Goal: Task Accomplishment & Management: Use online tool/utility

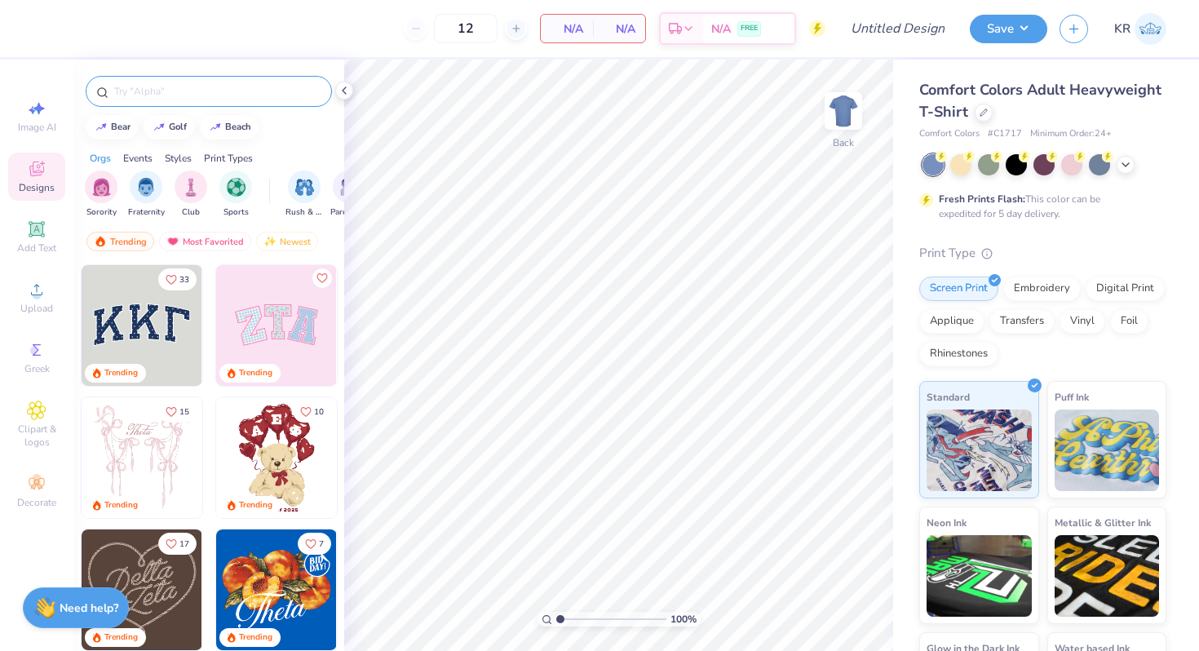
click at [185, 95] on input "text" at bounding box center [217, 91] width 209 height 16
type input "alpha chi"
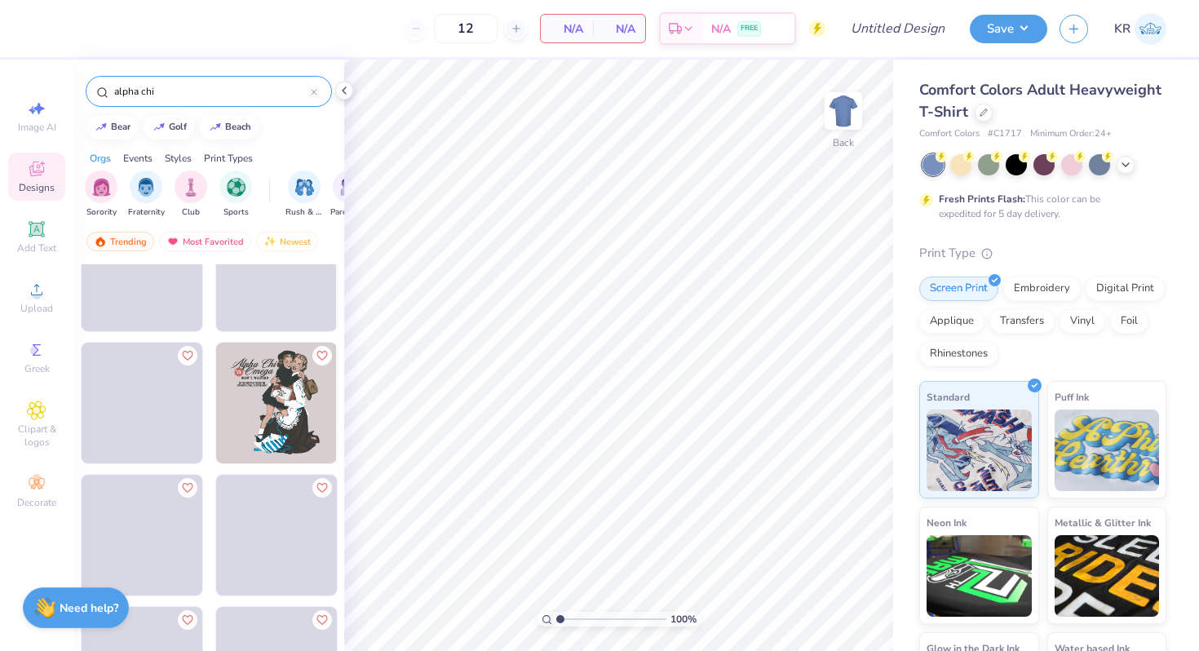
scroll to position [993, 0]
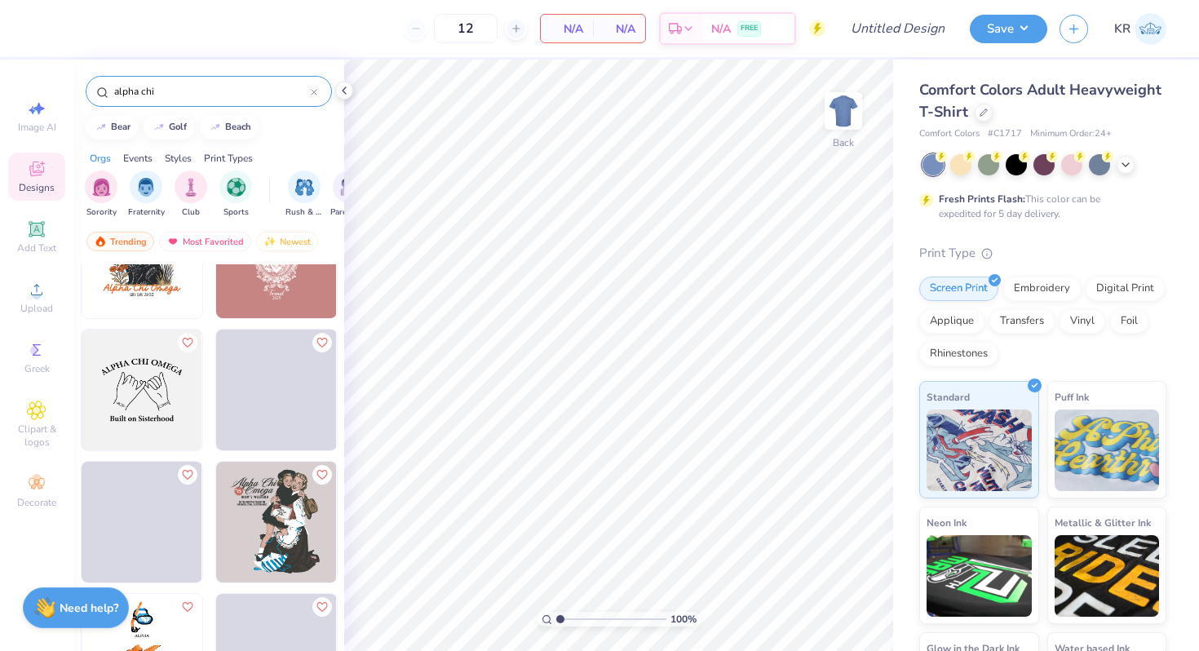
click at [178, 91] on input "alpha chi" at bounding box center [212, 91] width 198 height 16
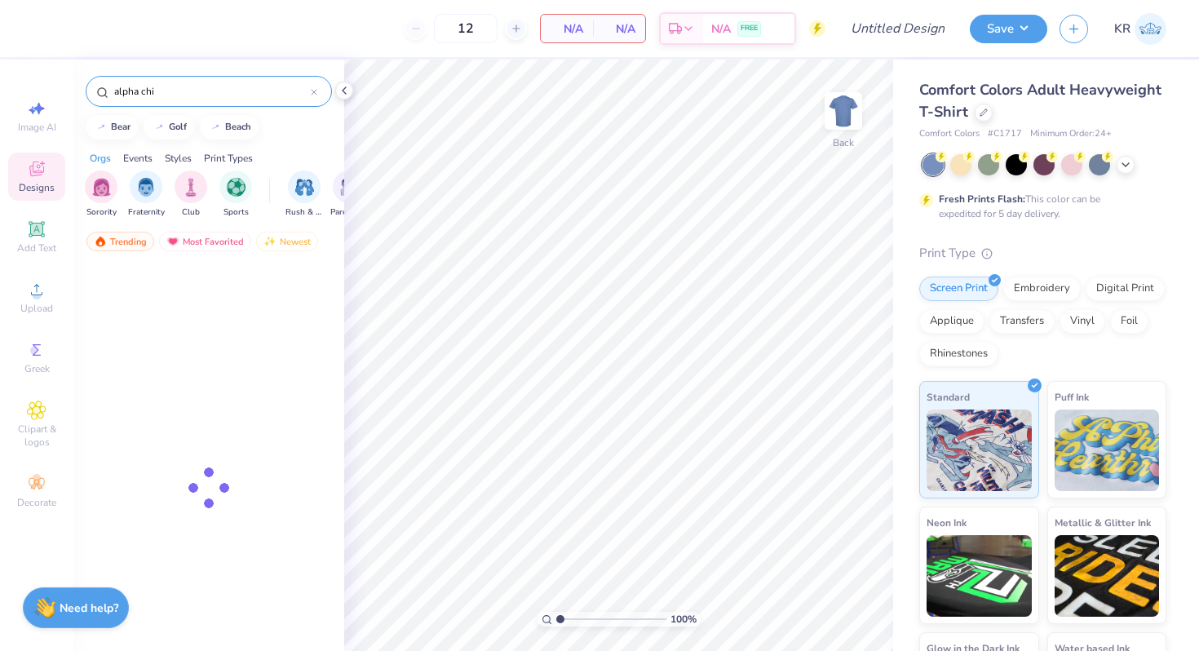
click at [178, 91] on input "alpha chi" at bounding box center [212, 91] width 198 height 16
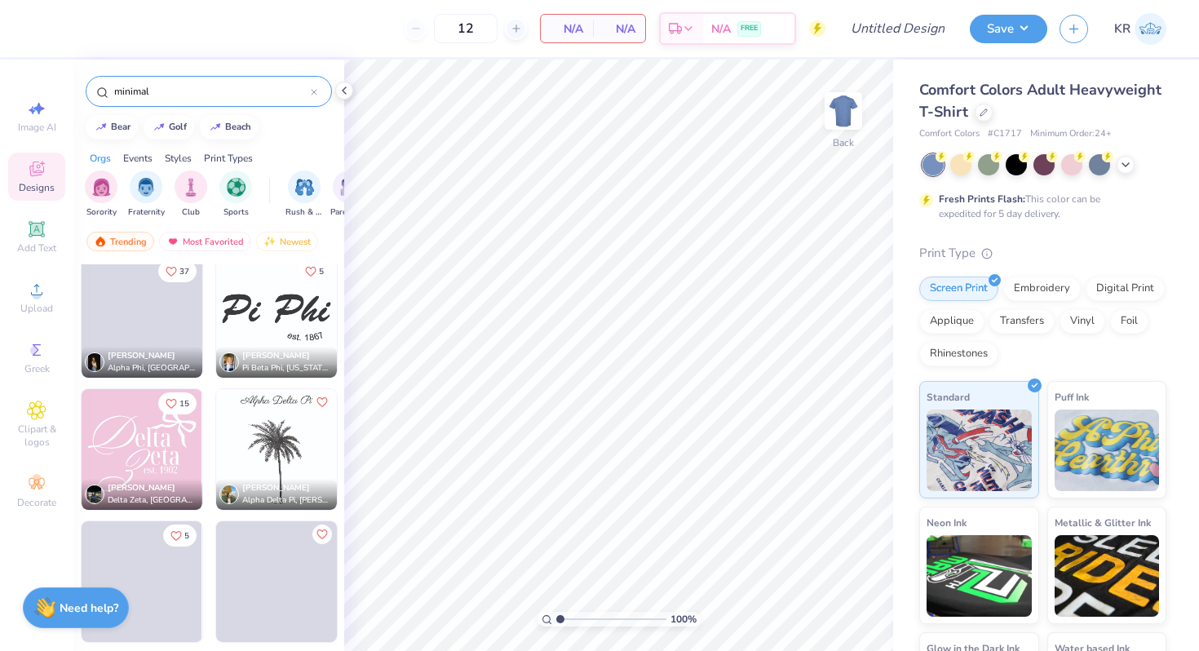
scroll to position [4371, 0]
click at [189, 99] on input "minimal" at bounding box center [212, 91] width 198 height 16
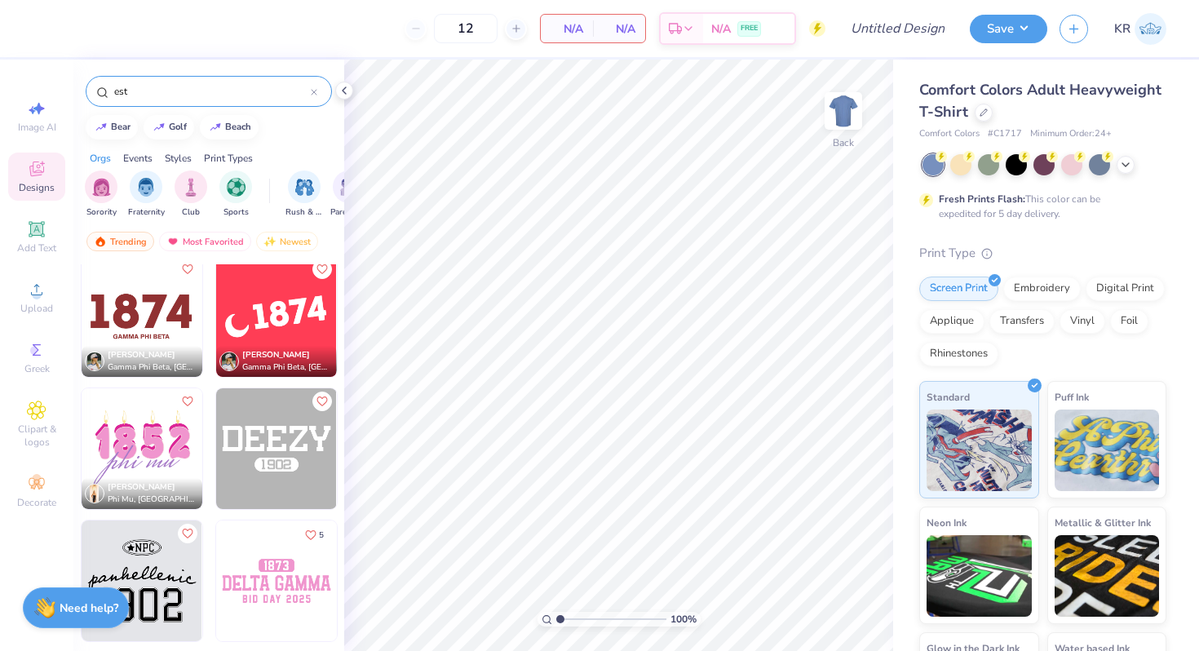
scroll to position [255, 0]
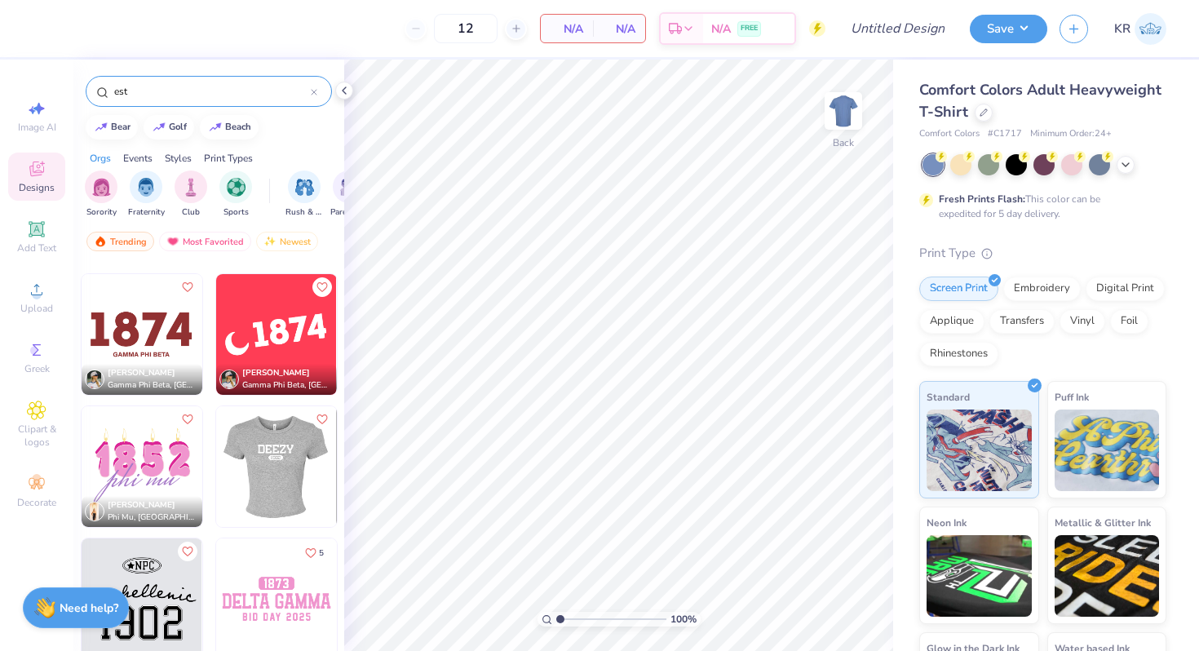
type input "est"
click at [276, 469] on img at bounding box center [275, 466] width 121 height 121
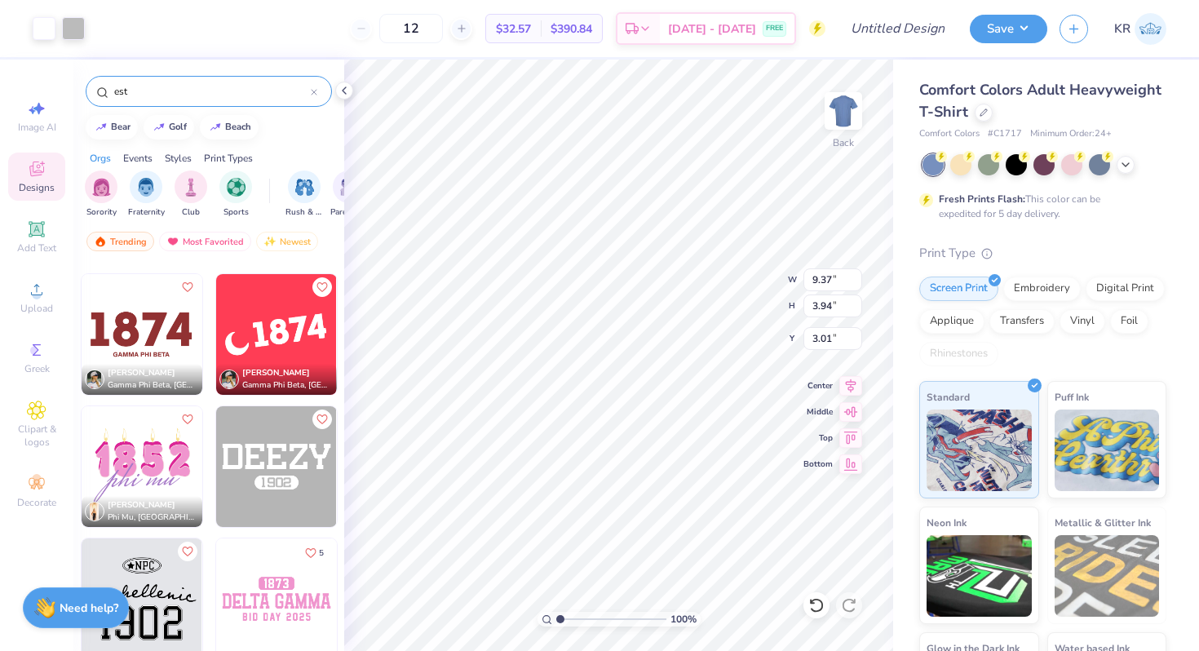
type input "8.84"
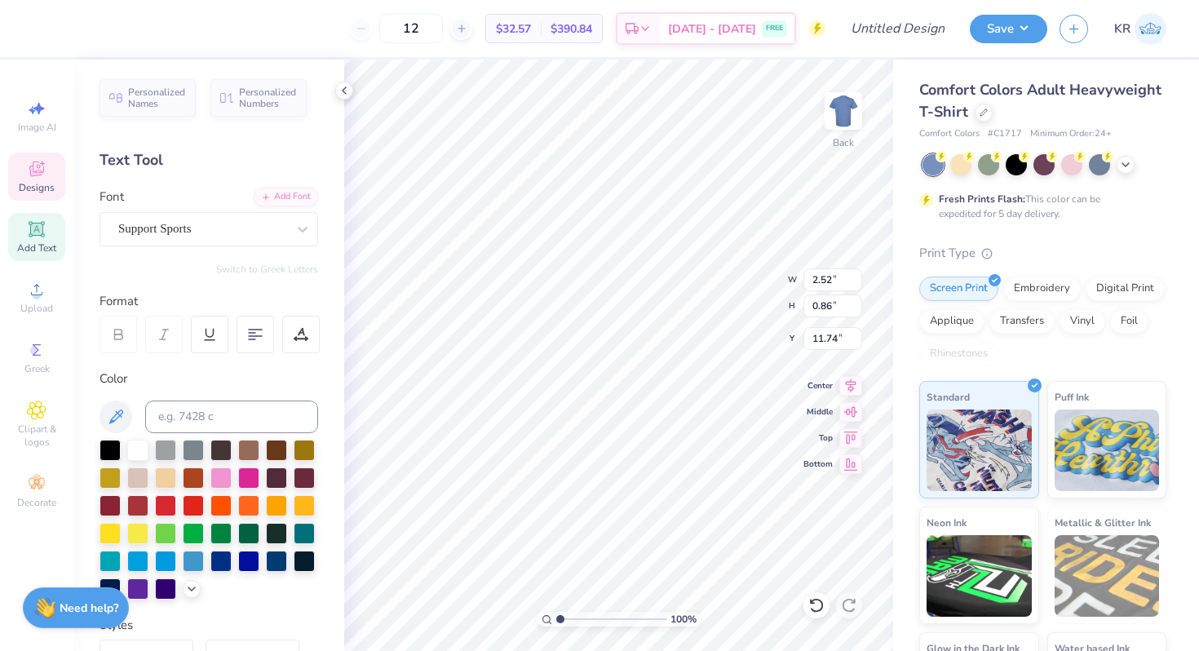
type textarea "1873"
type textarea "Delta Gamma"
click at [284, 227] on div "Support Sports" at bounding box center [202, 228] width 171 height 25
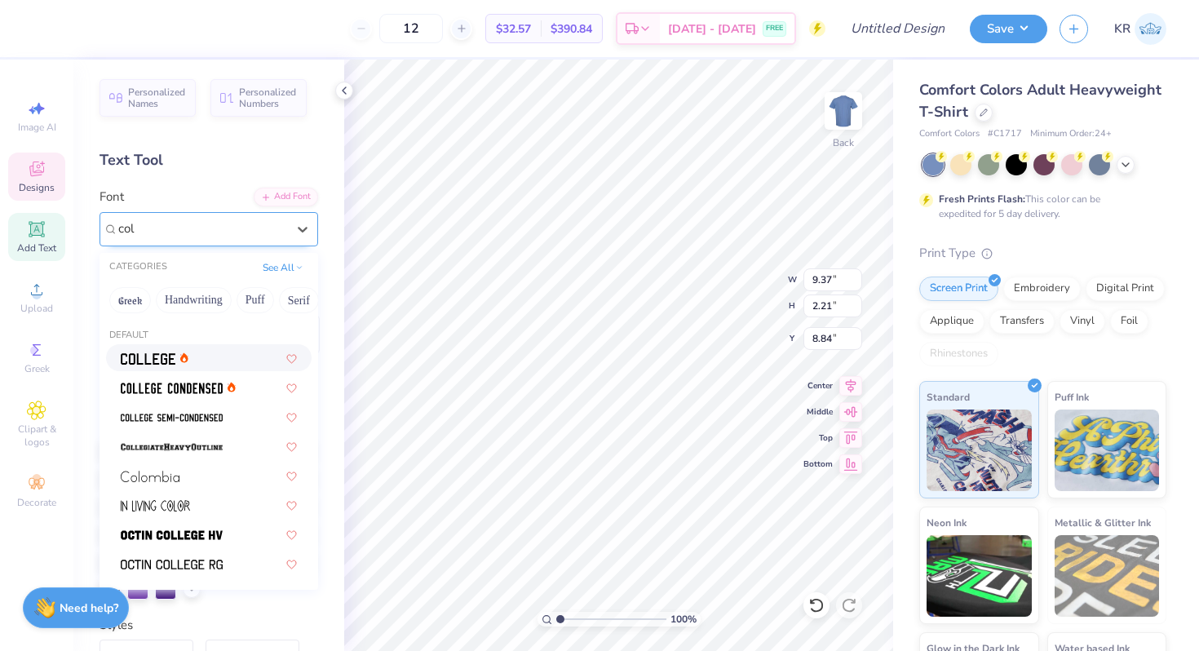
scroll to position [0, 0]
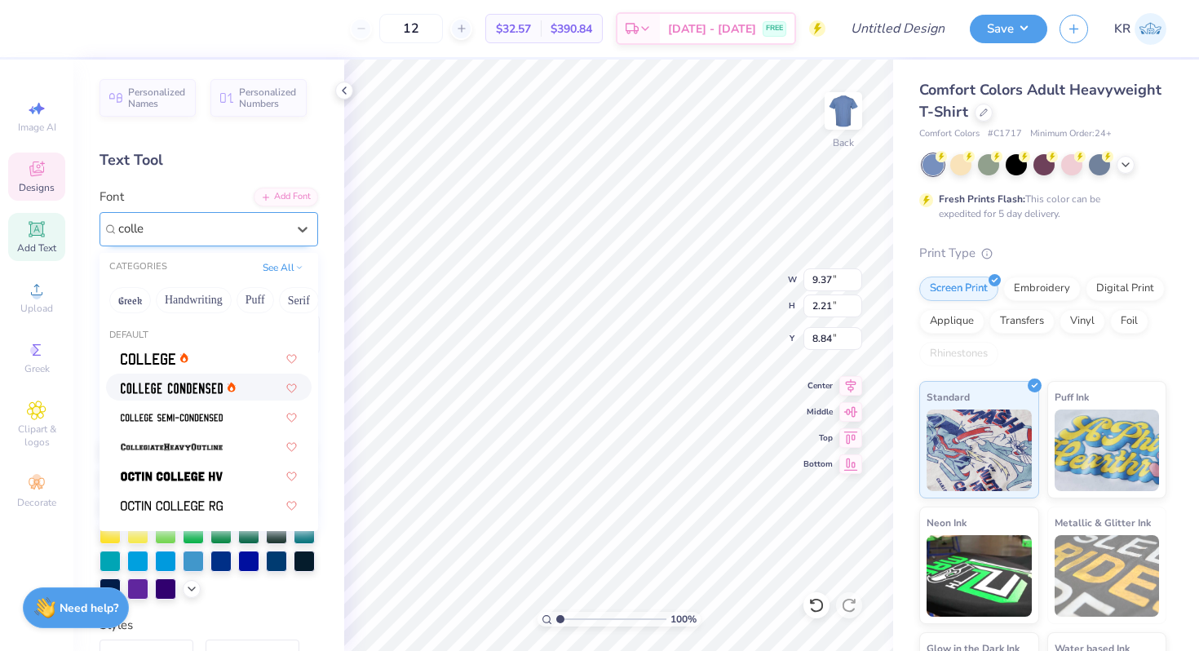
click at [162, 396] on span at bounding box center [172, 387] width 102 height 17
type input "colle"
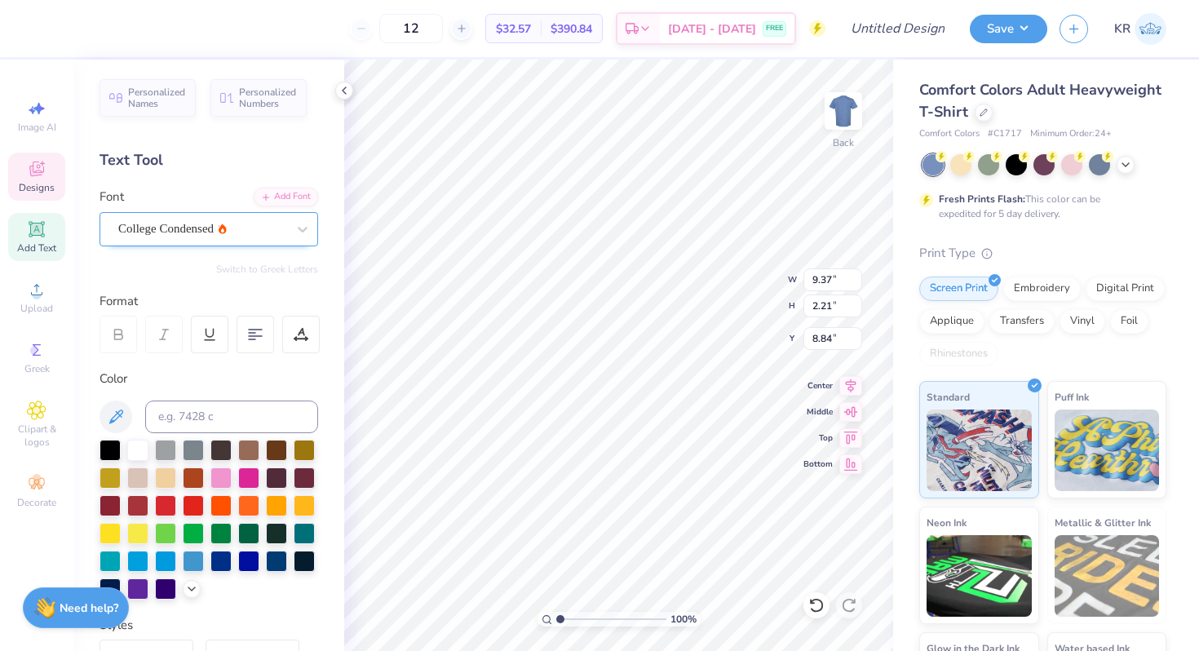
click at [157, 234] on div "College Condensed" at bounding box center [202, 228] width 171 height 25
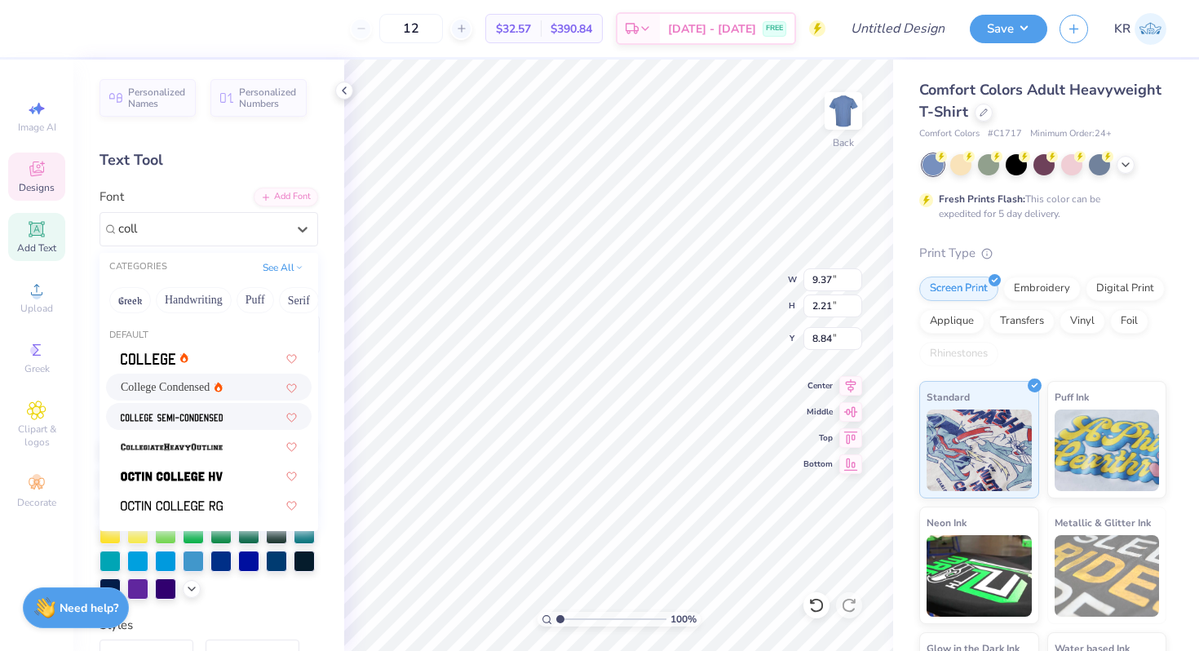
click at [202, 422] on img at bounding box center [172, 417] width 102 height 11
type input "coll"
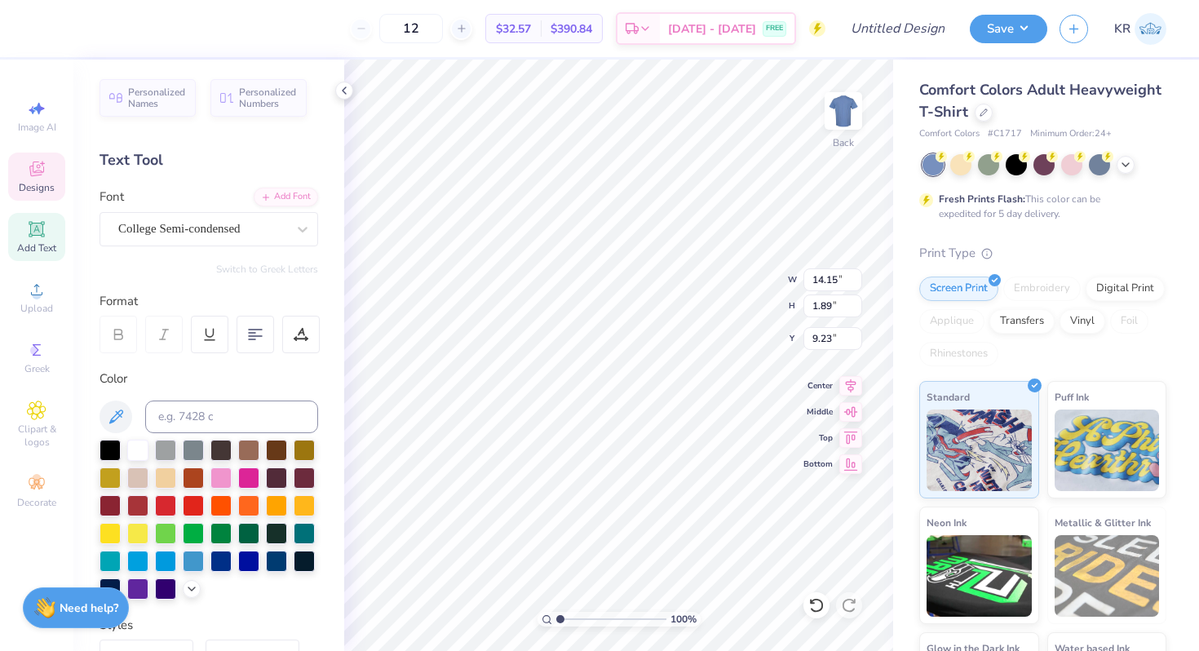
type input "11.87"
type input "1.58"
type input "9.24"
click at [187, 228] on div "College Semi-condensed" at bounding box center [202, 228] width 171 height 25
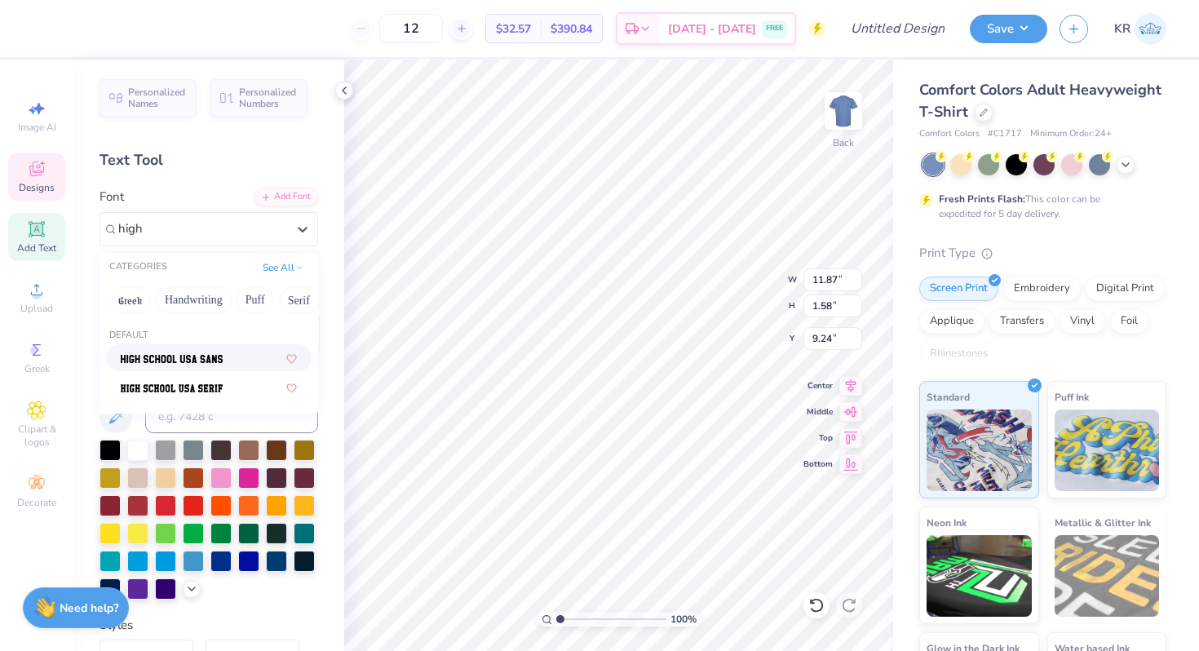
click at [202, 365] on span at bounding box center [172, 357] width 102 height 17
type input "high"
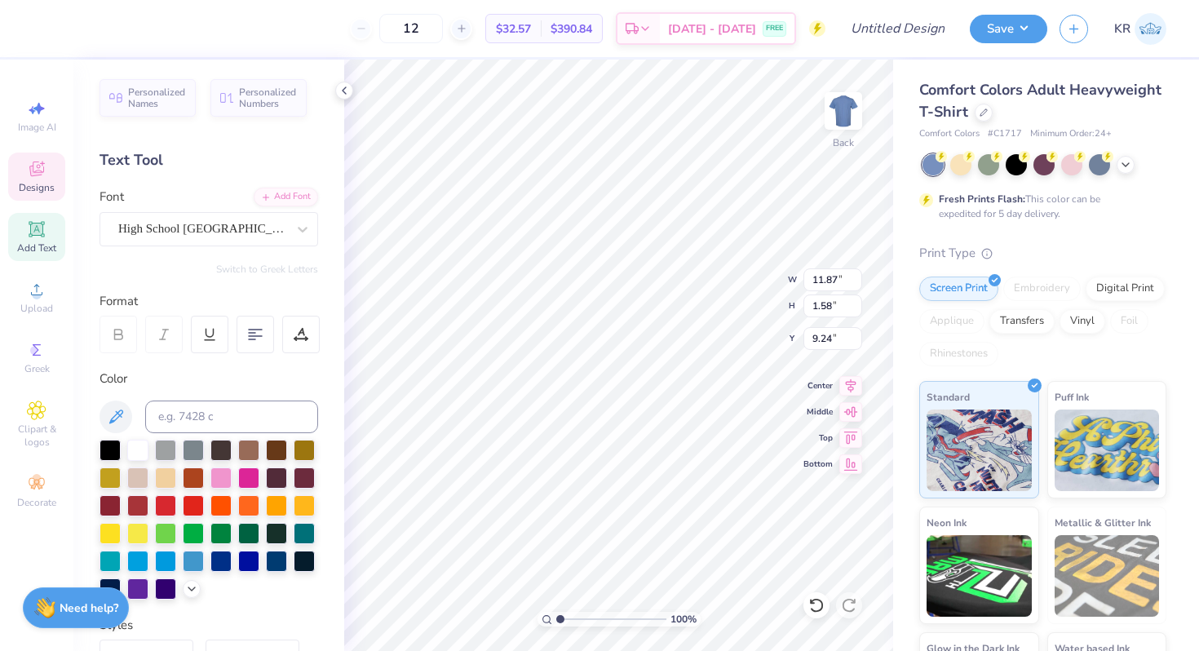
type input "12.95"
type input "1.83"
type input "9.12"
click at [224, 236] on div "High School [GEOGRAPHIC_DATA] Sans" at bounding box center [202, 228] width 171 height 25
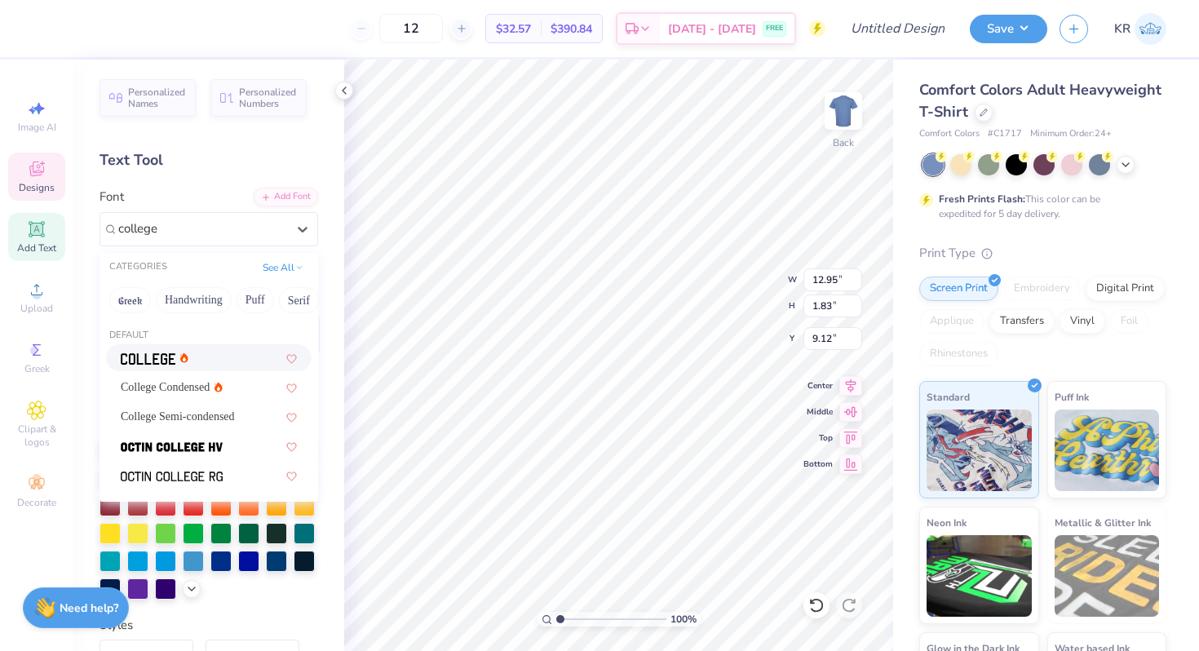
click at [219, 365] on div at bounding box center [209, 357] width 176 height 17
type input "college"
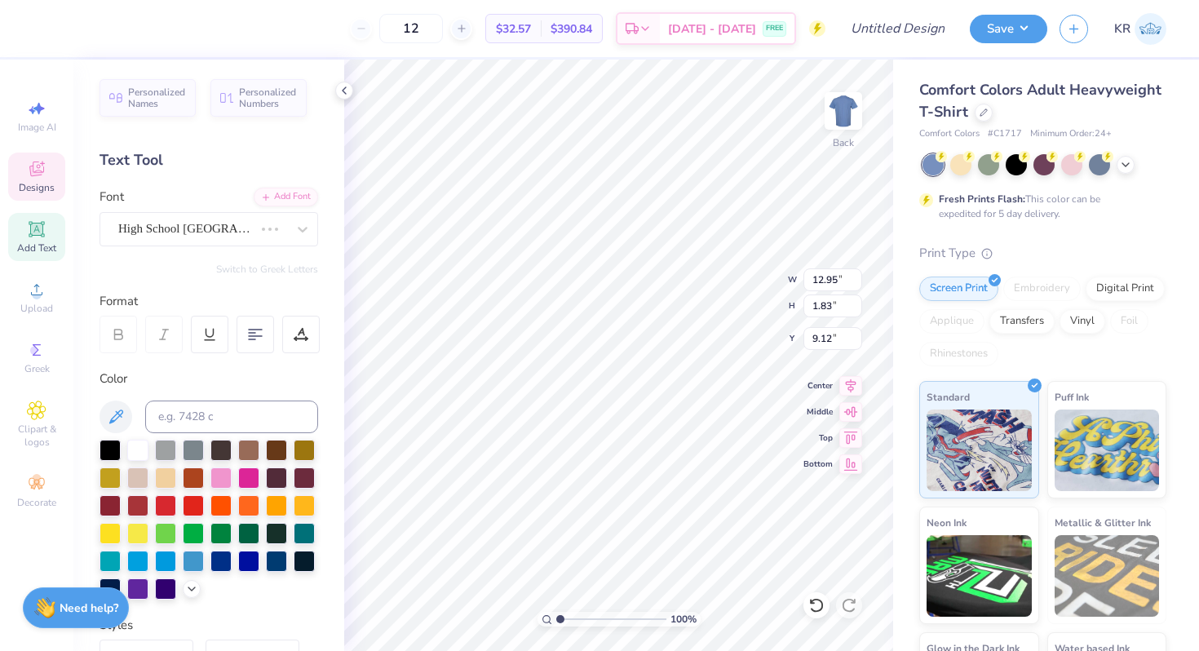
type input "13.12"
type input "1.58"
type input "9.24"
click at [269, 233] on div "College" at bounding box center [202, 228] width 171 height 25
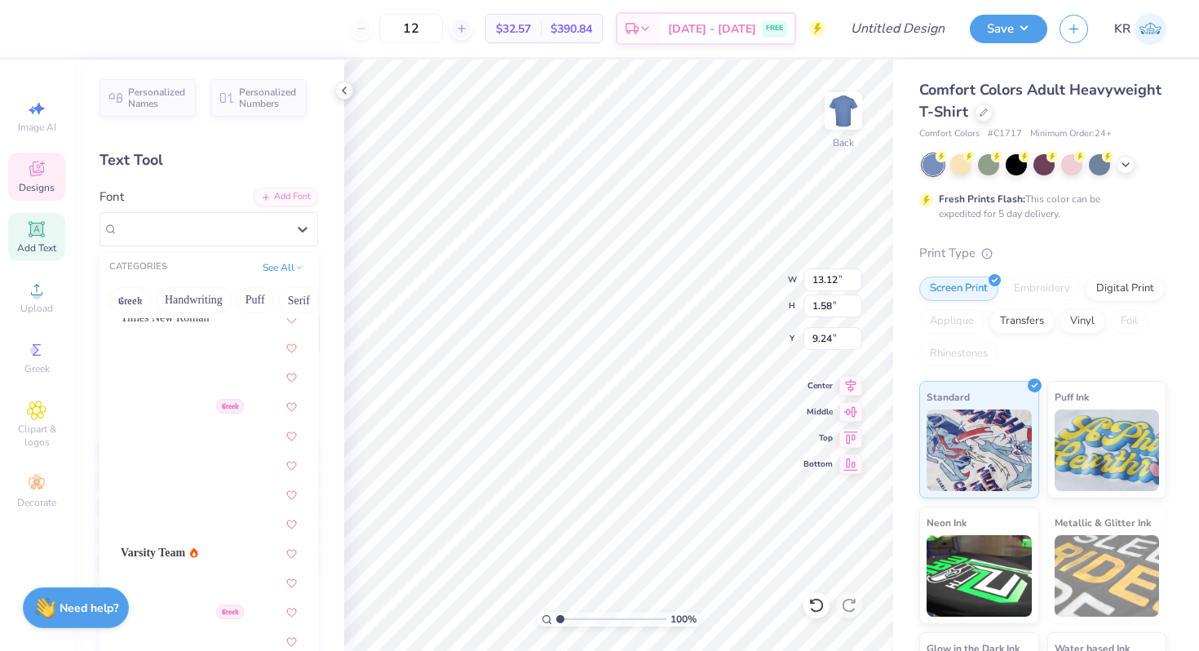
scroll to position [8741, 0]
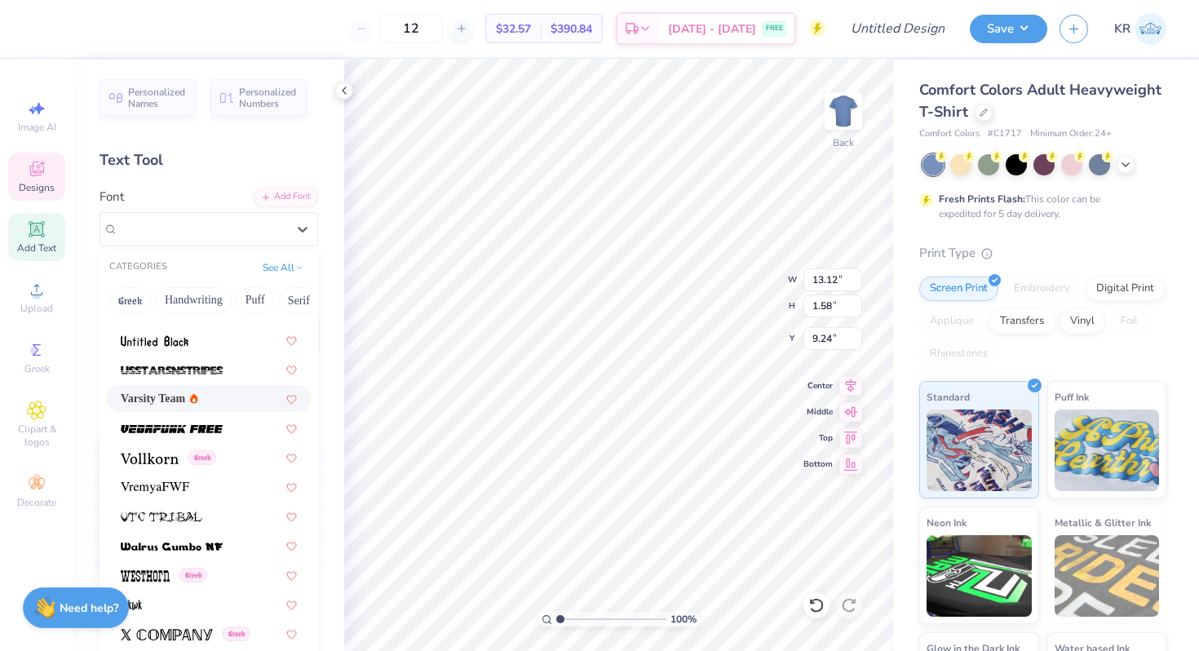
click at [221, 396] on div "Varsity Team" at bounding box center [209, 398] width 176 height 17
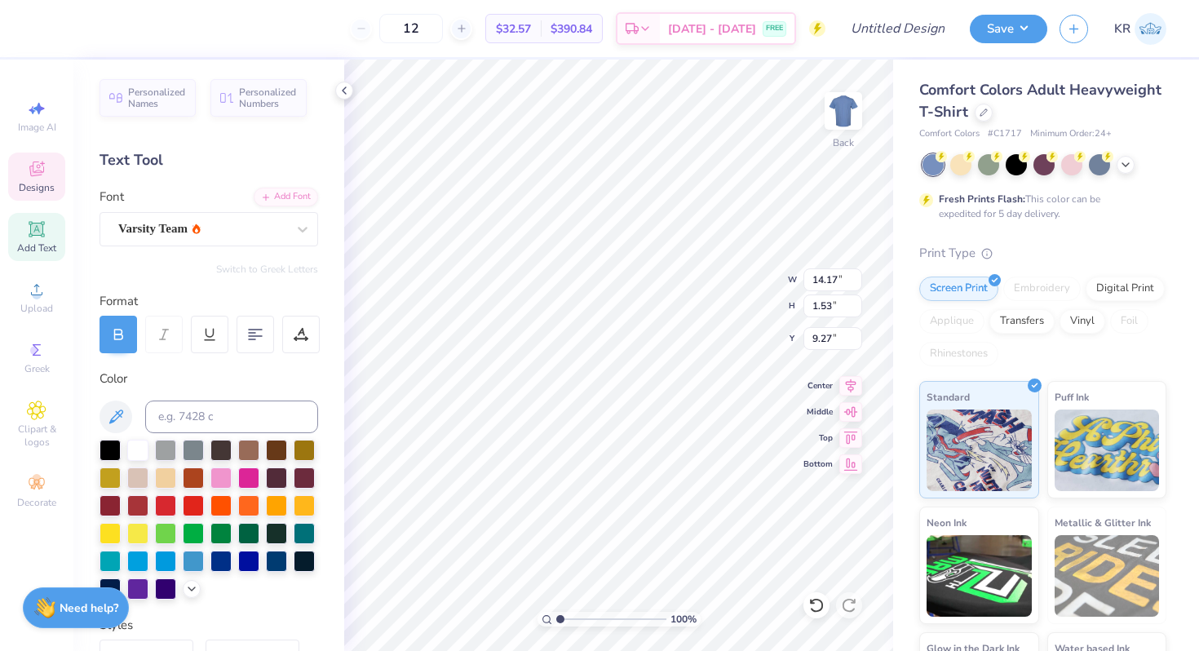
type input "14.17"
type input "1.53"
type input "9.27"
click at [112, 334] on icon at bounding box center [118, 334] width 15 height 15
click at [113, 336] on icon at bounding box center [118, 334] width 15 height 15
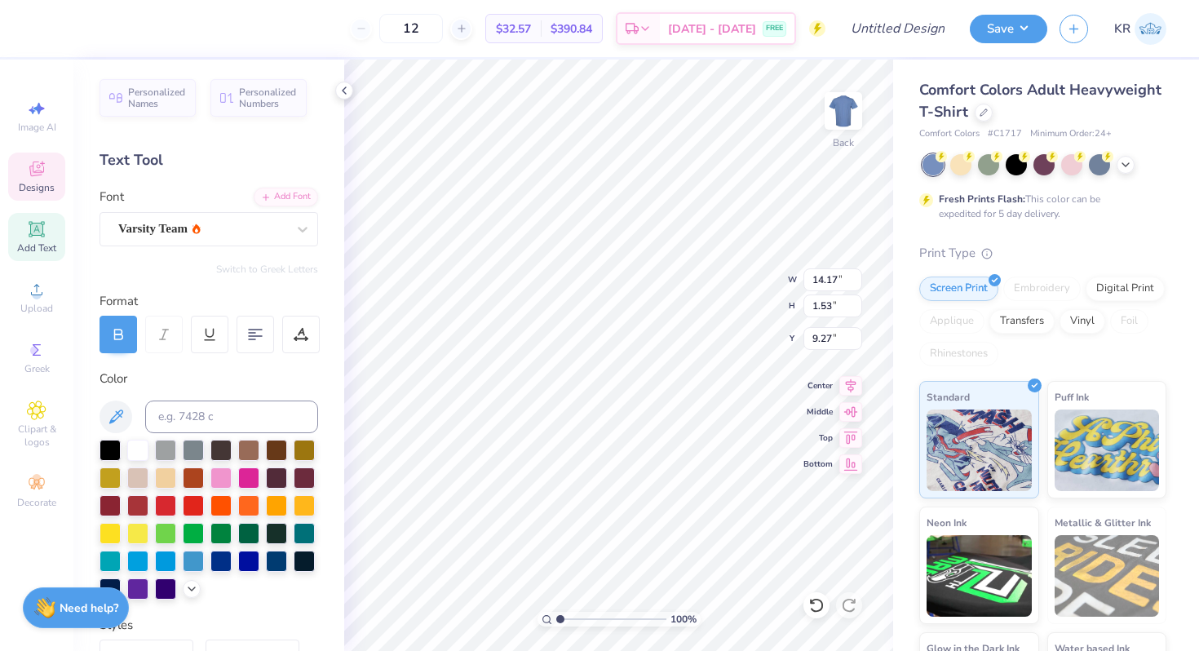
click at [113, 336] on icon at bounding box center [118, 334] width 15 height 15
click at [148, 236] on div "Varsity Team" at bounding box center [202, 228] width 171 height 25
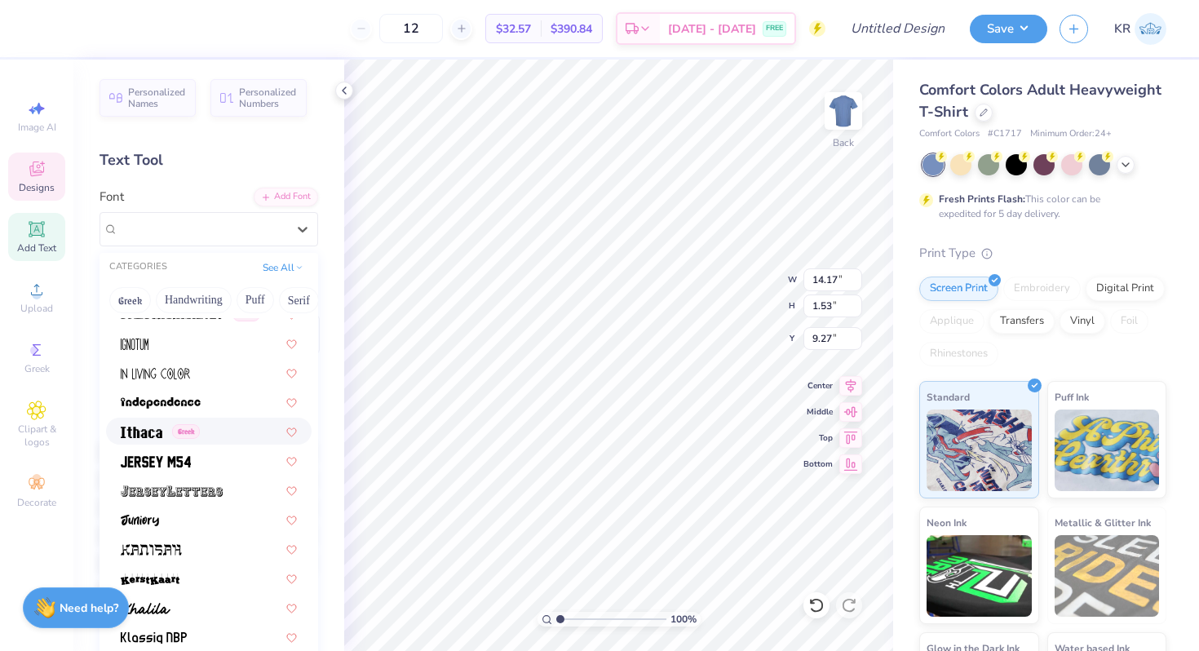
scroll to position [4409, 0]
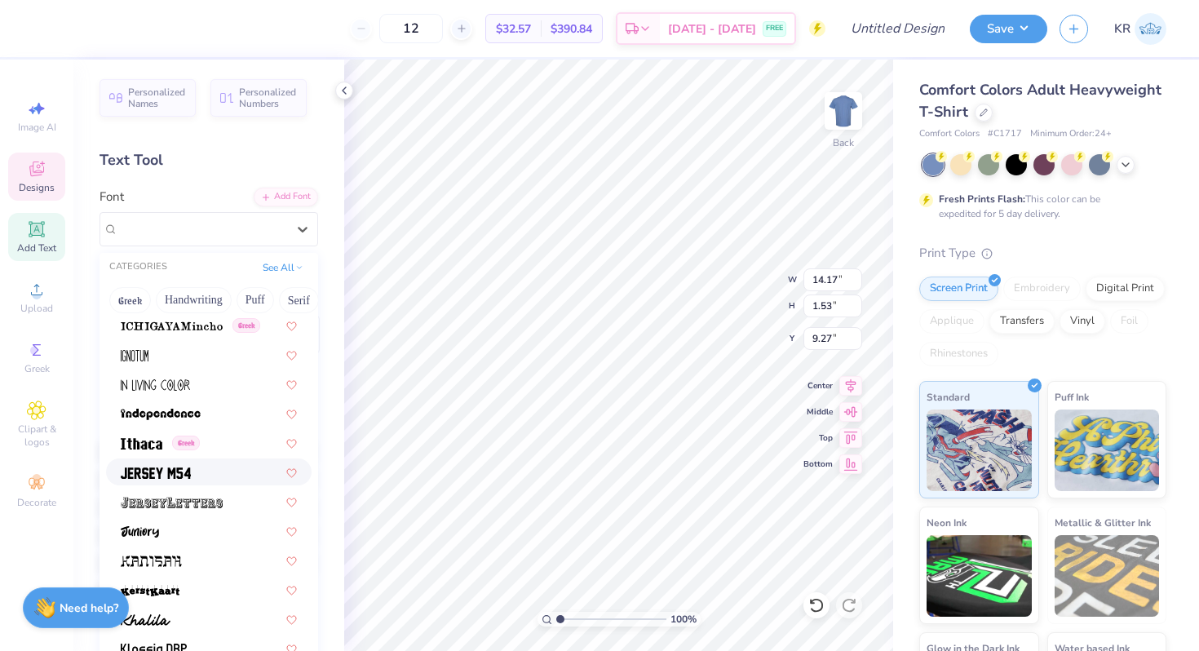
click at [211, 477] on div at bounding box center [209, 471] width 176 height 17
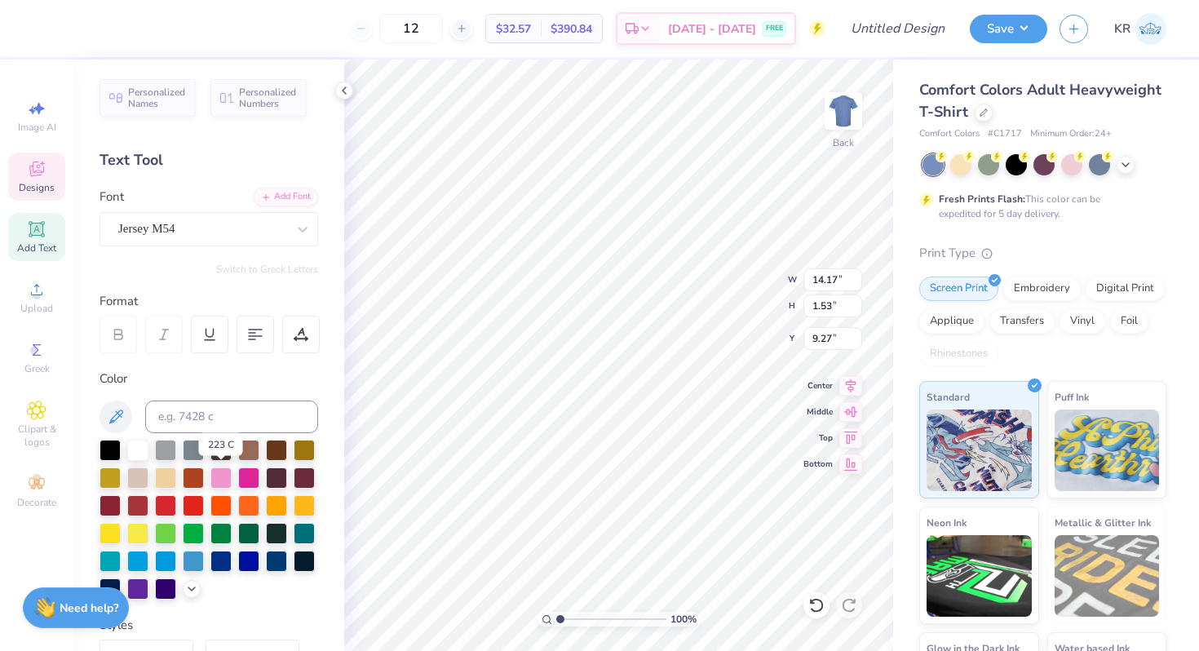
type input "11.32"
type input "1.68"
type input "9.20"
click at [157, 231] on div "Jersey M54" at bounding box center [202, 228] width 171 height 25
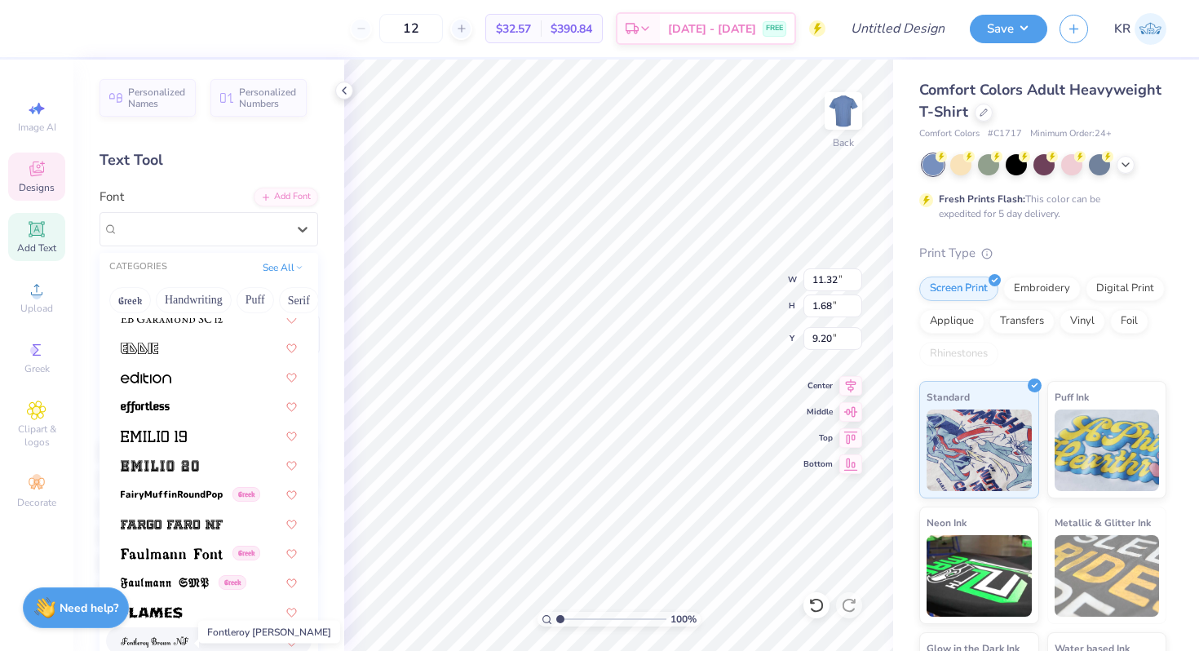
scroll to position [3294, 0]
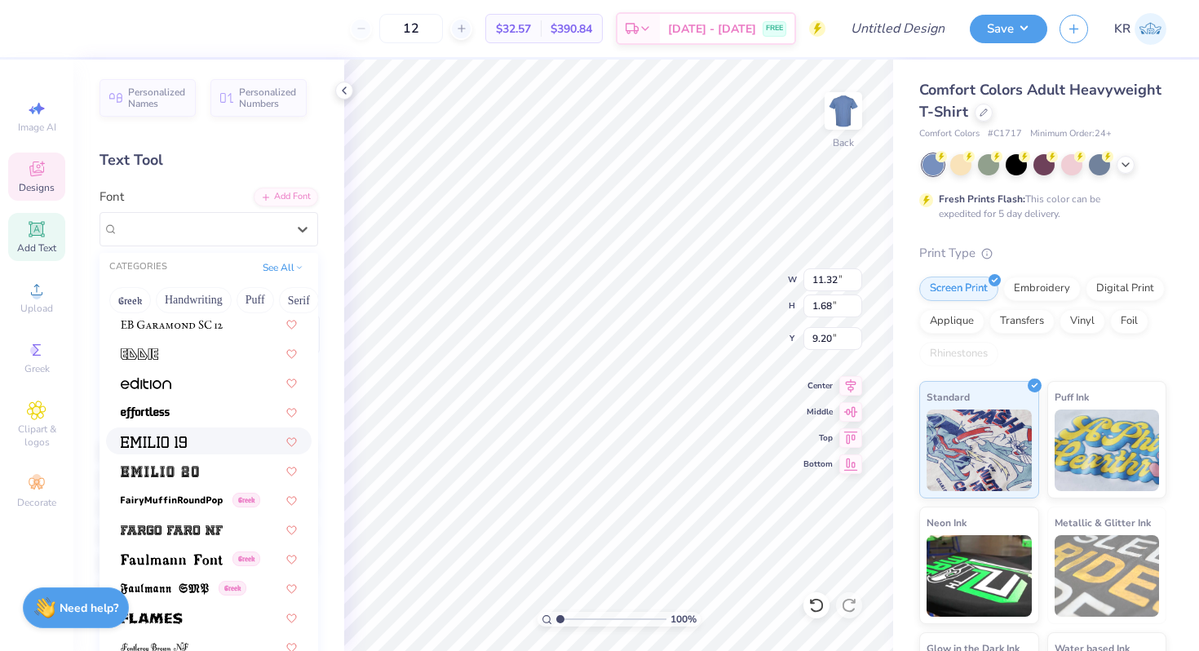
click at [179, 445] on img at bounding box center [154, 441] width 66 height 11
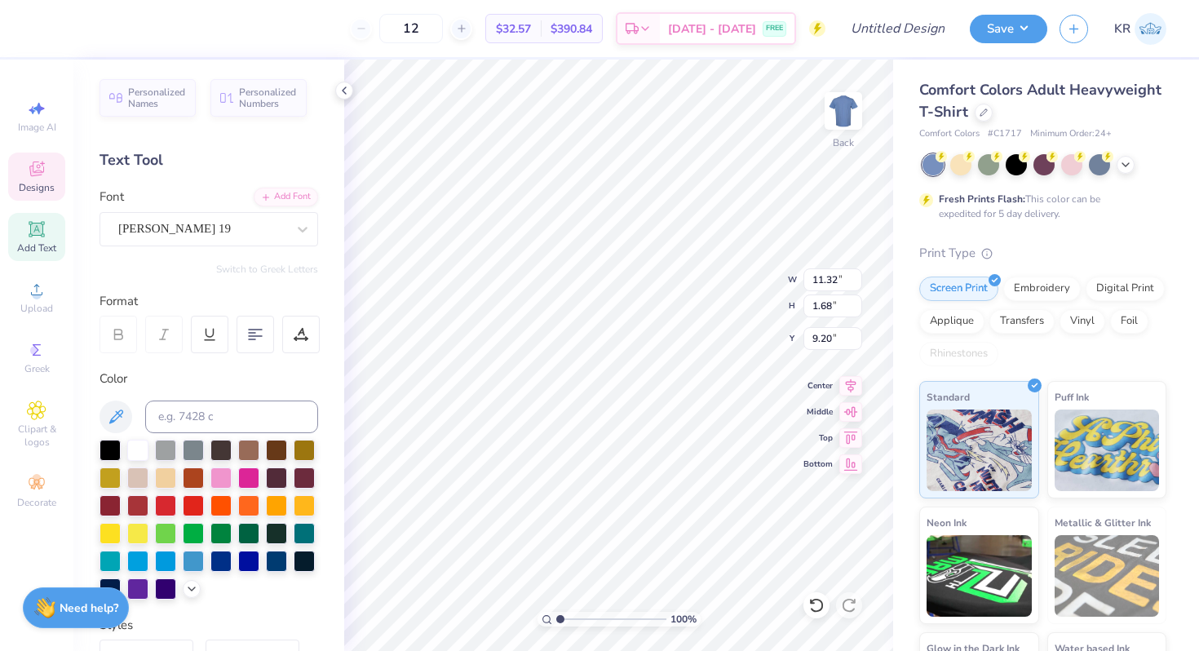
type input "14.17"
type input "1.47"
type input "9.30"
click at [213, 228] on div "[PERSON_NAME] 19" at bounding box center [202, 228] width 171 height 25
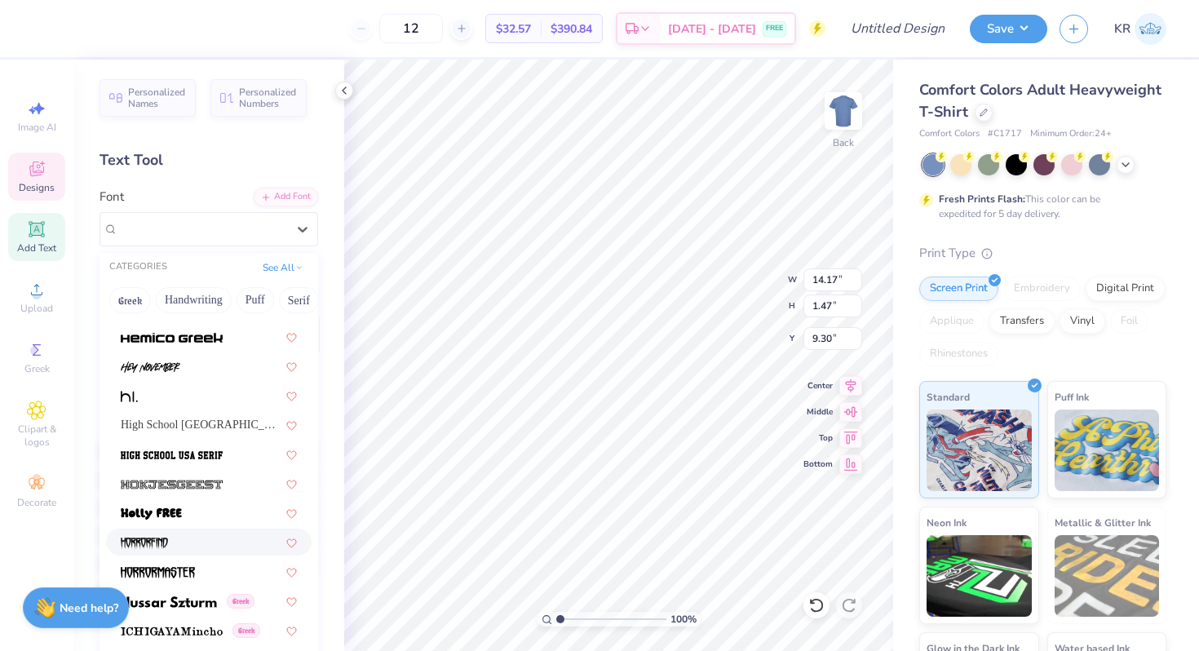
scroll to position [4152, 0]
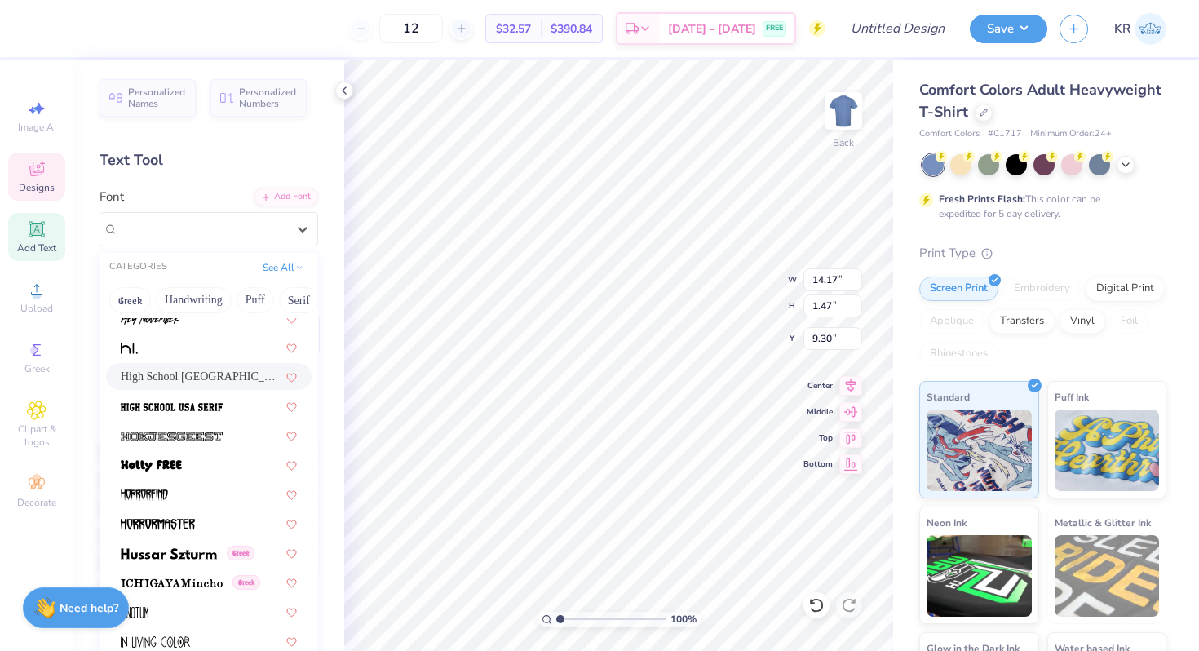
click at [210, 387] on div "High School [GEOGRAPHIC_DATA] Sans" at bounding box center [209, 376] width 206 height 27
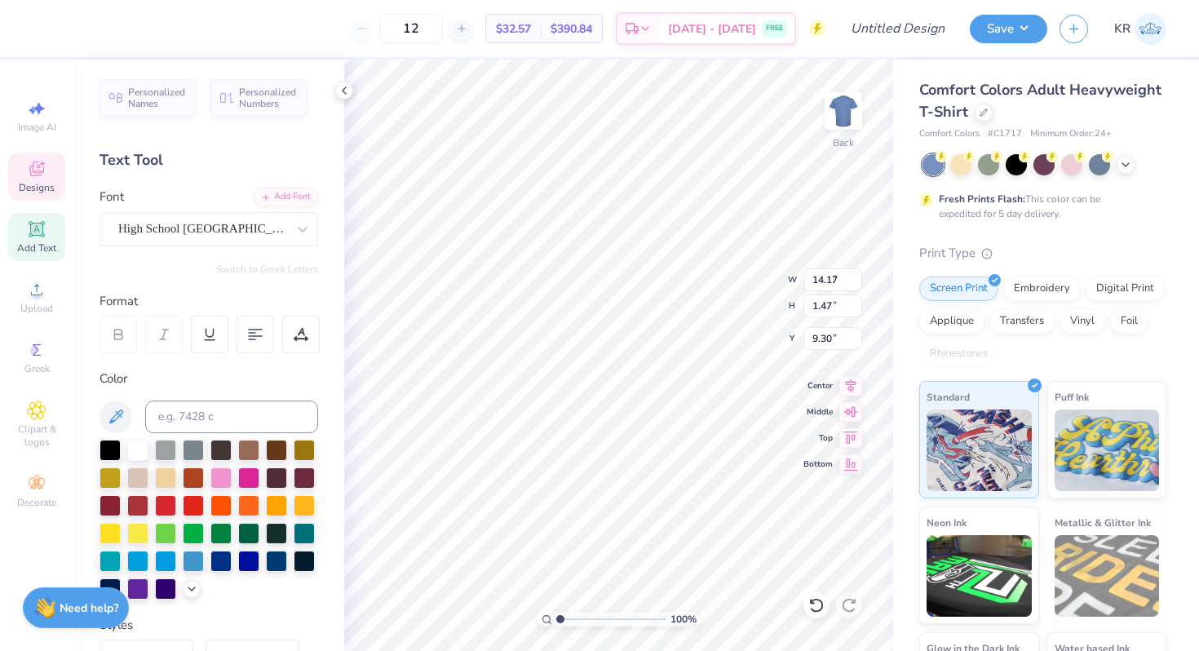
type input "8.99"
type input "1.27"
type input "9.40"
click at [250, 233] on div "High School [GEOGRAPHIC_DATA] Sans" at bounding box center [202, 228] width 171 height 25
click at [28, 178] on icon at bounding box center [37, 169] width 20 height 20
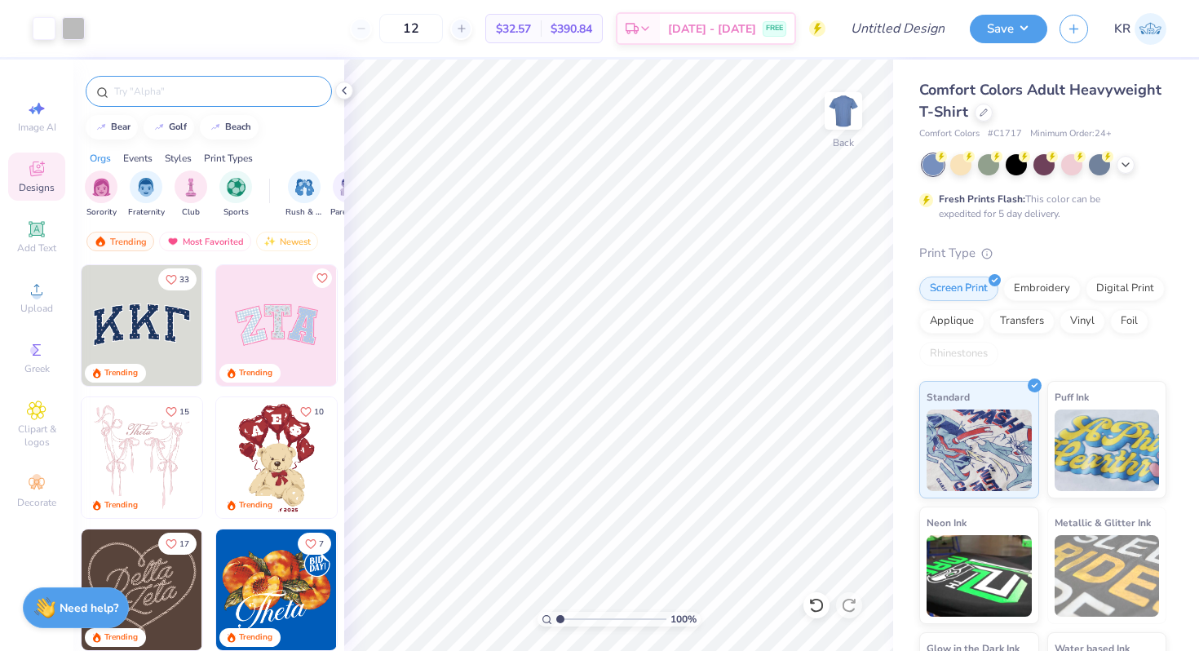
click at [168, 94] on input "text" at bounding box center [217, 91] width 209 height 16
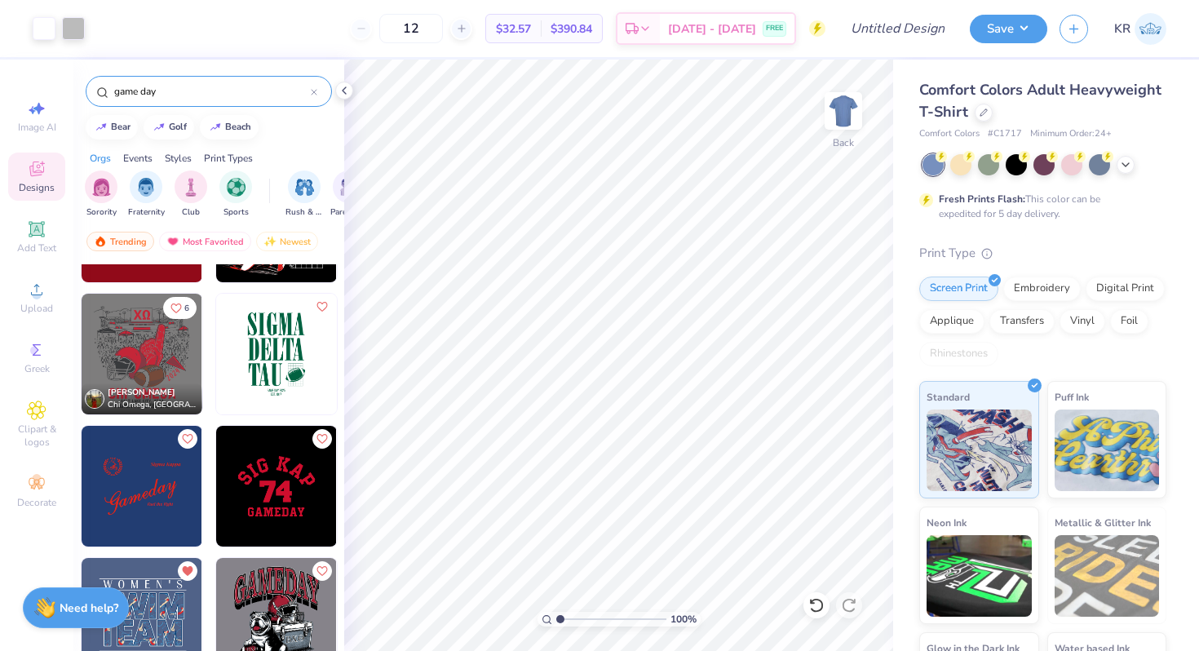
scroll to position [650, 0]
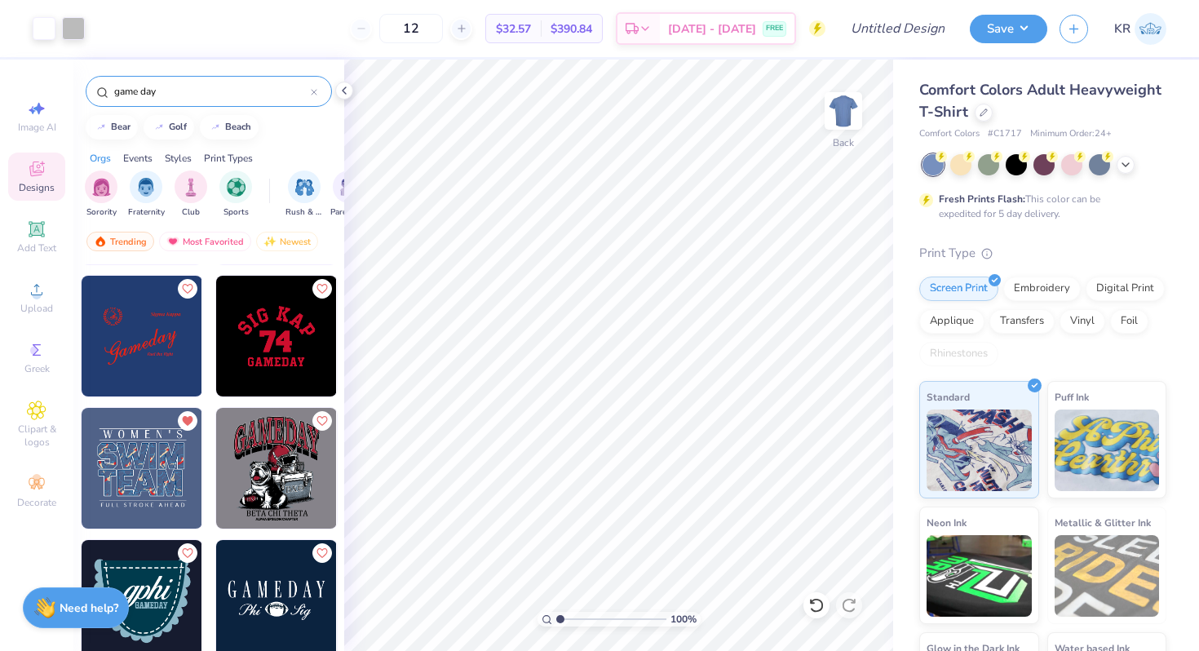
type input "game day"
click at [301, 341] on img at bounding box center [276, 336] width 121 height 121
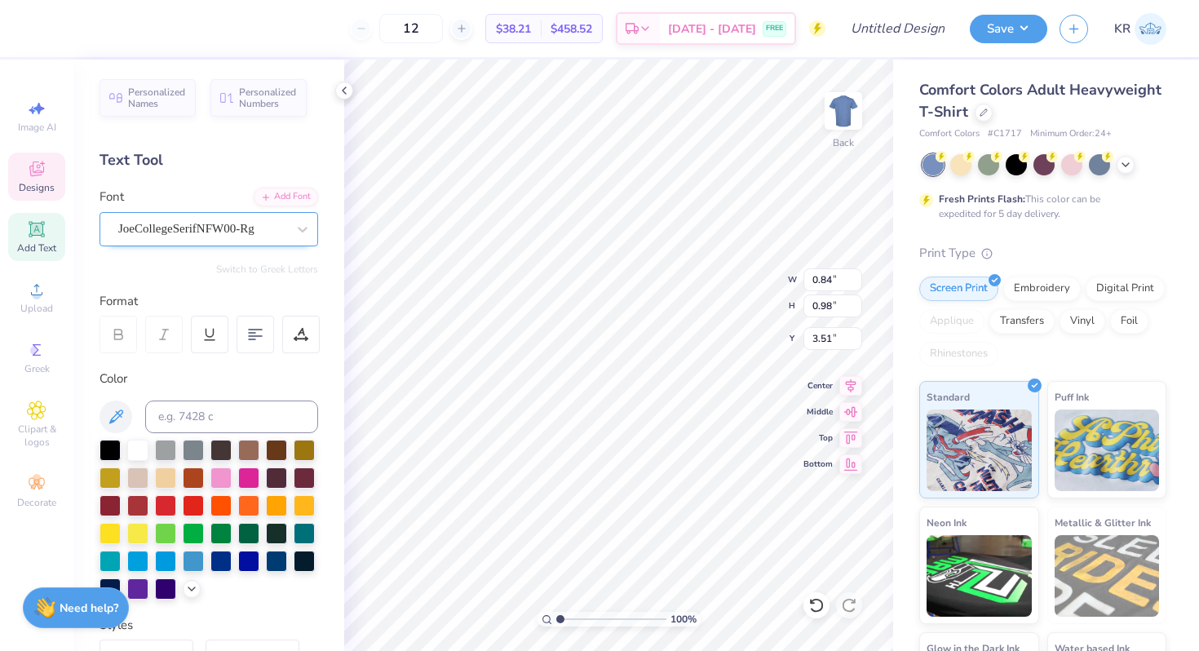
click at [202, 230] on div "JoeCollegeSerifNFW00-Rg" at bounding box center [202, 228] width 171 height 25
type input "6.20"
type textarea "DELTA GAMMA"
type input "13.95"
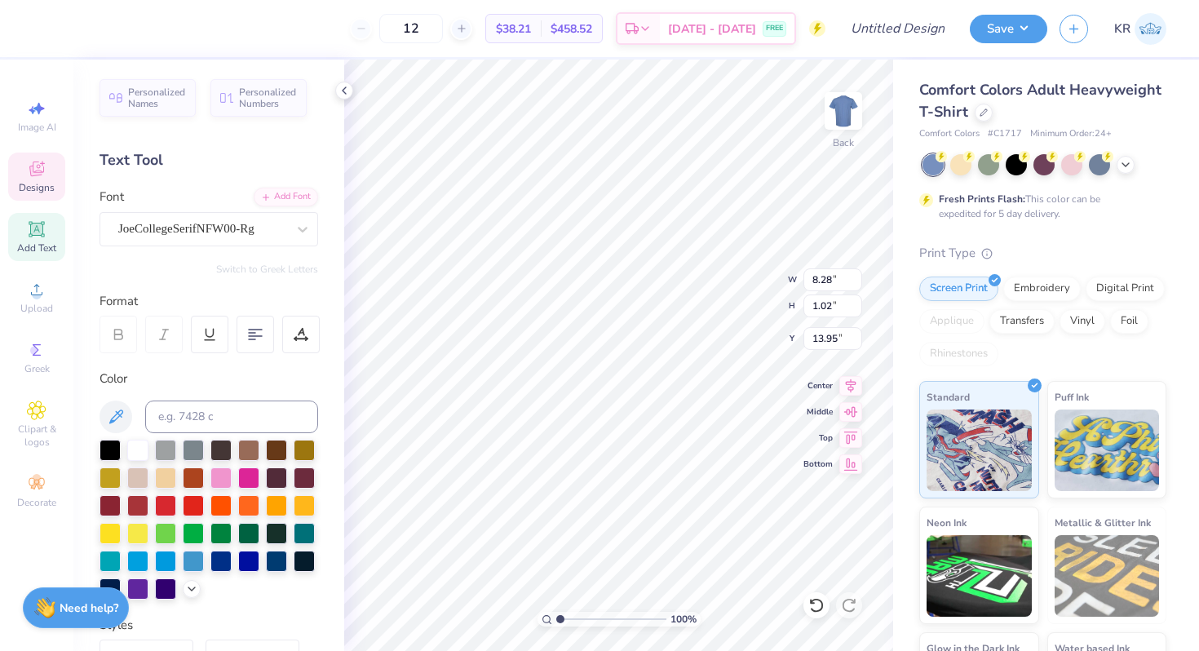
type input "8.28"
type input "1.02"
type input "16.09"
type input "9.54"
click at [101, 35] on div at bounding box center [102, 27] width 23 height 23
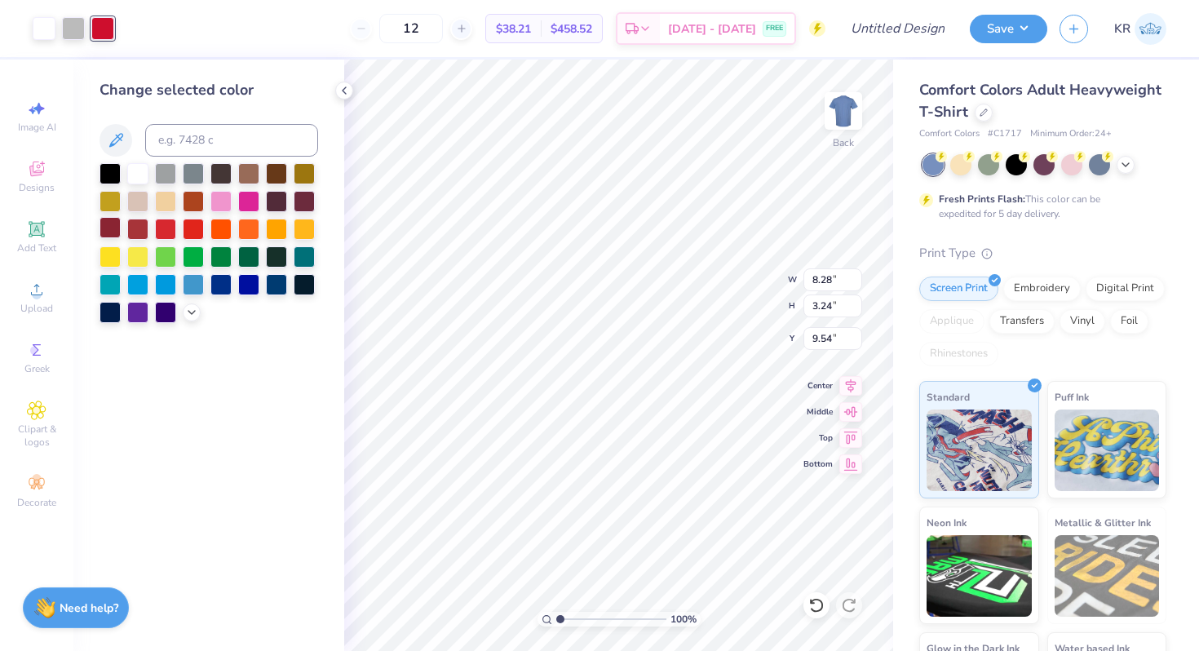
click at [113, 231] on div at bounding box center [110, 227] width 21 height 21
click at [47, 23] on div at bounding box center [44, 27] width 23 height 23
click at [111, 225] on div at bounding box center [110, 227] width 21 height 21
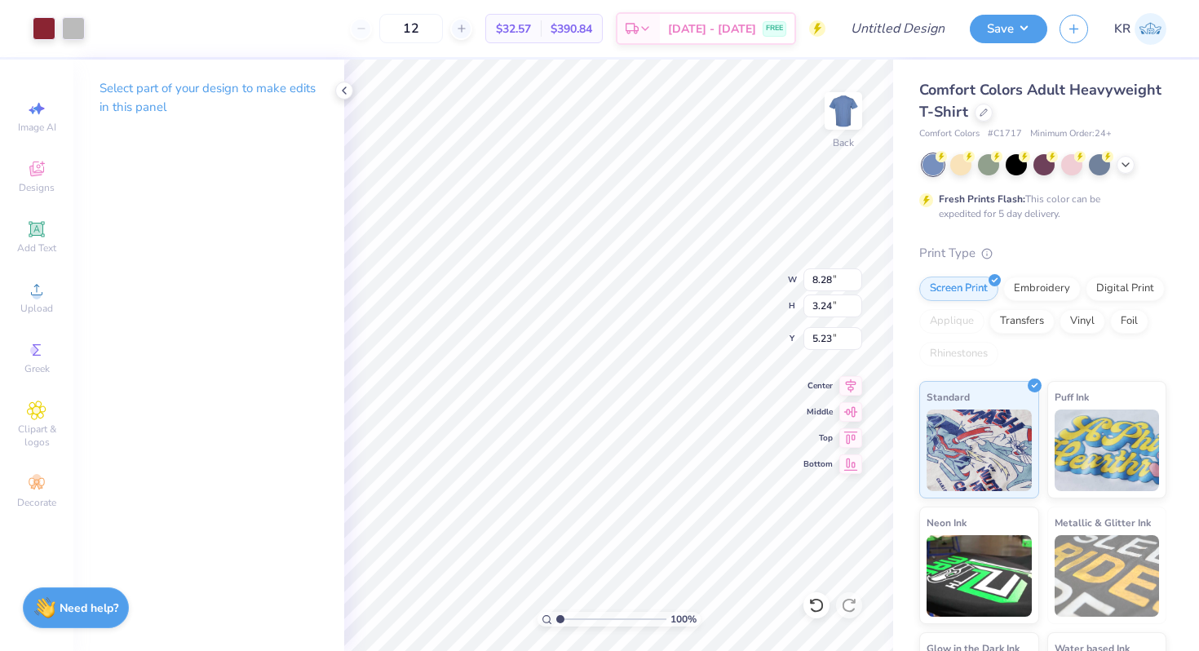
type input "5.23"
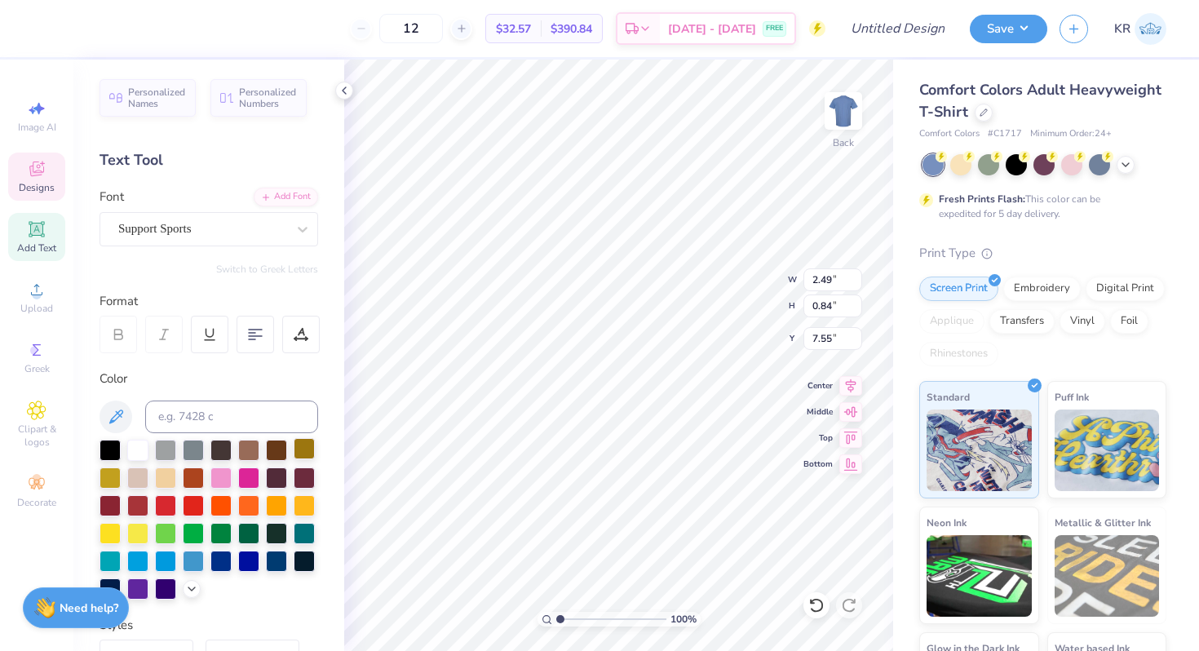
click at [140, 453] on div at bounding box center [137, 450] width 21 height 21
type input "7.45"
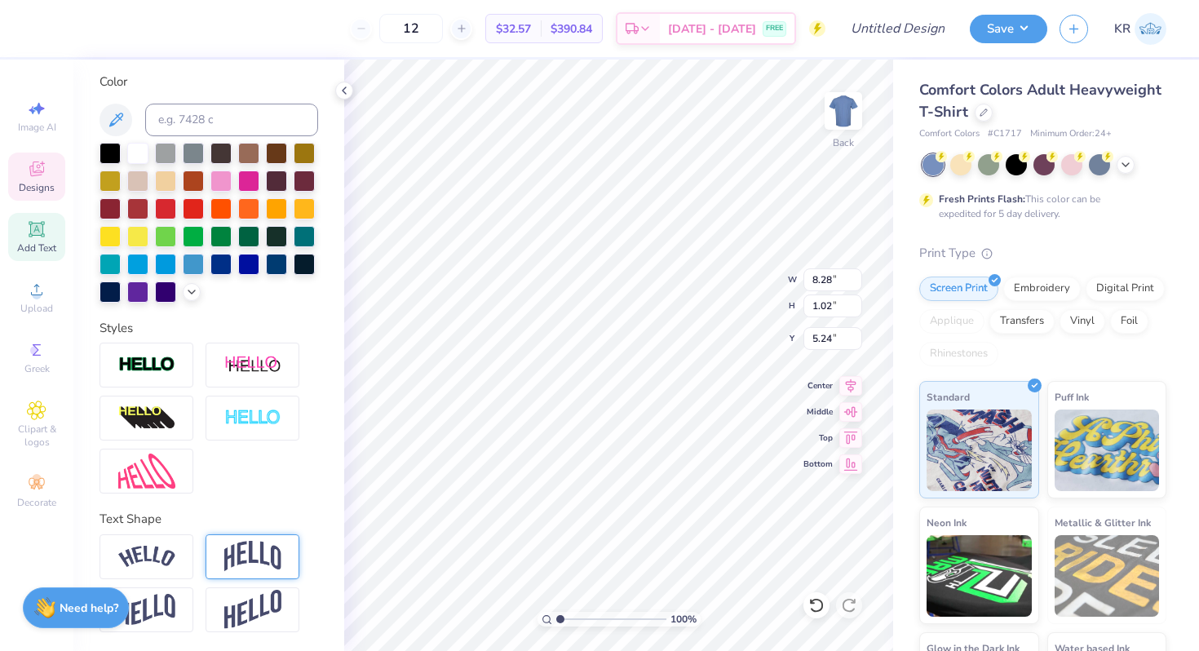
click at [239, 562] on img at bounding box center [252, 556] width 57 height 31
type input "2.69"
type input "4.43"
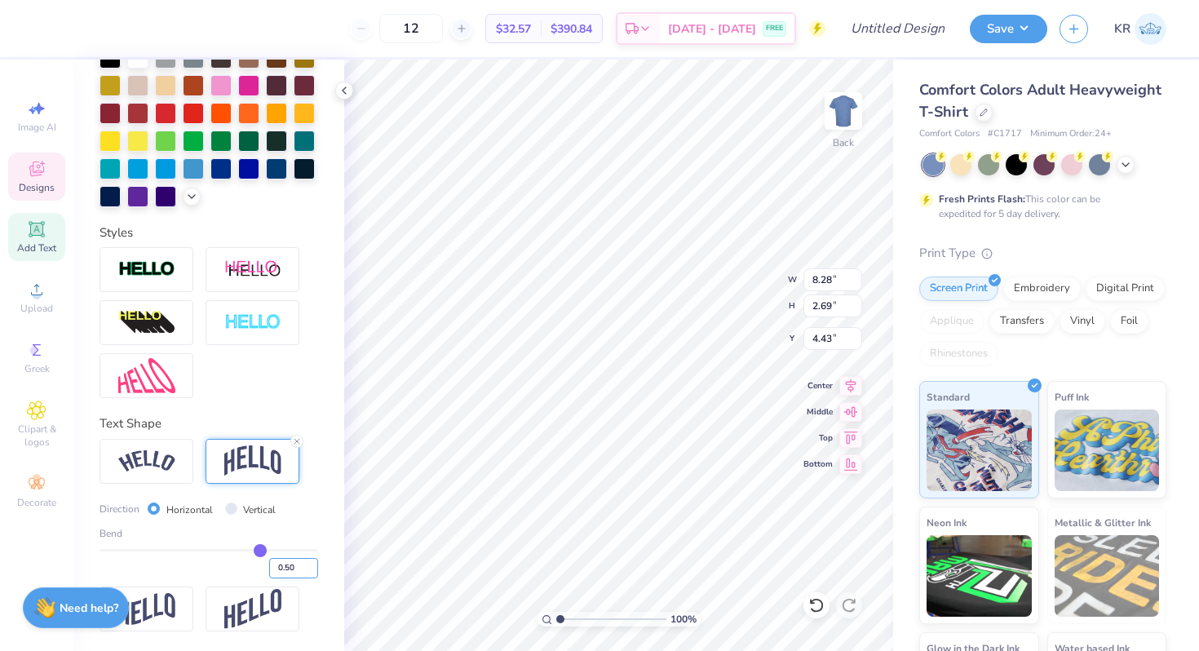
click at [292, 571] on input "0.50" at bounding box center [293, 568] width 49 height 20
type input "0.30"
type input "0.3"
type input "1.97"
type input "4.79"
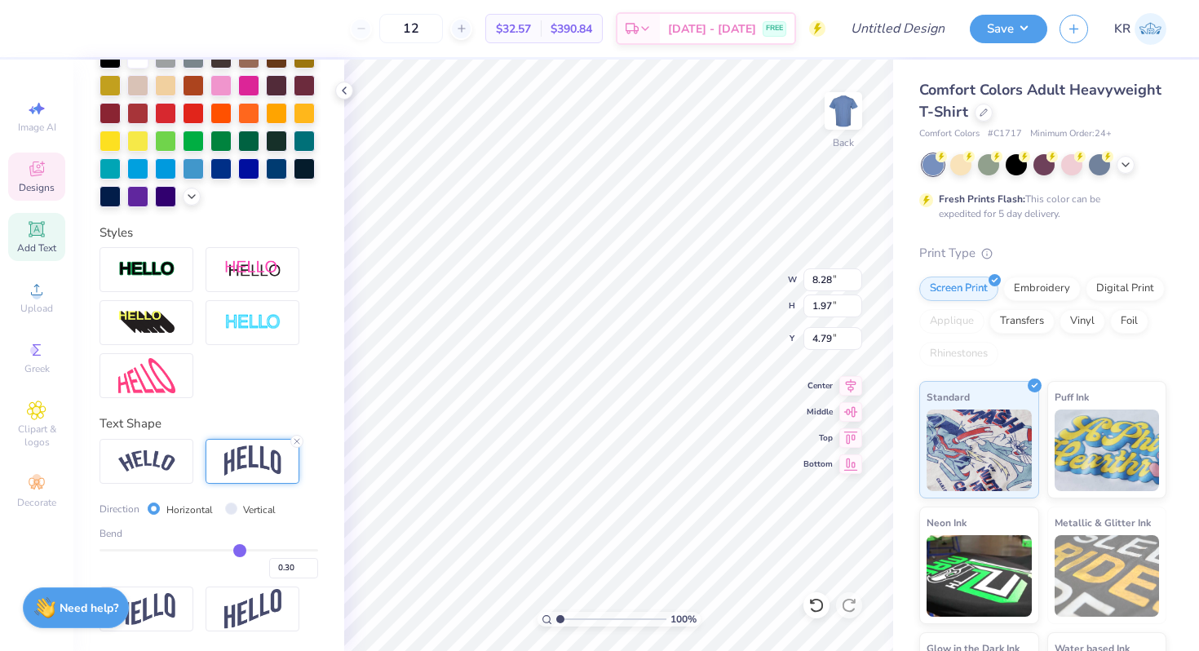
type input "5.30"
type input "2.66"
type input "0.84"
type input "8.28"
type input "1.97"
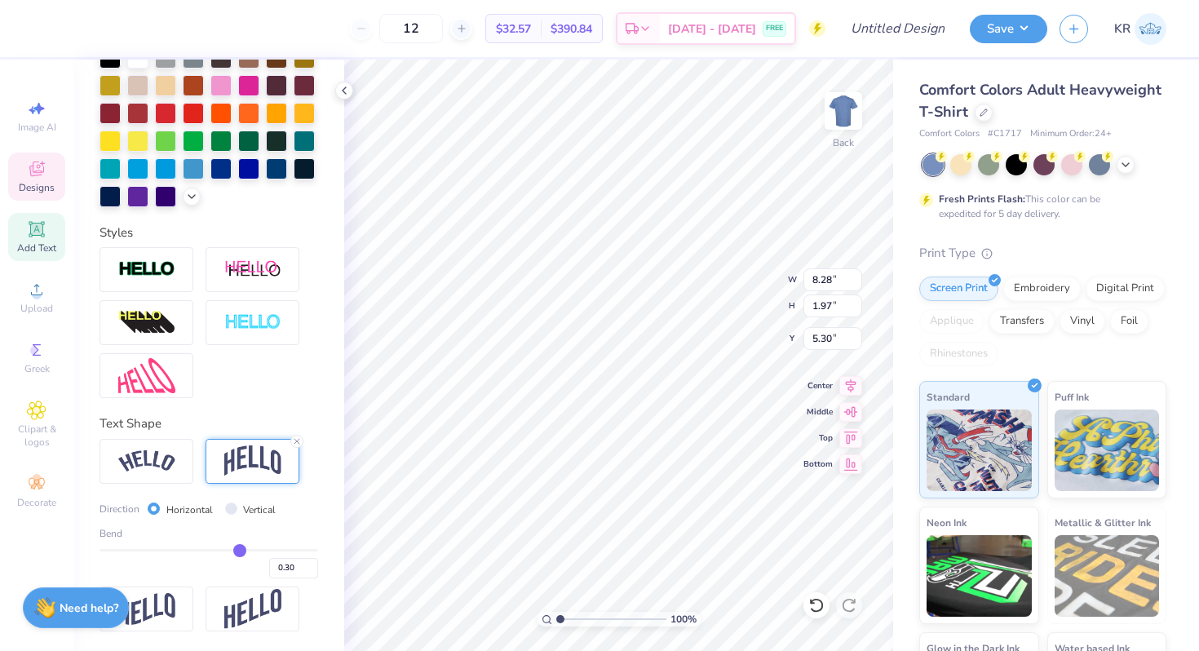
type input "5.72"
click at [165, 384] on img at bounding box center [146, 375] width 57 height 35
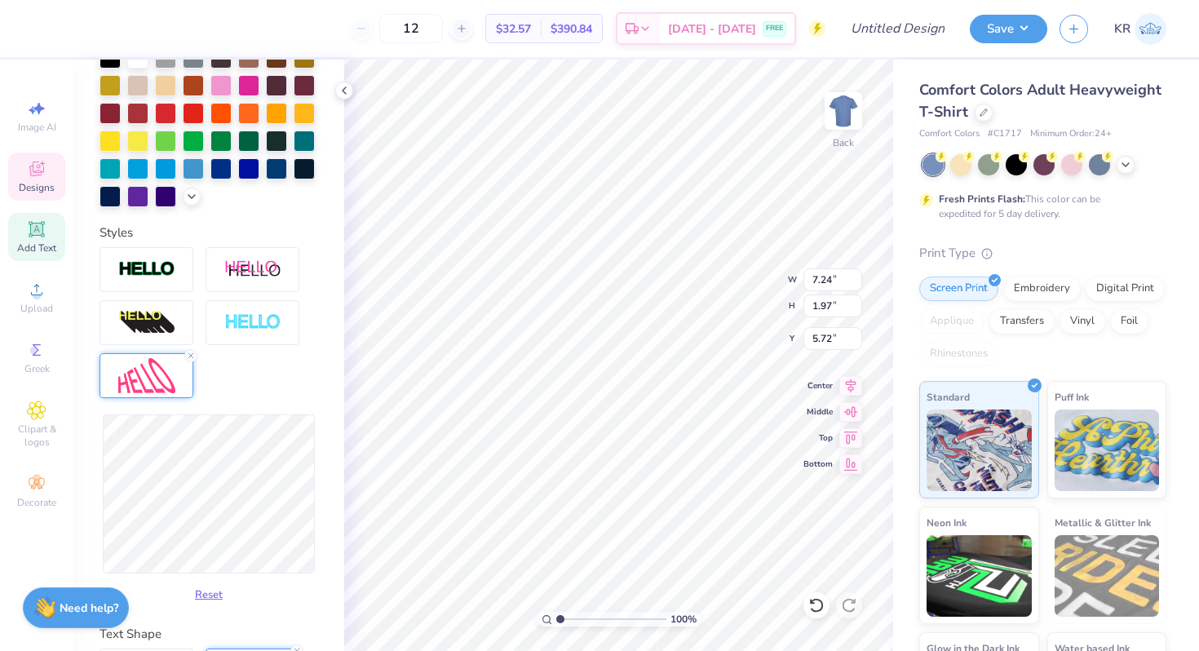
type input "6.50"
type input "1.94"
type input "5.73"
type input "1.93"
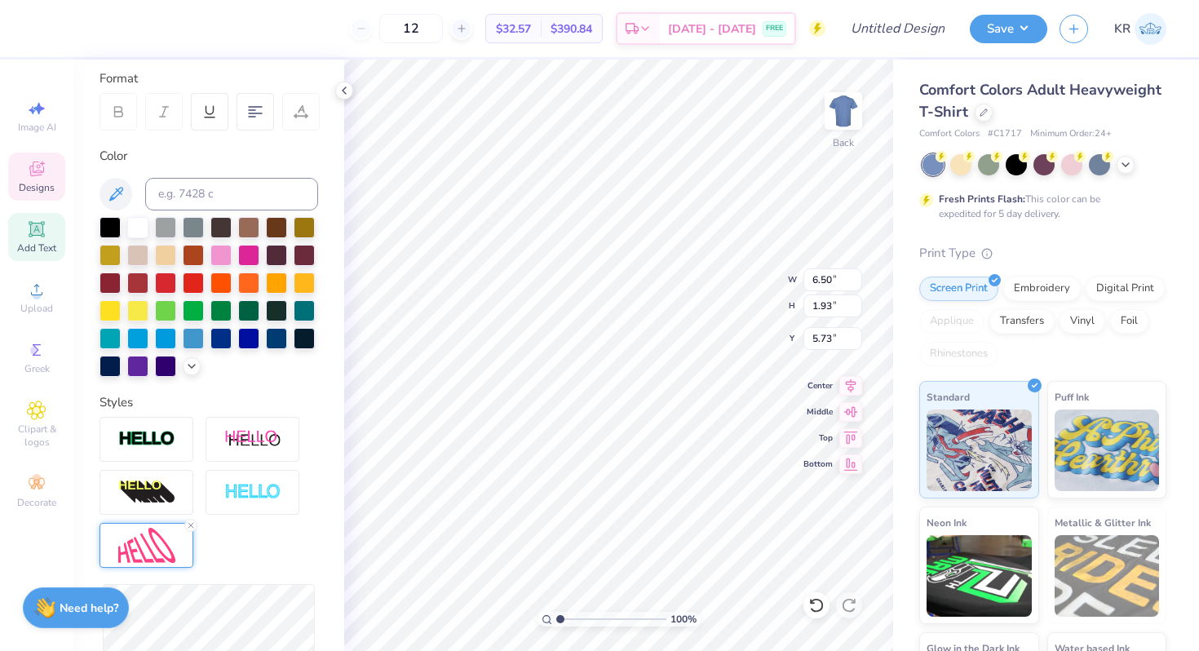
scroll to position [128, 0]
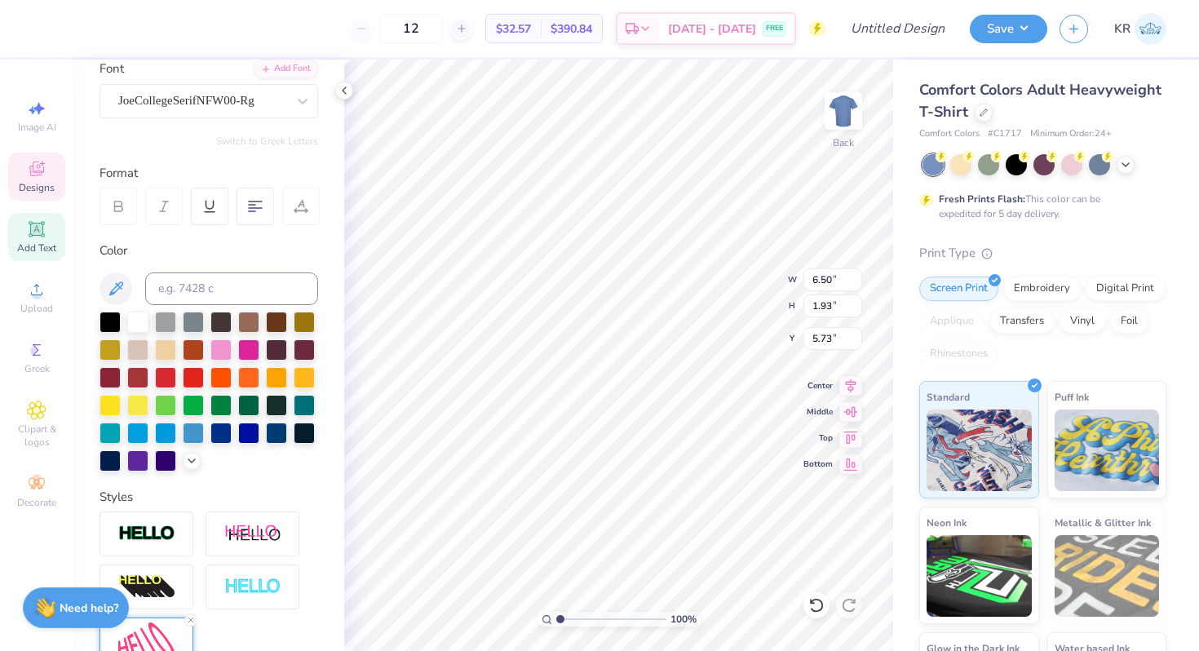
click at [295, 206] on icon at bounding box center [301, 206] width 15 height 15
click at [982, 120] on div "Comfort Colors Adult Heavyweight T-Shirt" at bounding box center [1042, 101] width 247 height 44
click at [974, 117] on div "Comfort Colors Adult Heavyweight T-Shirt" at bounding box center [1042, 101] width 247 height 44
click at [988, 115] on div at bounding box center [984, 111] width 18 height 18
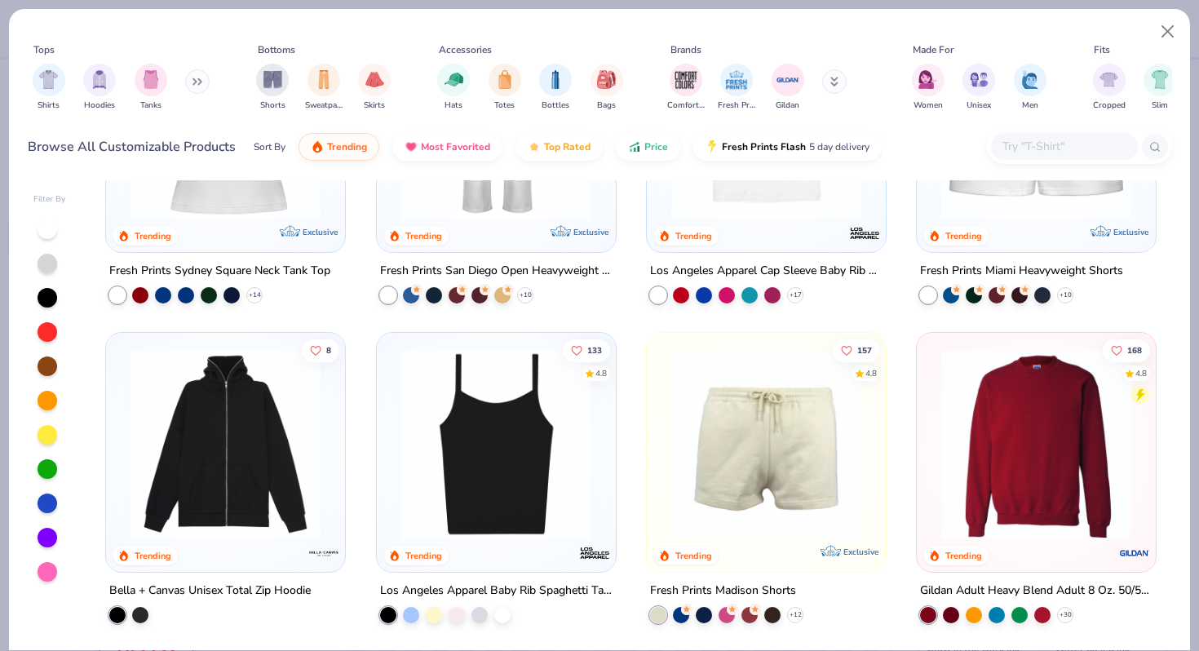
scroll to position [818, 0]
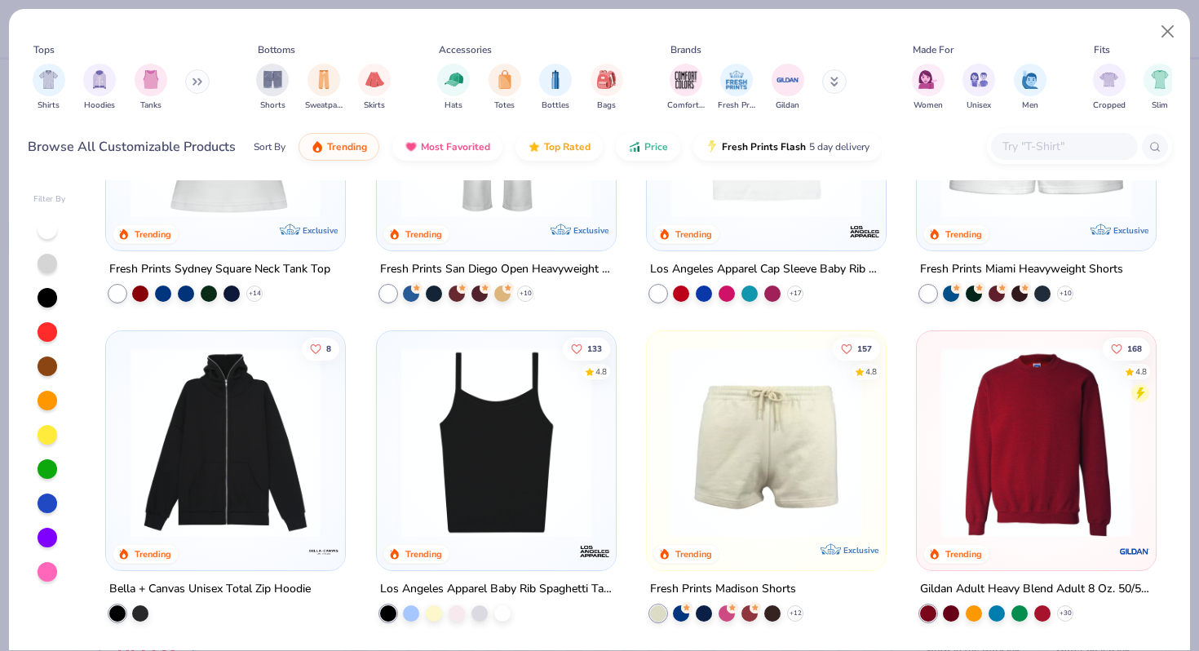
click at [565, 469] on img at bounding box center [496, 443] width 206 height 190
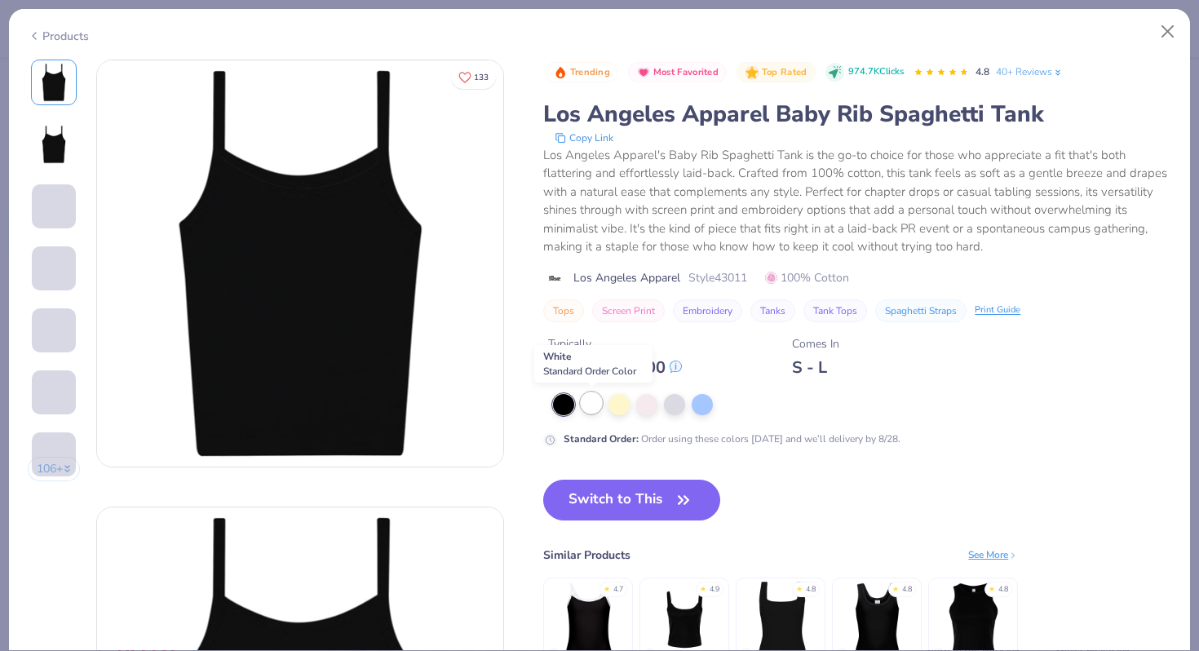
click at [590, 408] on div at bounding box center [591, 402] width 21 height 21
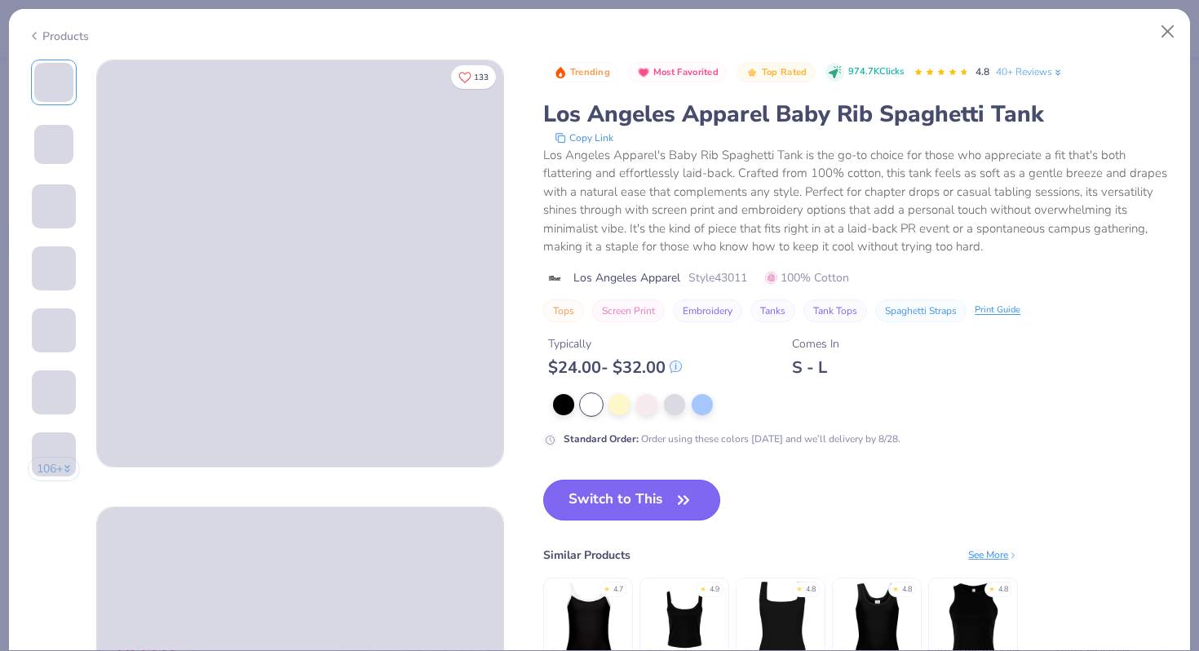
click at [626, 504] on button "Switch to This" at bounding box center [631, 500] width 177 height 41
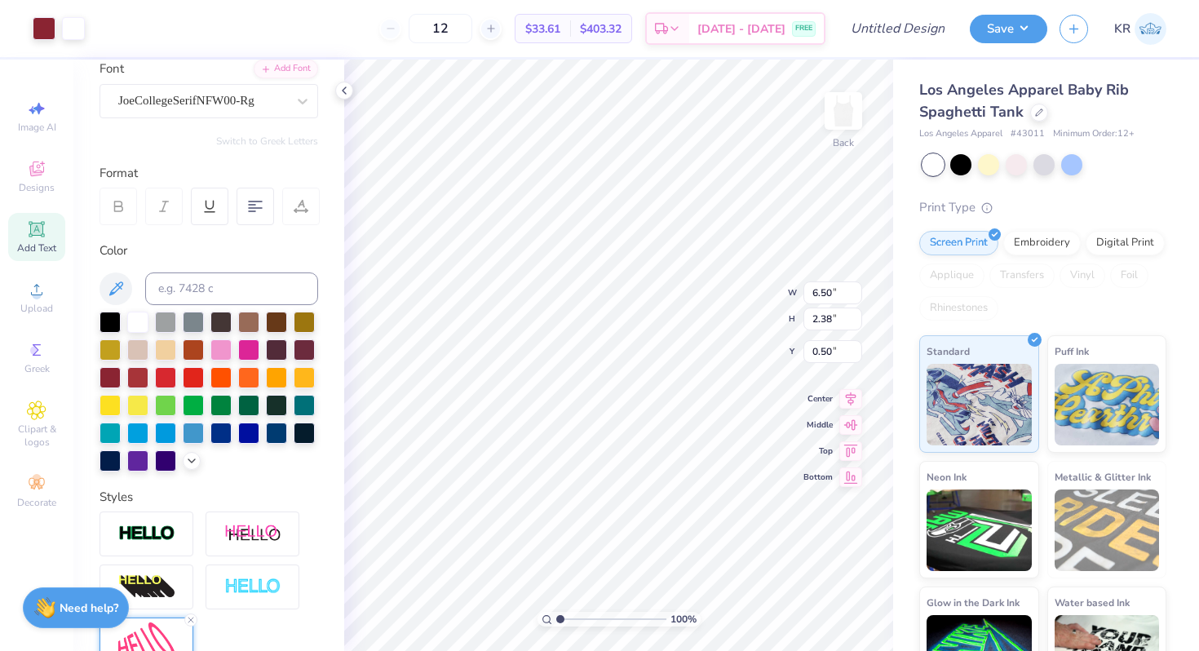
type input "2.77"
type input "7.32"
type input "2.68"
type input "2.81"
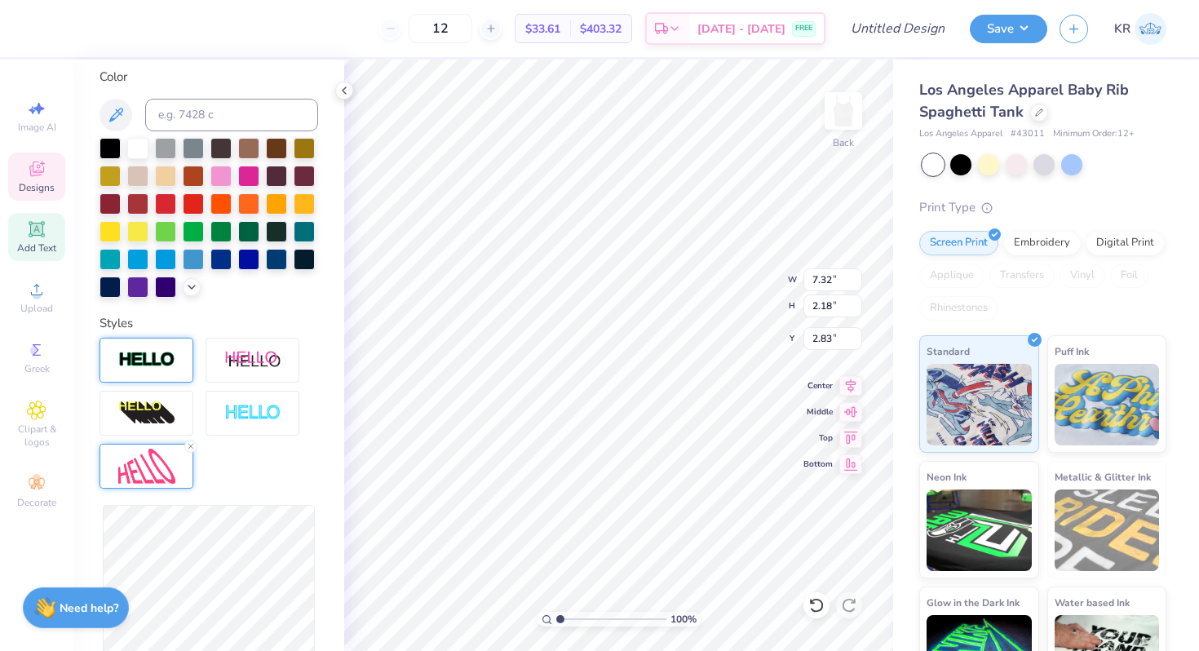
scroll to position [388, 0]
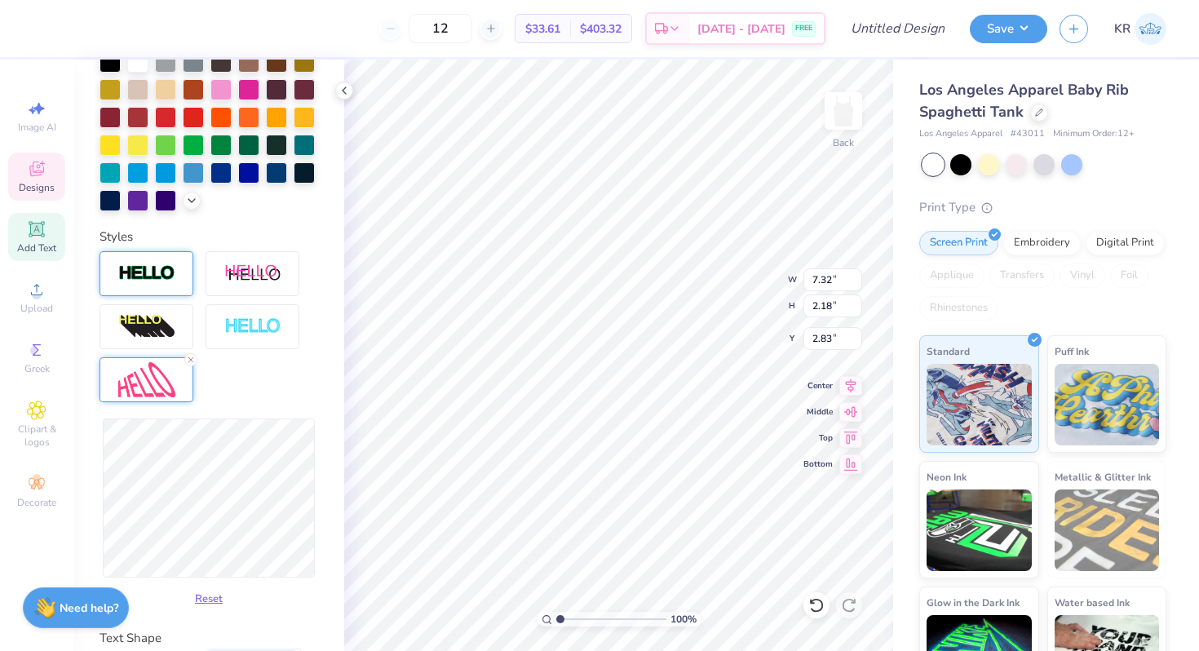
type input "7.26"
click at [246, 381] on div "Reset" at bounding box center [209, 431] width 219 height 361
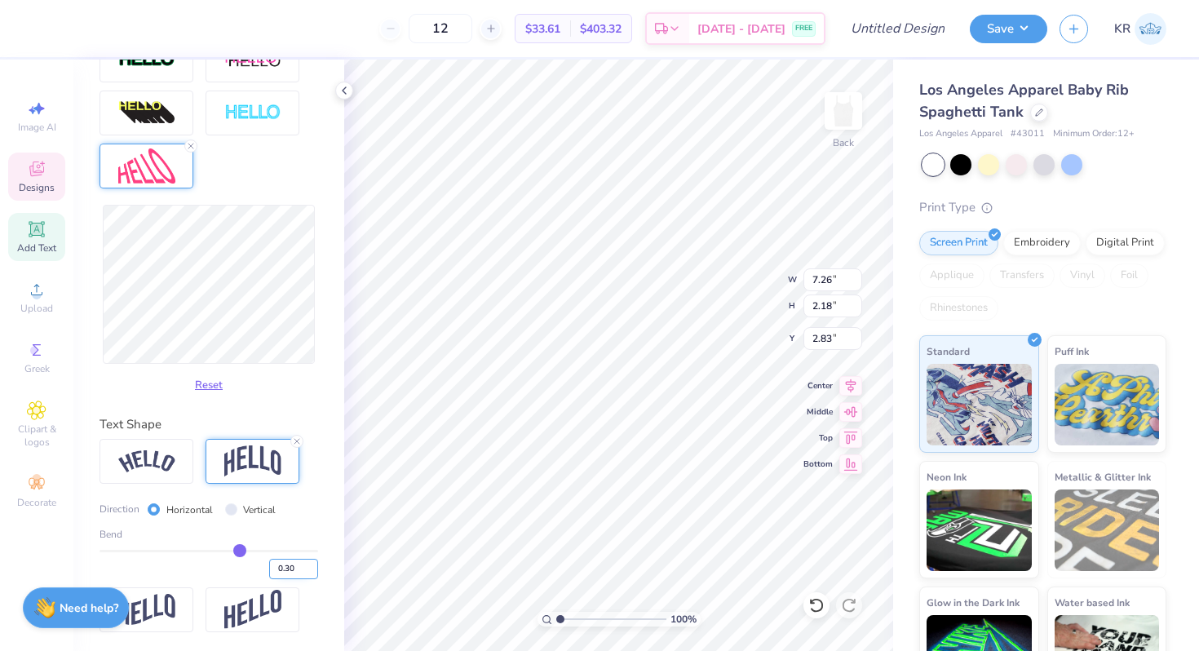
click at [297, 565] on input "0.30" at bounding box center [293, 569] width 49 height 20
type input "0.25"
type input "7.27"
type input "2.57"
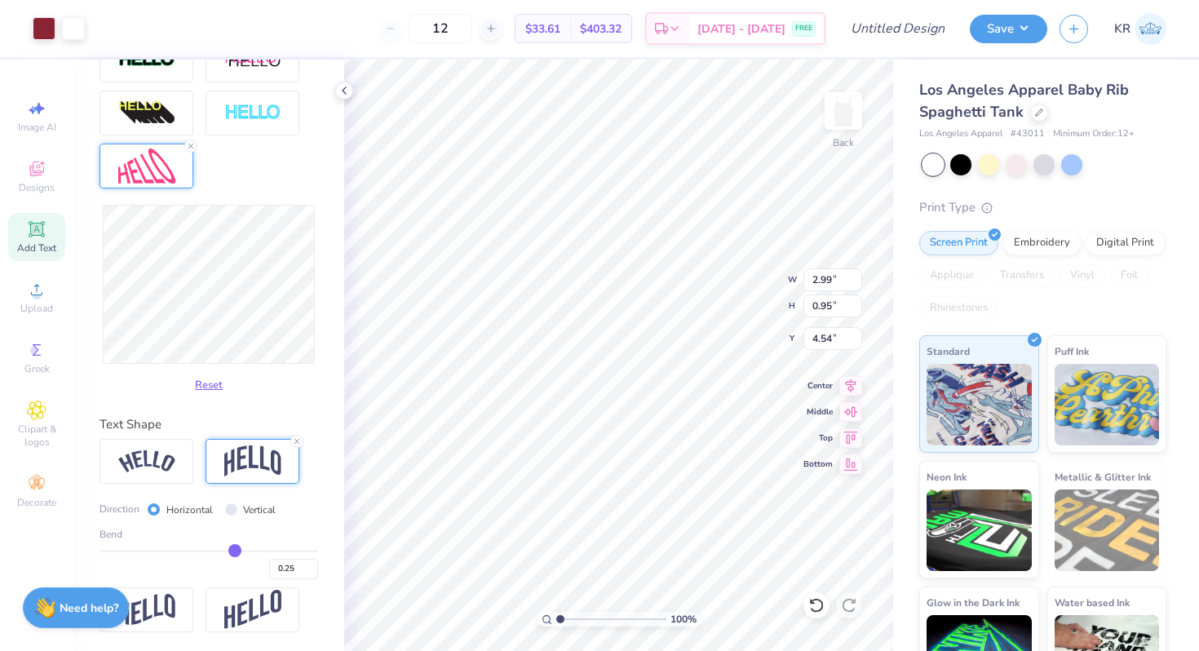
type input "0.81"
type input "4.60"
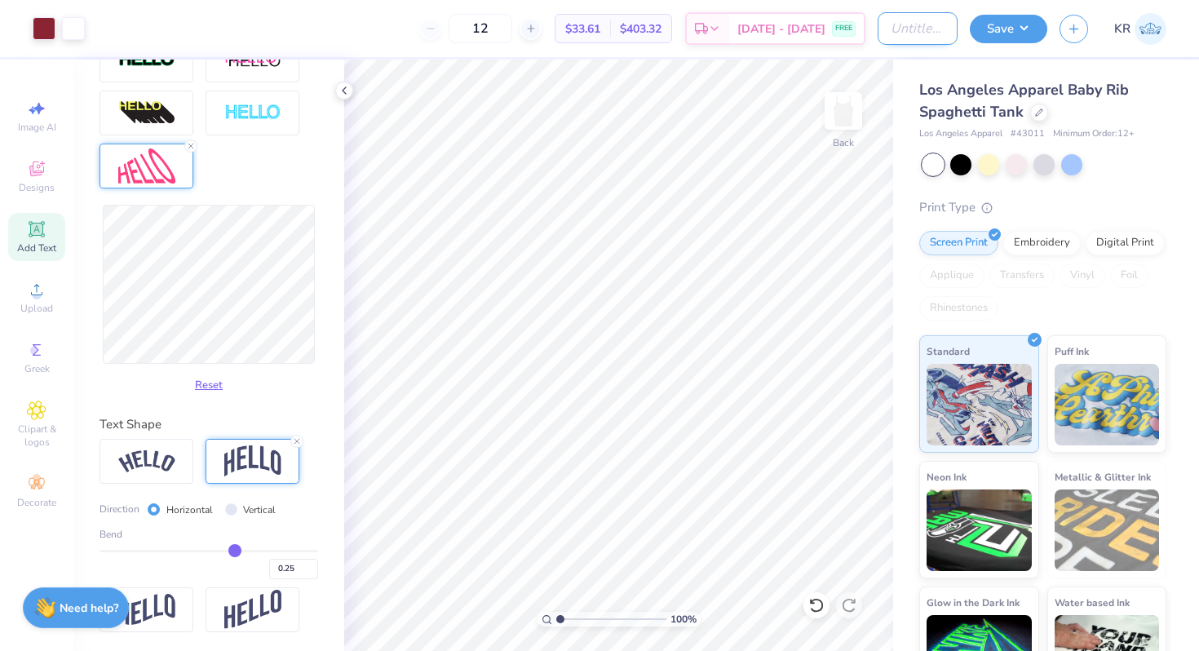
click at [924, 31] on input "Design Title" at bounding box center [918, 28] width 80 height 33
type input "DG - Fall 25 tank"
click at [1020, 25] on button "Save" at bounding box center [1009, 26] width 78 height 29
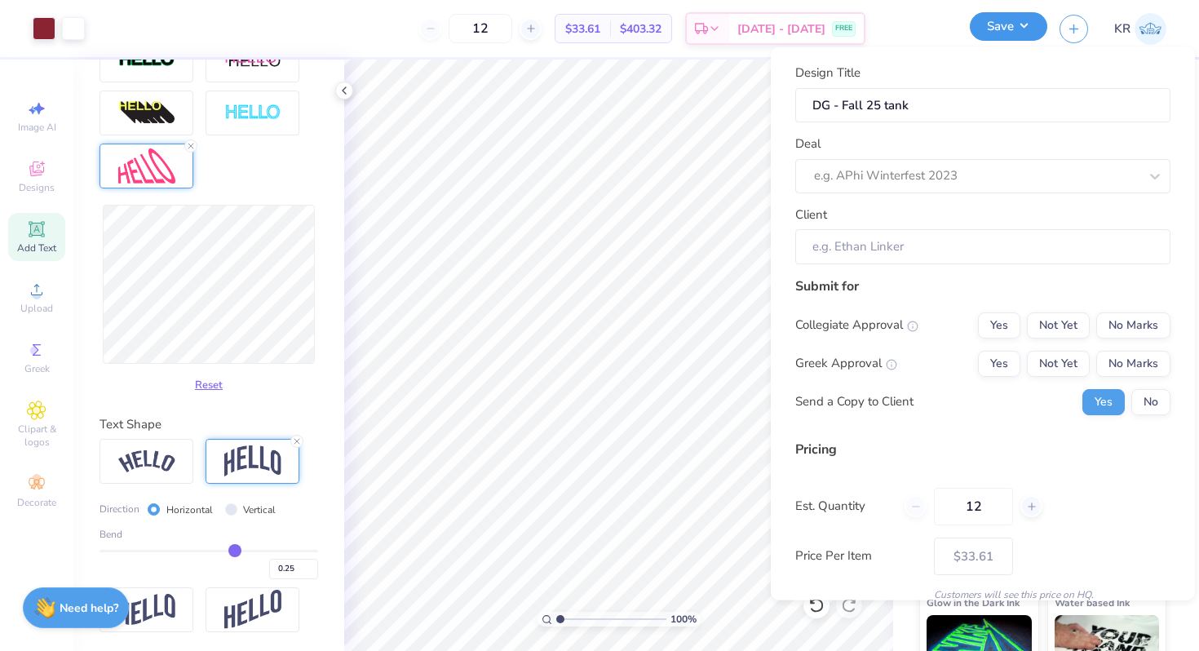
scroll to position [0, 0]
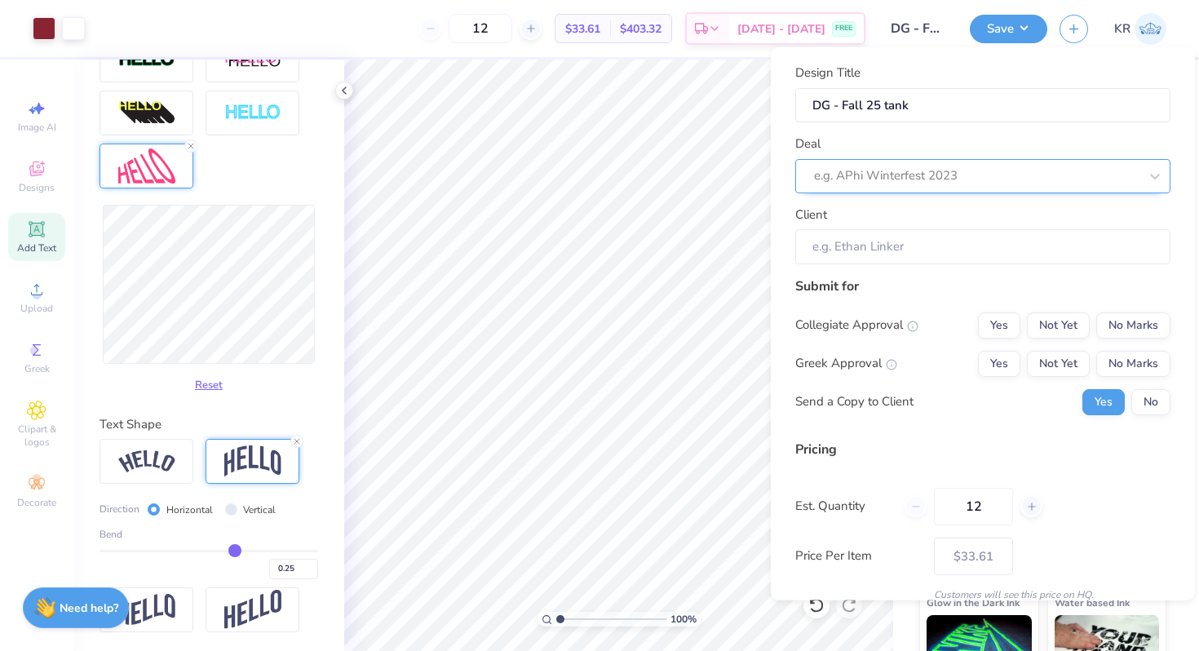
click at [873, 170] on div at bounding box center [976, 176] width 325 height 22
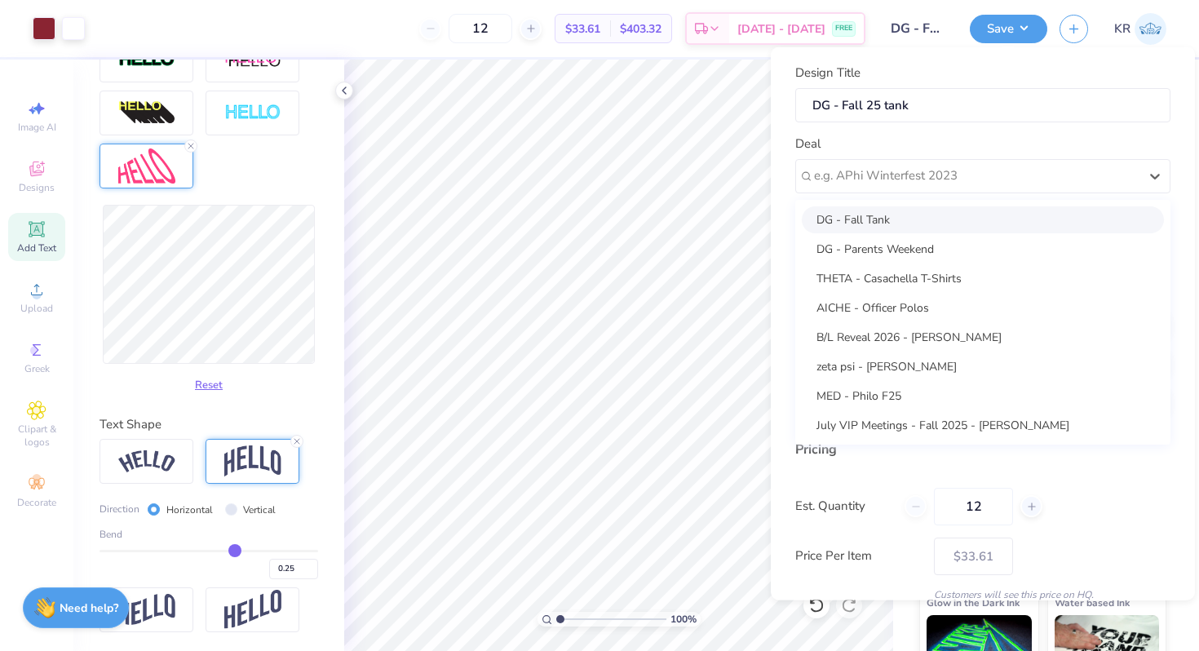
click at [860, 221] on div "DG - Fall Tank" at bounding box center [983, 219] width 362 height 27
type input "[PERSON_NAME]"
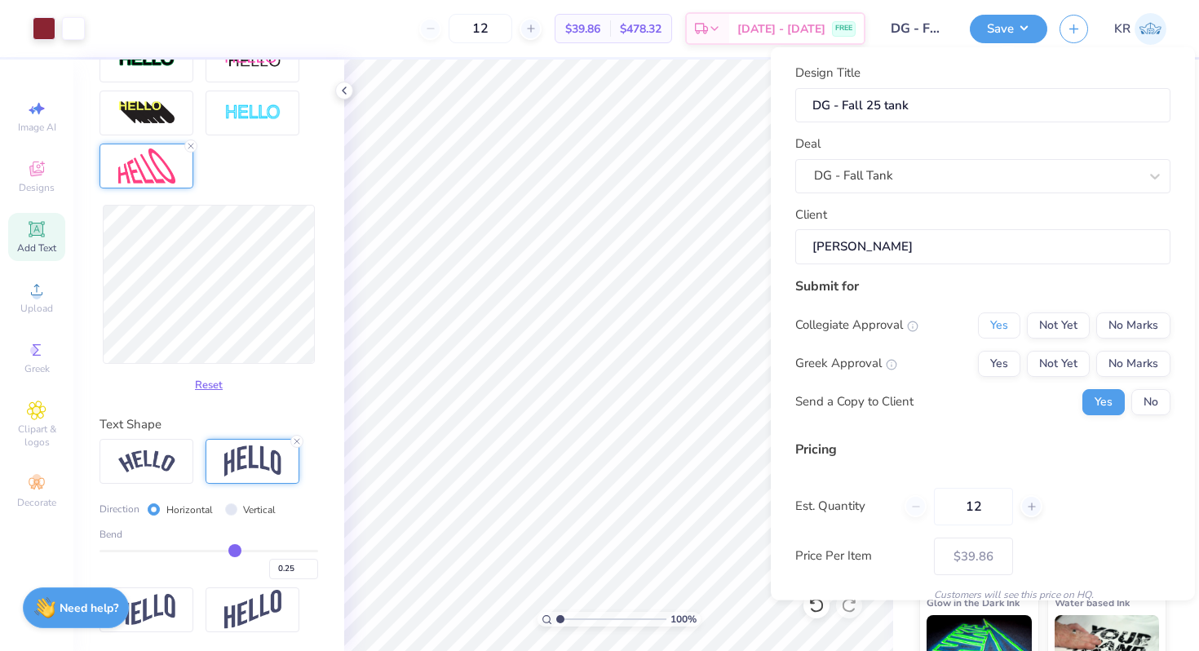
click at [986, 333] on button "Yes" at bounding box center [999, 325] width 42 height 26
click at [990, 359] on button "Yes" at bounding box center [999, 363] width 42 height 26
click at [1170, 328] on button "No Marks" at bounding box center [1133, 325] width 74 height 26
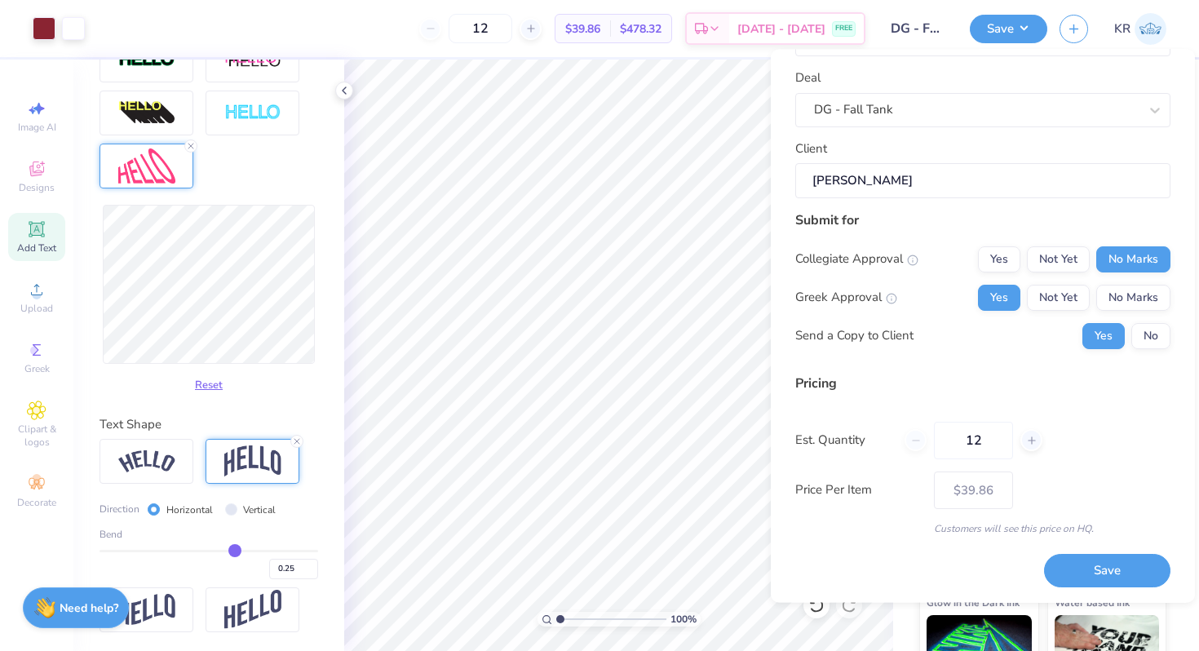
scroll to position [69, 0]
click at [1073, 567] on button "Save" at bounding box center [1107, 570] width 126 height 33
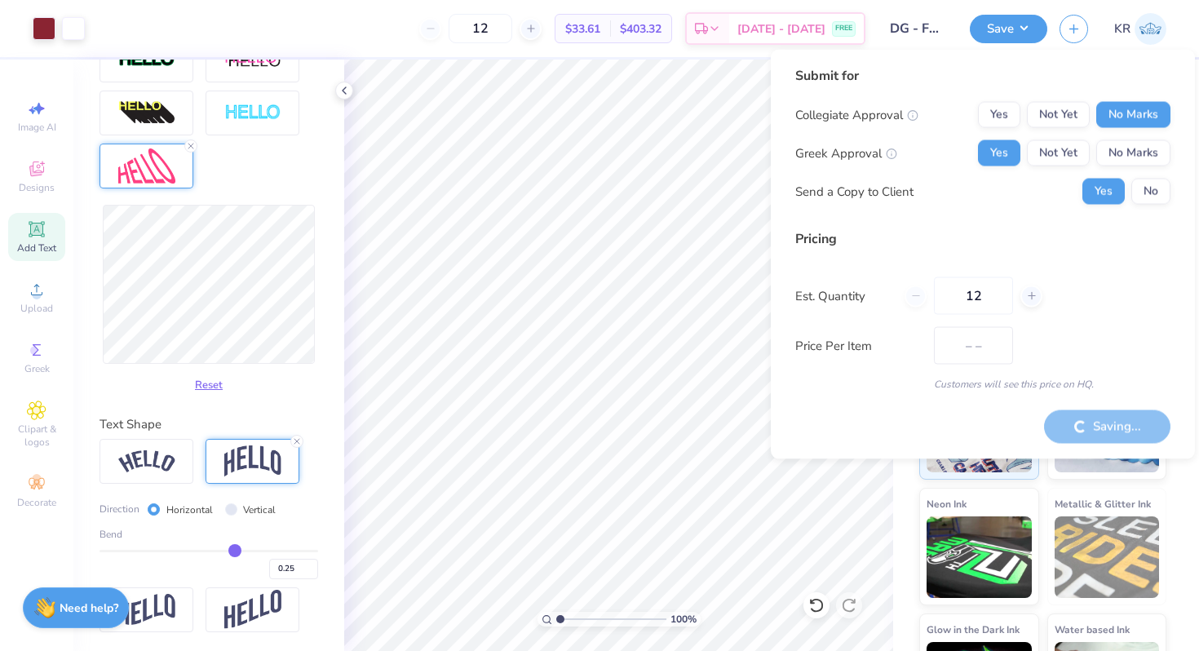
type input "$39.86"
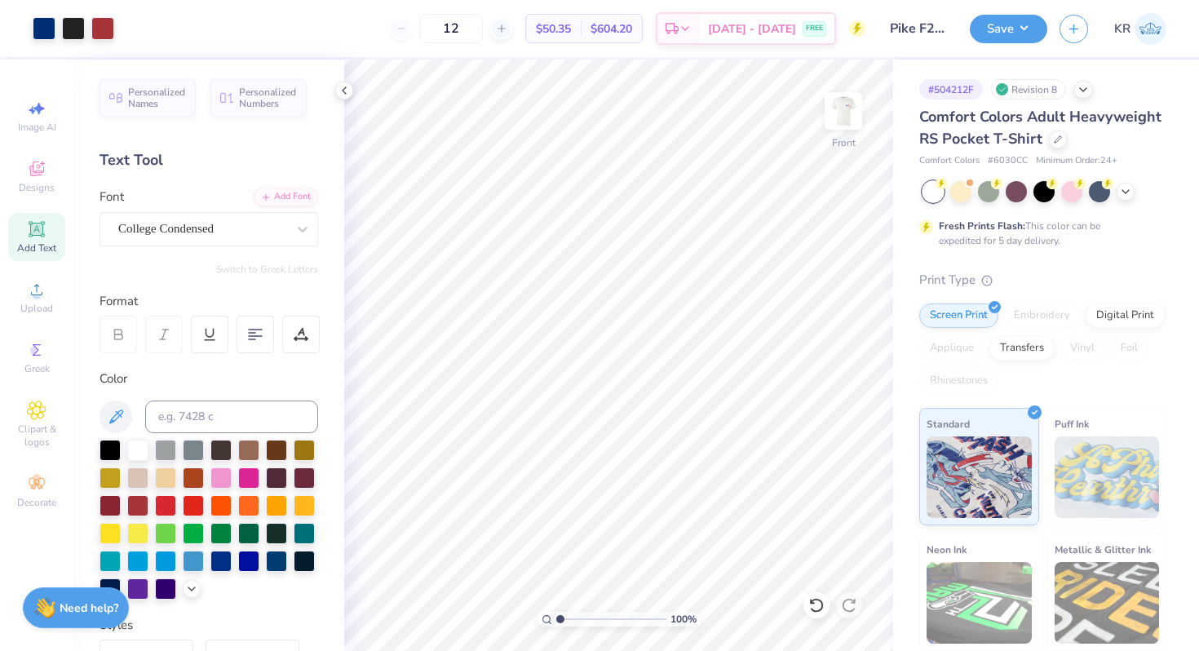
scroll to position [297, 0]
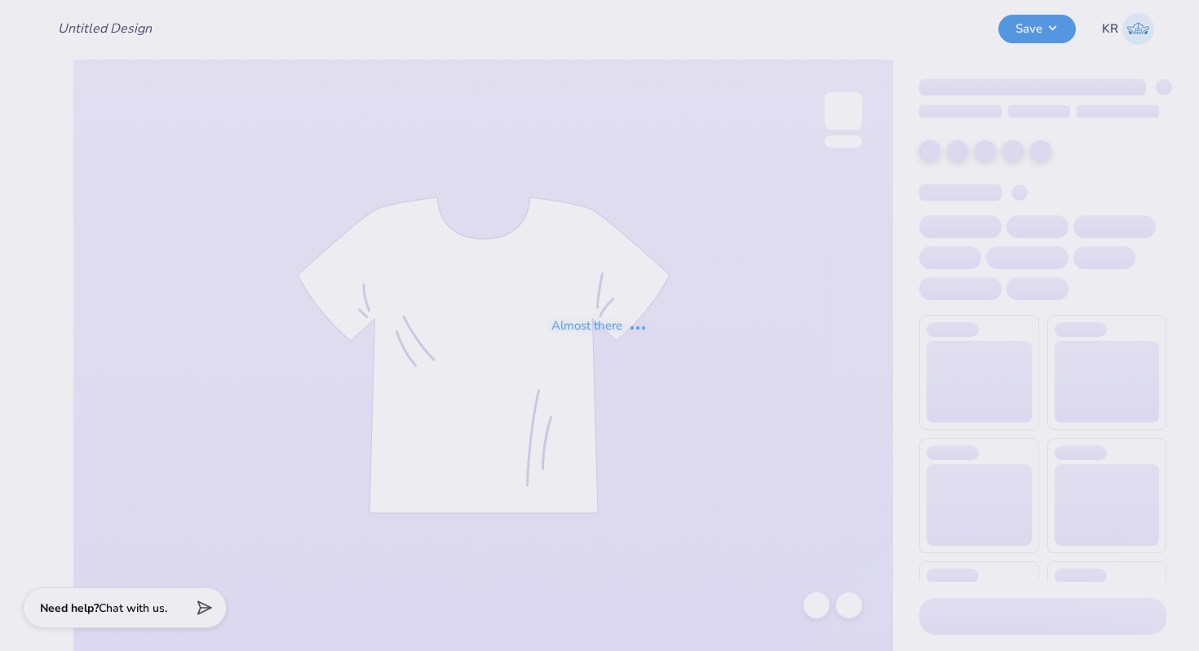
type input "DG - Fall 25 tank"
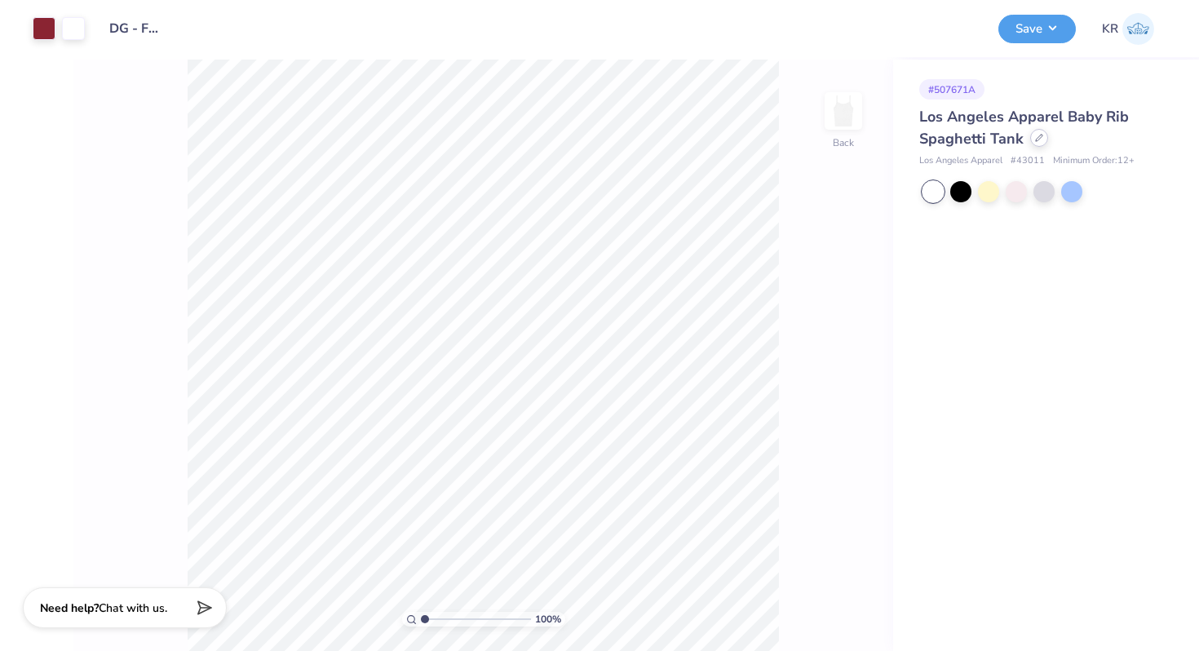
click at [1034, 143] on div at bounding box center [1039, 138] width 18 height 18
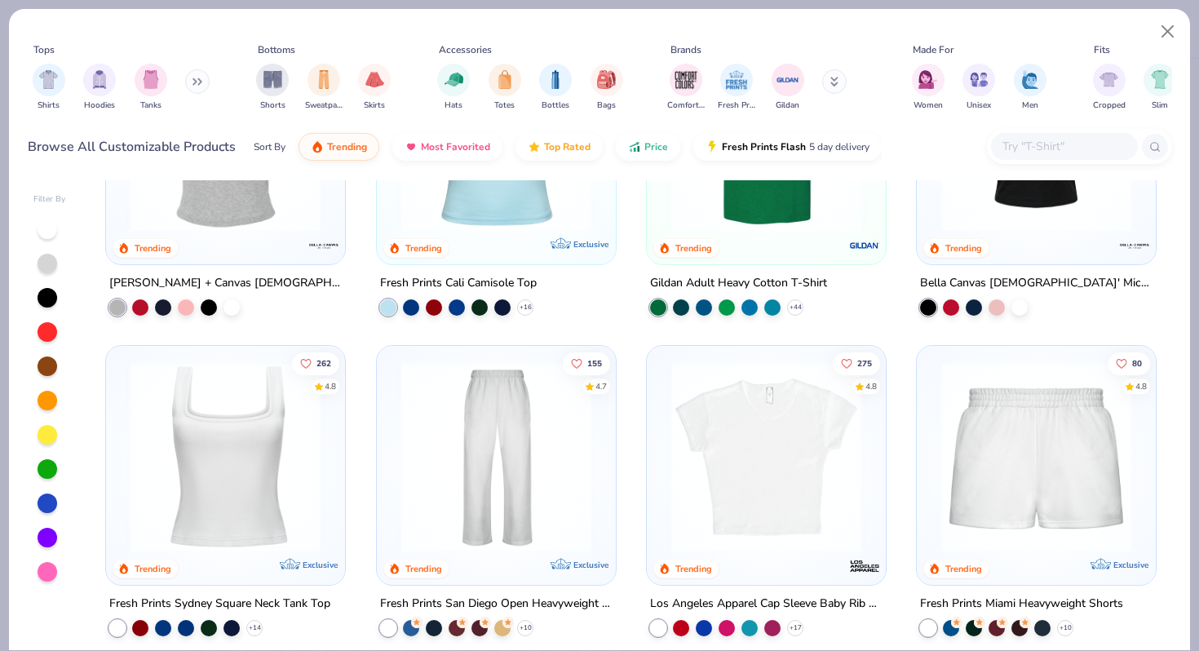
scroll to position [556, 0]
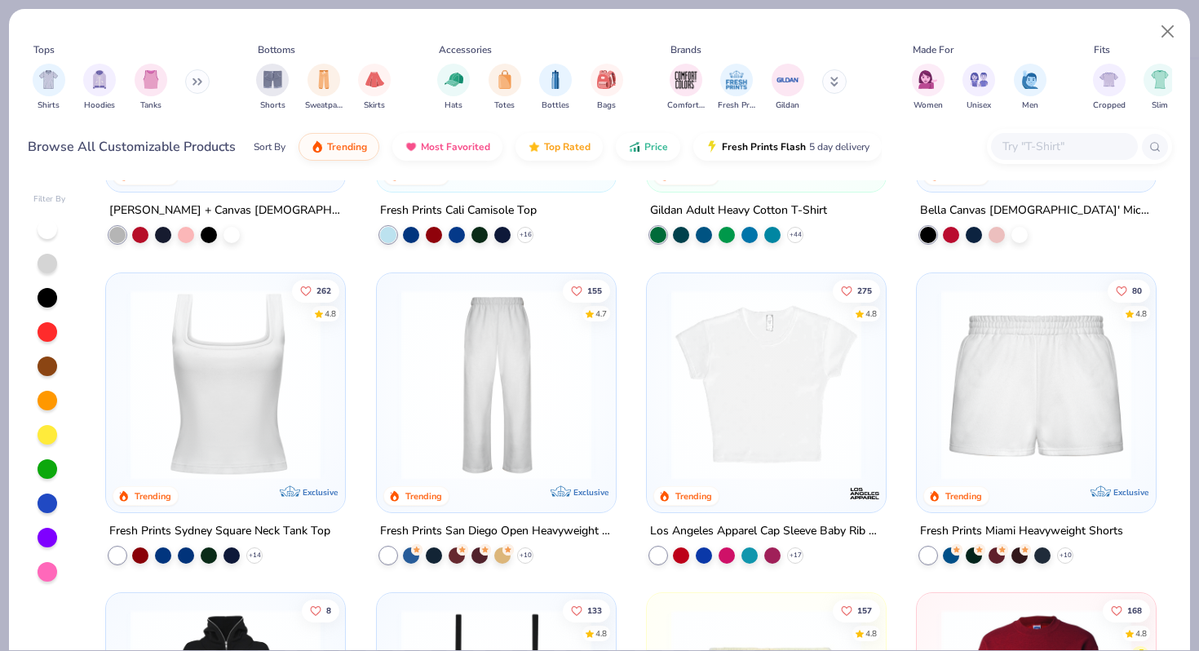
click at [745, 405] on div "289 4.9 Trending Comfort Colors Adult Heavyweight T-Shirt + 60 69 4.8 Trending …" at bounding box center [632, 415] width 1082 height 470
click at [745, 405] on img at bounding box center [766, 384] width 206 height 190
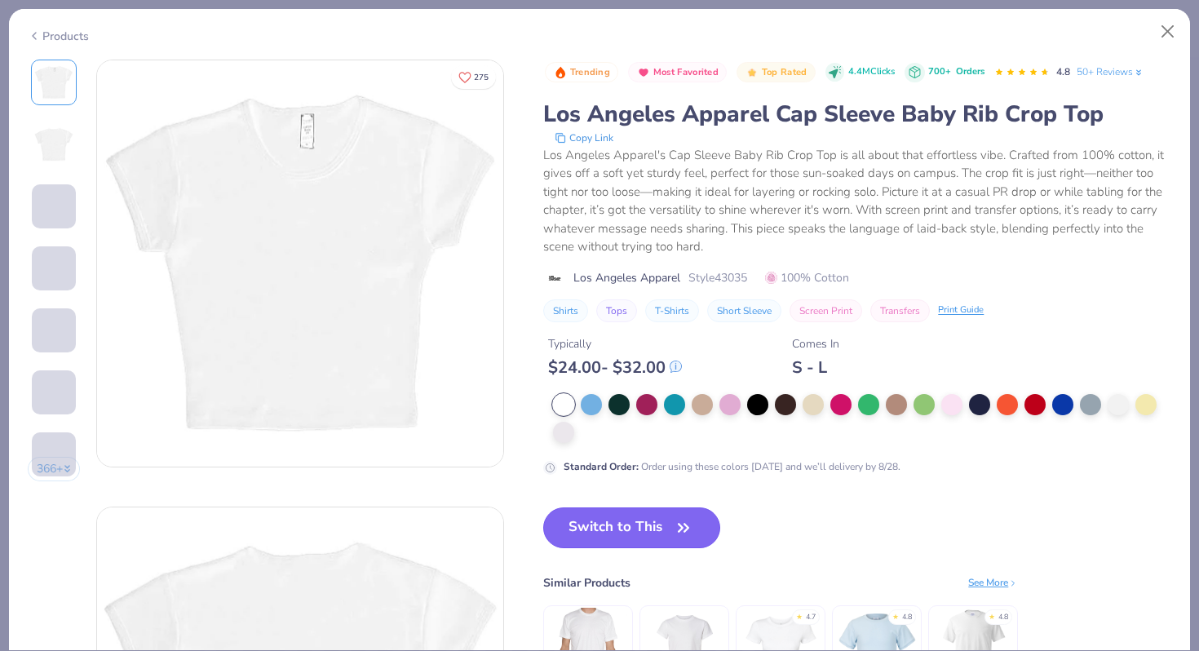
click at [638, 539] on button "Switch to This" at bounding box center [631, 527] width 177 height 41
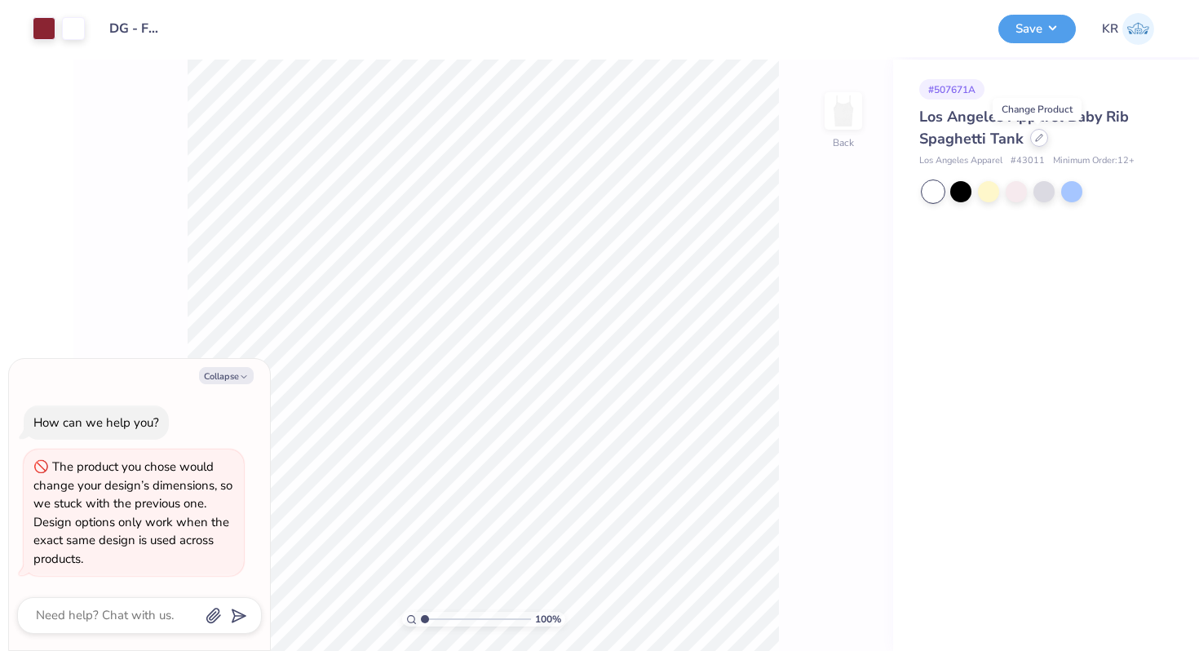
click at [1036, 131] on div at bounding box center [1039, 138] width 18 height 18
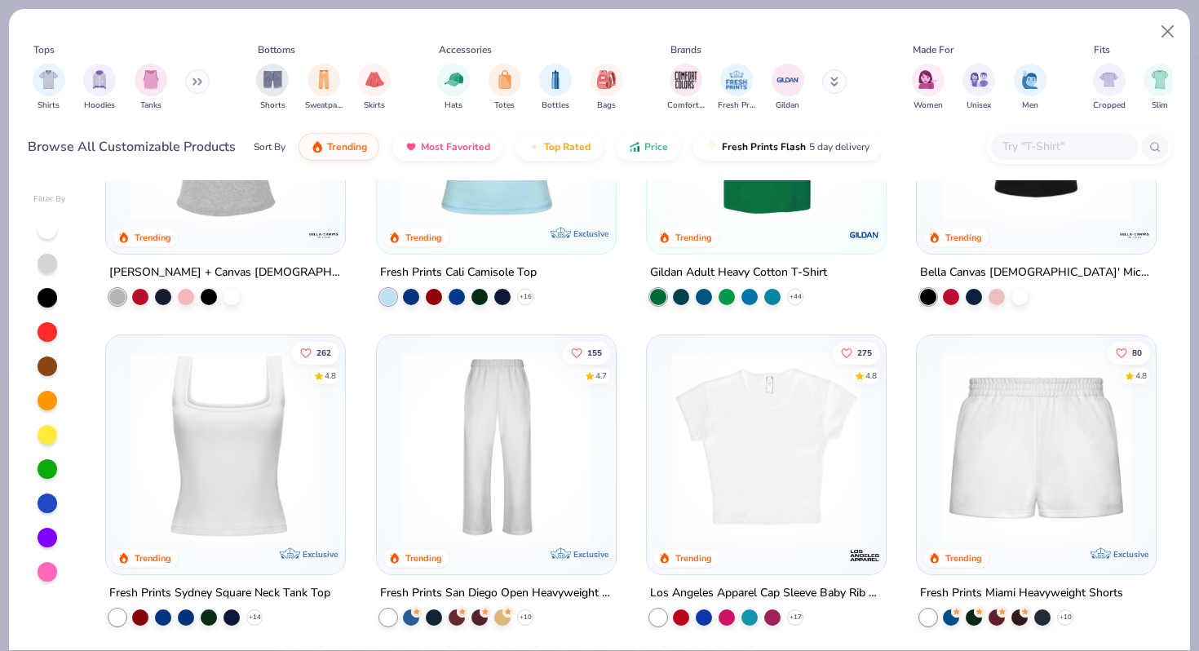
scroll to position [504, 0]
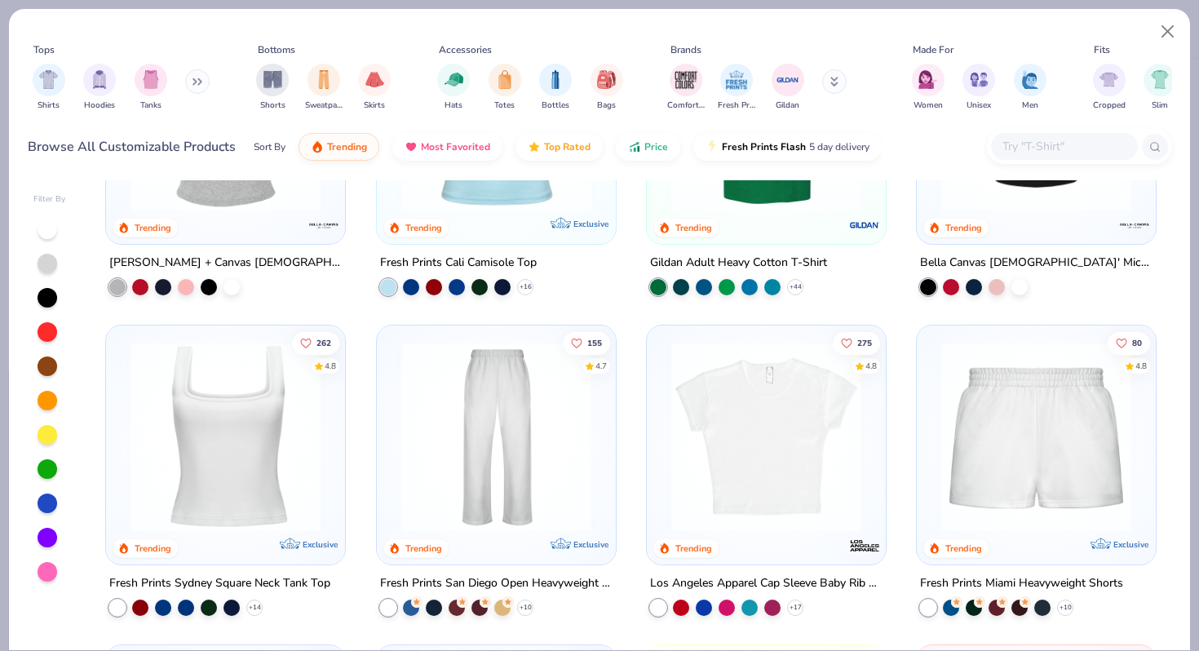
click at [733, 472] on img at bounding box center [766, 436] width 206 height 190
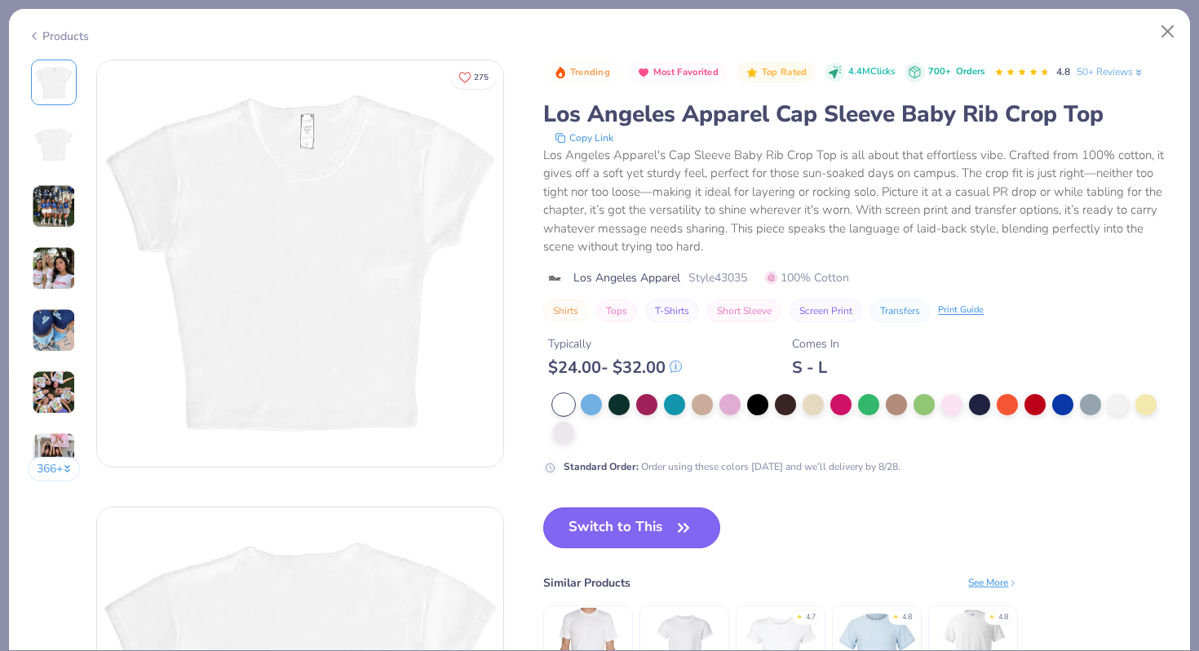
click at [668, 517] on button "Switch to This" at bounding box center [631, 527] width 177 height 41
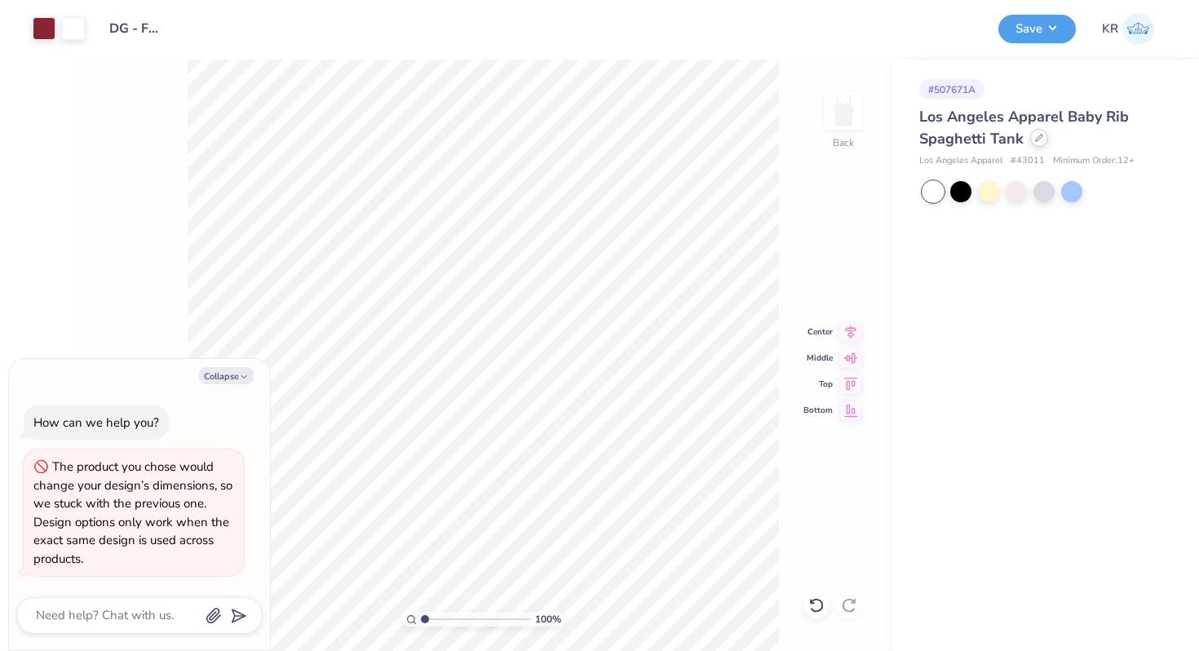
click at [1036, 141] on icon at bounding box center [1039, 138] width 8 height 8
type textarea "x"
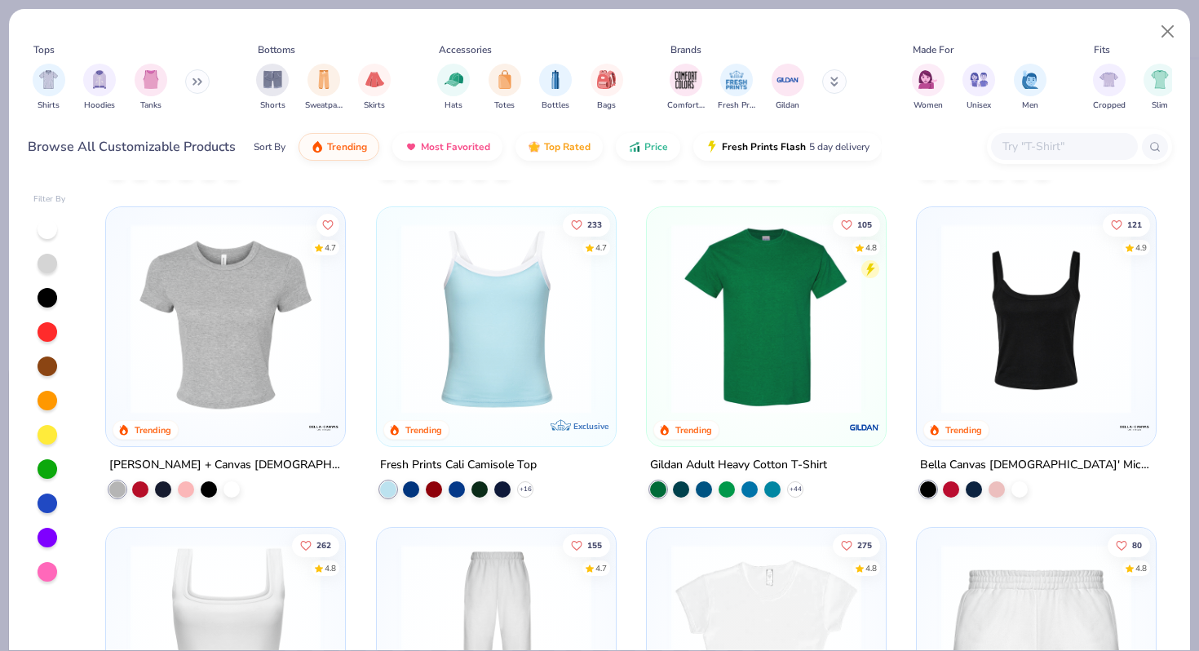
scroll to position [272, 0]
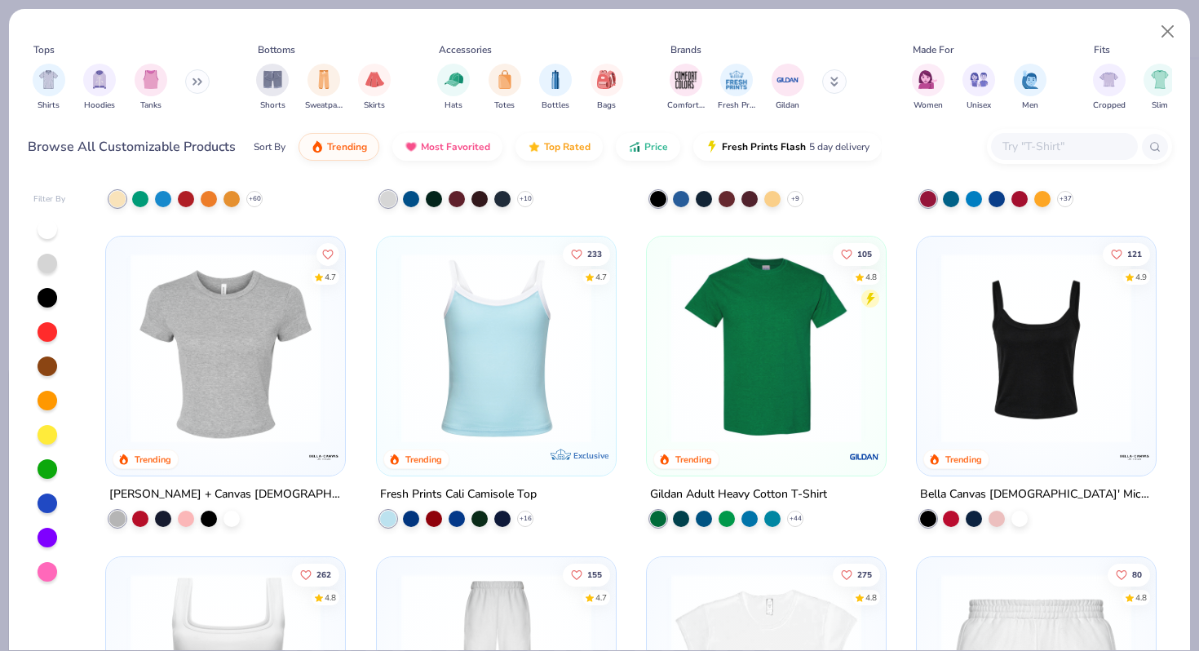
click at [1018, 144] on input "text" at bounding box center [1064, 146] width 126 height 19
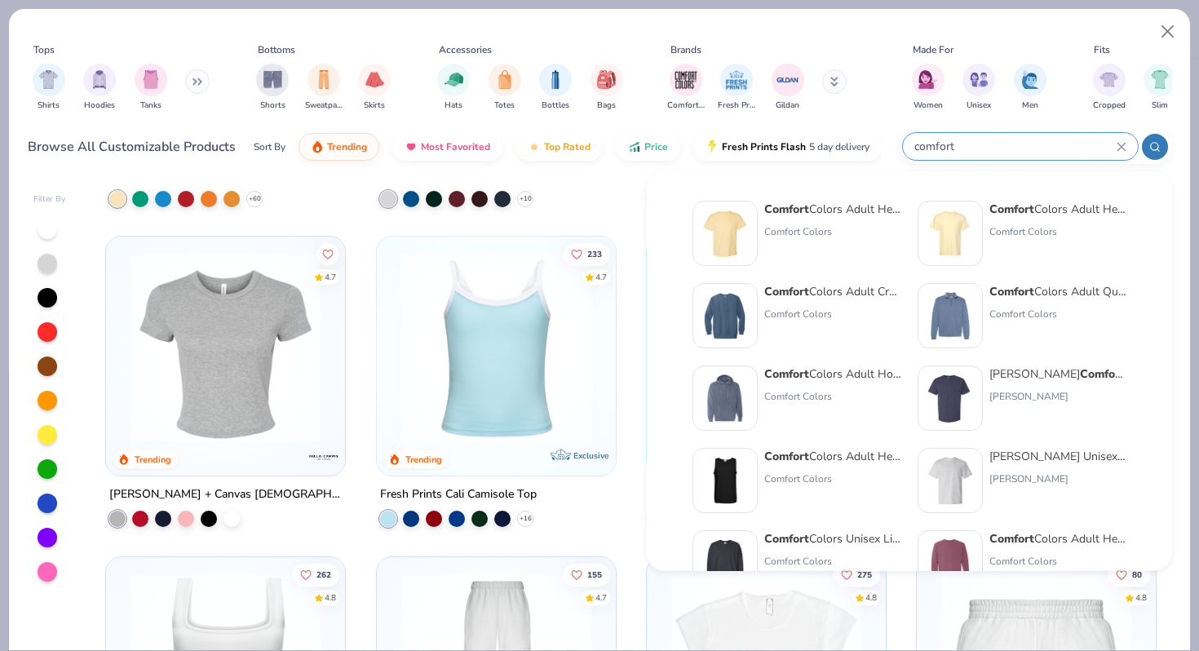
type input "comfort"
click at [746, 230] on img at bounding box center [725, 233] width 51 height 51
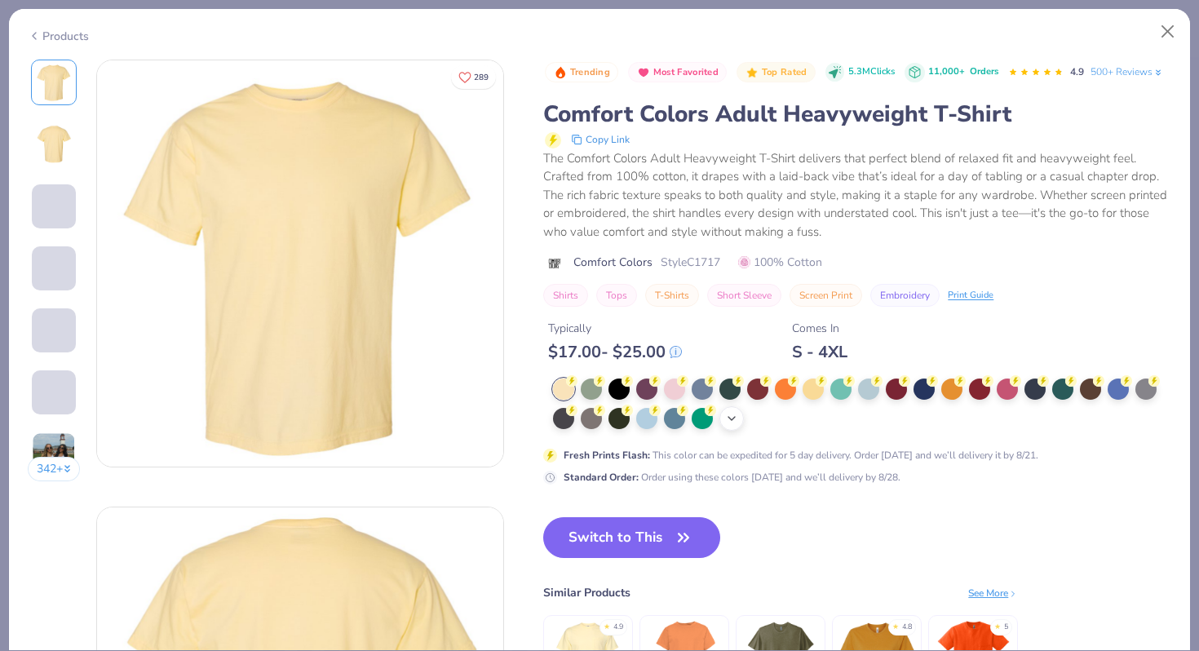
click at [734, 411] on div "+ 38" at bounding box center [732, 418] width 24 height 24
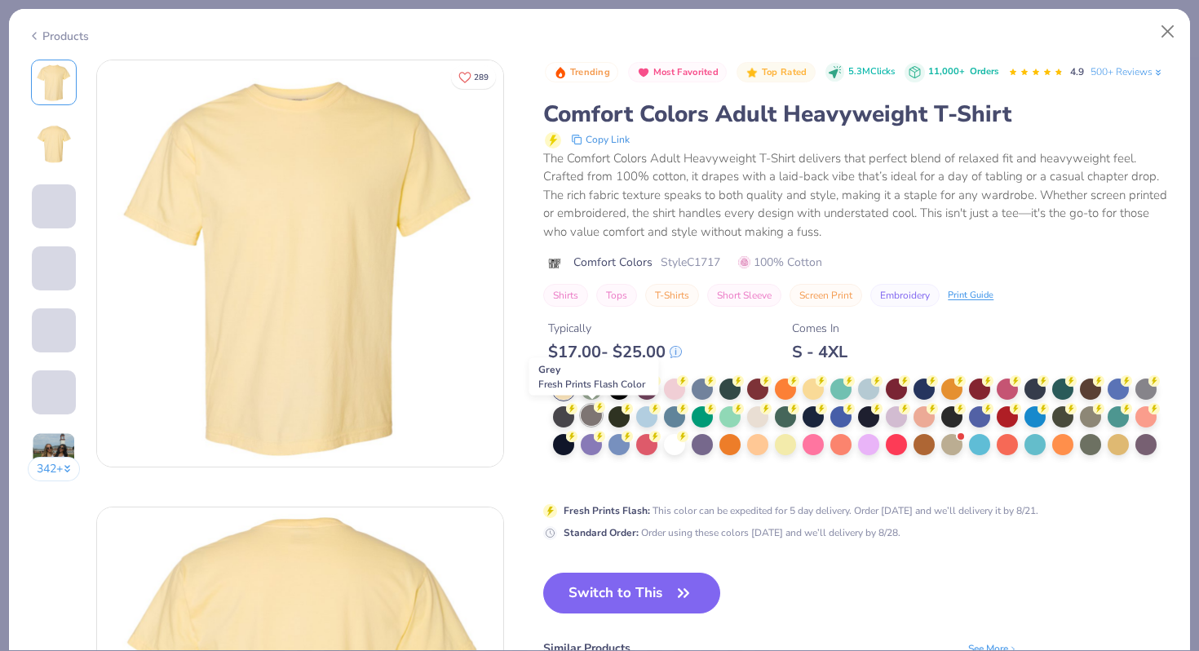
click at [594, 415] on div at bounding box center [591, 415] width 21 height 21
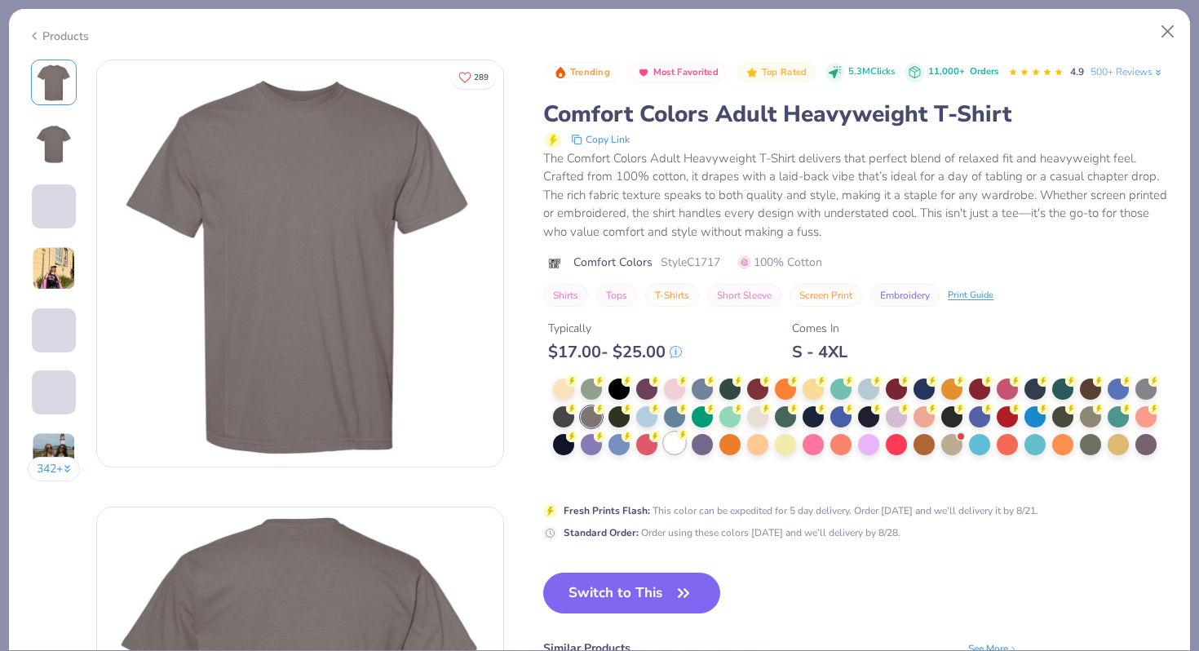
click at [671, 444] on div at bounding box center [674, 442] width 21 height 21
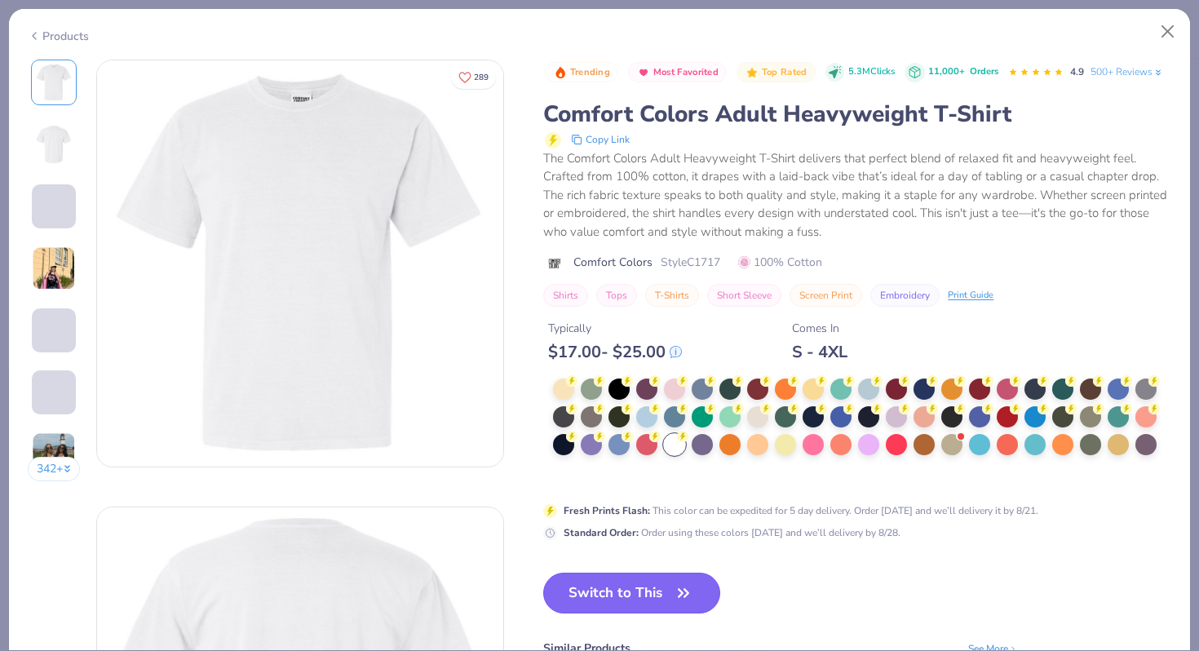
click at [659, 591] on button "Switch to This" at bounding box center [631, 593] width 177 height 41
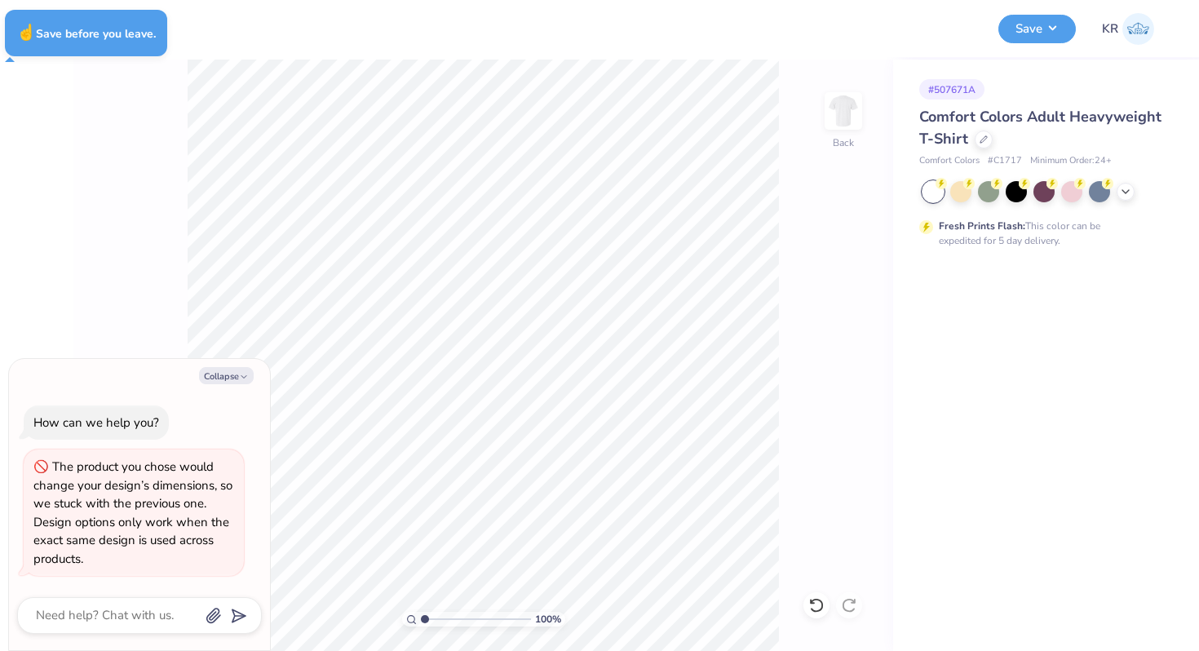
type textarea "x"
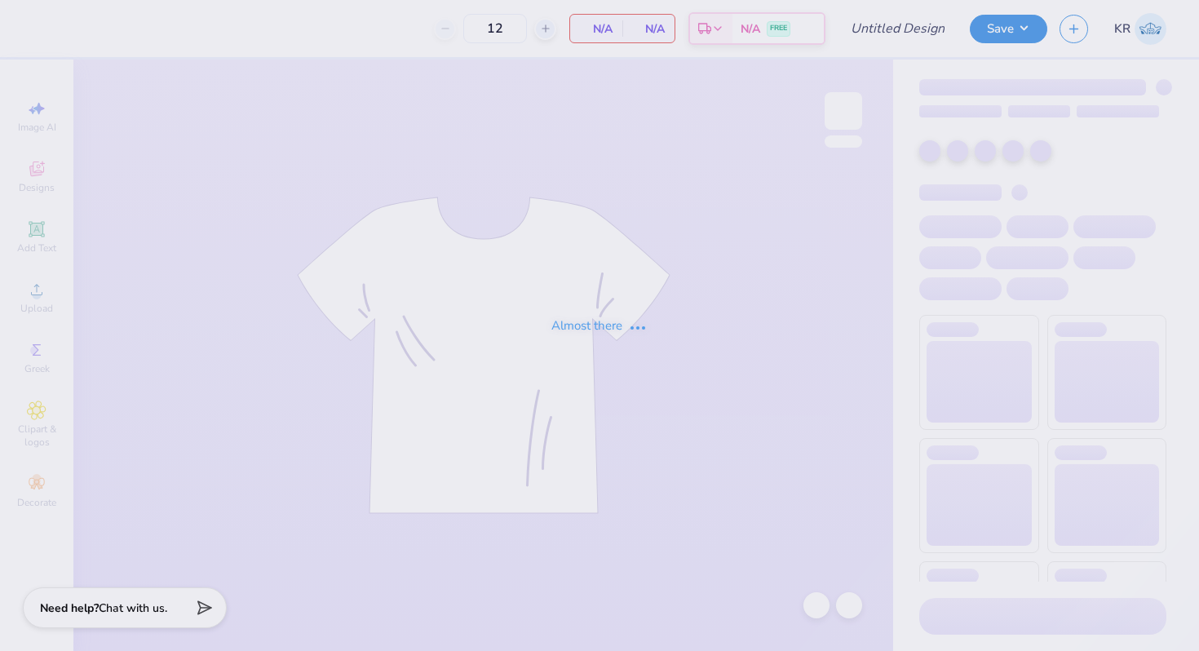
type input "DG - Fall 25 tank"
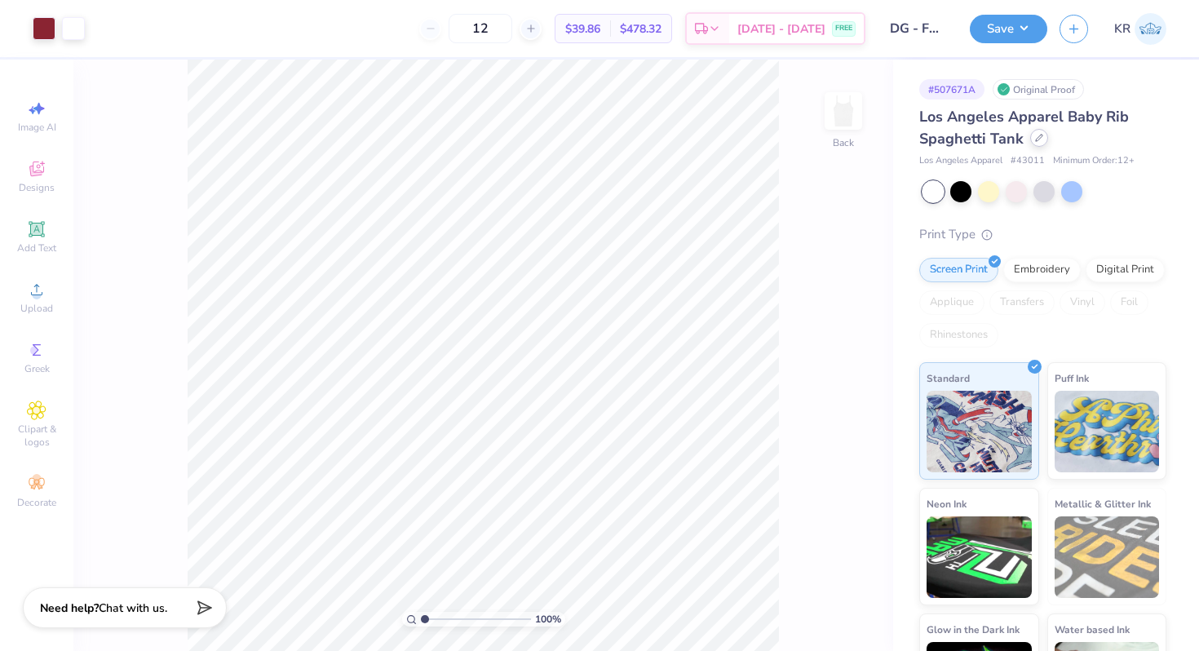
click at [1039, 138] on icon at bounding box center [1039, 138] width 8 height 8
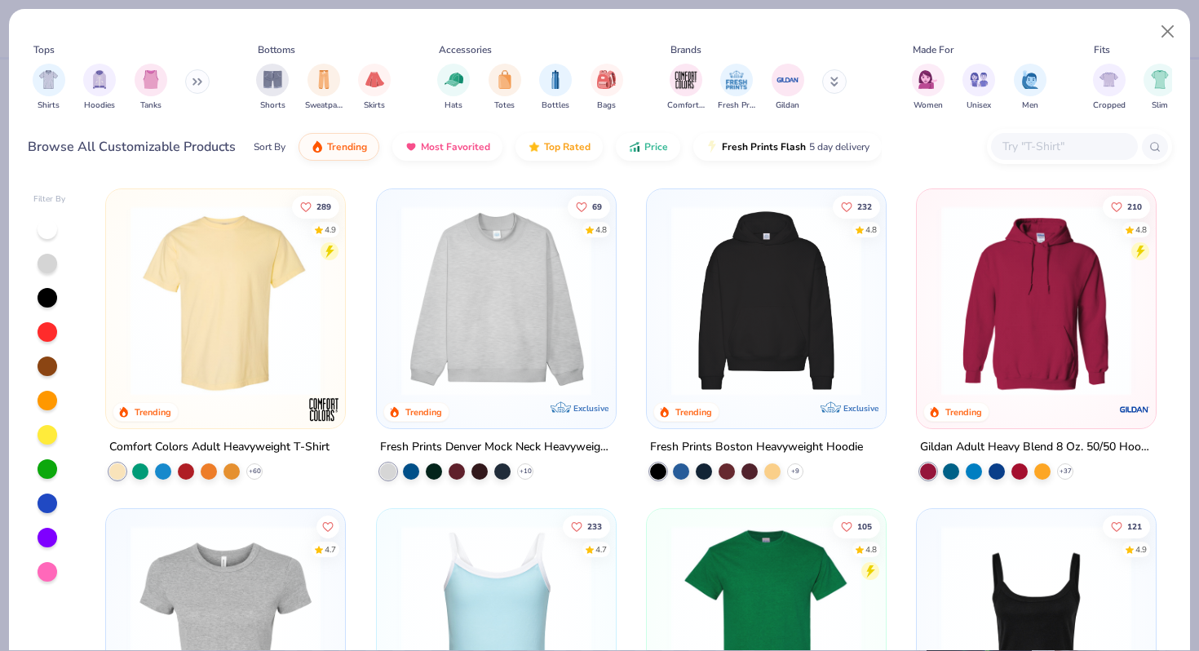
click at [1024, 150] on input "text" at bounding box center [1064, 146] width 126 height 19
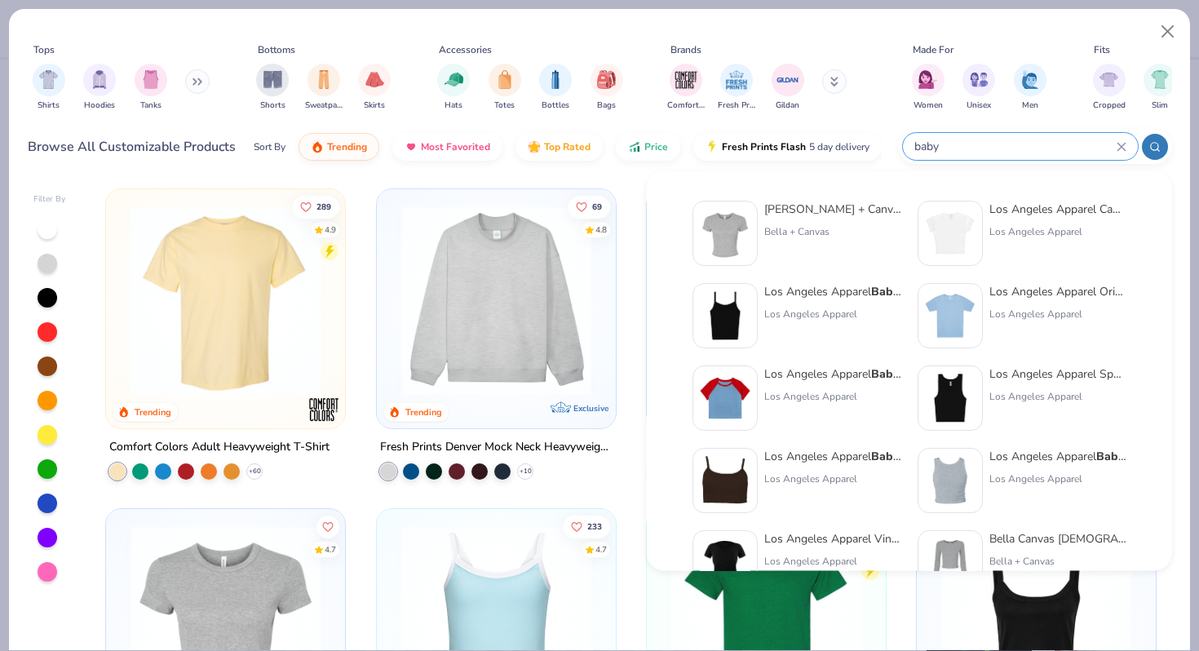
type input "baby"
click at [1032, 215] on div "Los Angeles Apparel Cap Sleeve Baby Rib Crop Top" at bounding box center [1058, 209] width 137 height 17
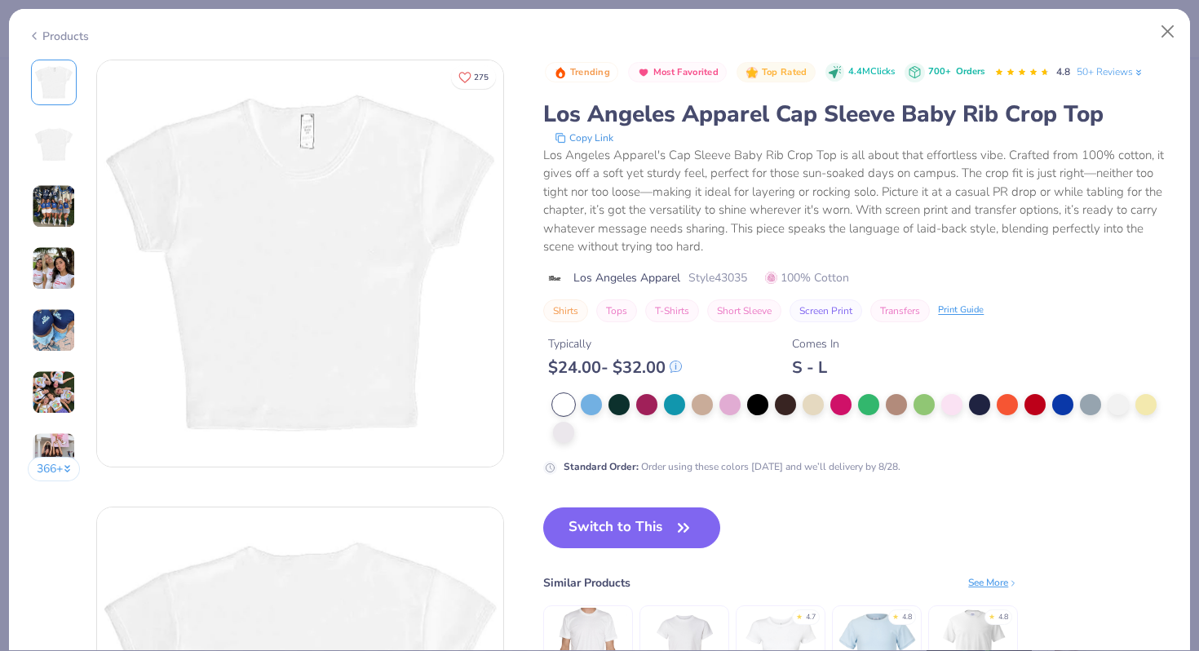
click at [624, 512] on button "Switch to This" at bounding box center [631, 527] width 177 height 41
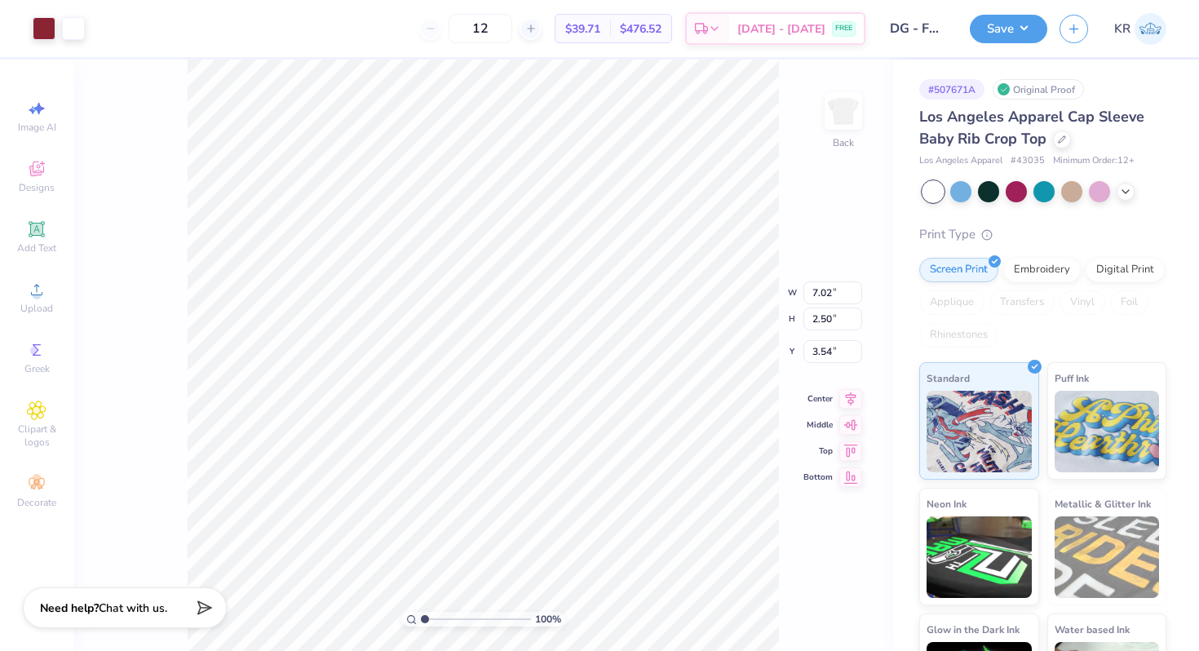
type input "3.00"
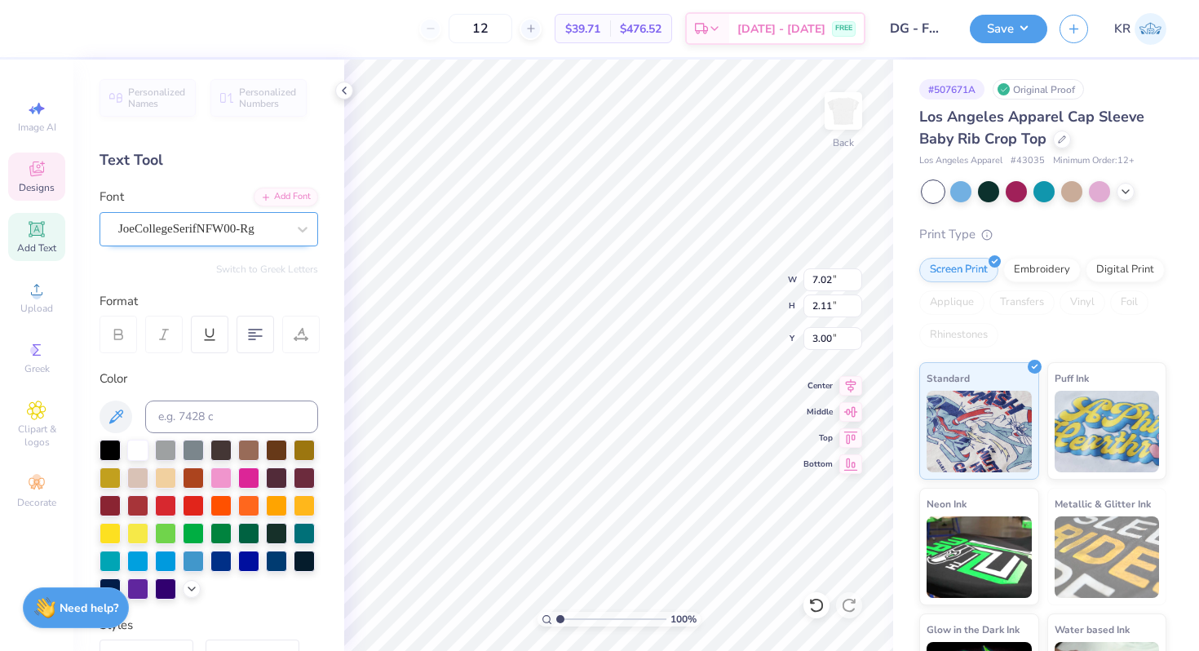
click at [209, 228] on div "JoeCollegeSerifNFW00-Rg" at bounding box center [202, 228] width 171 height 25
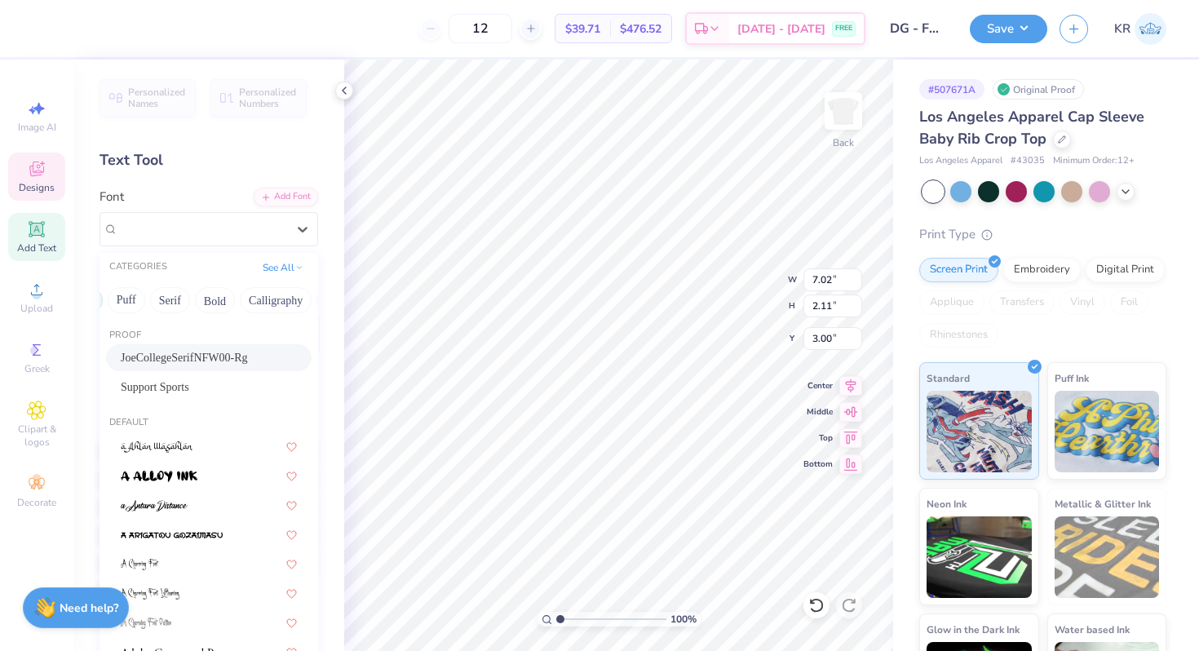
scroll to position [0, 144]
click at [194, 297] on button "Bold" at bounding box center [199, 300] width 40 height 26
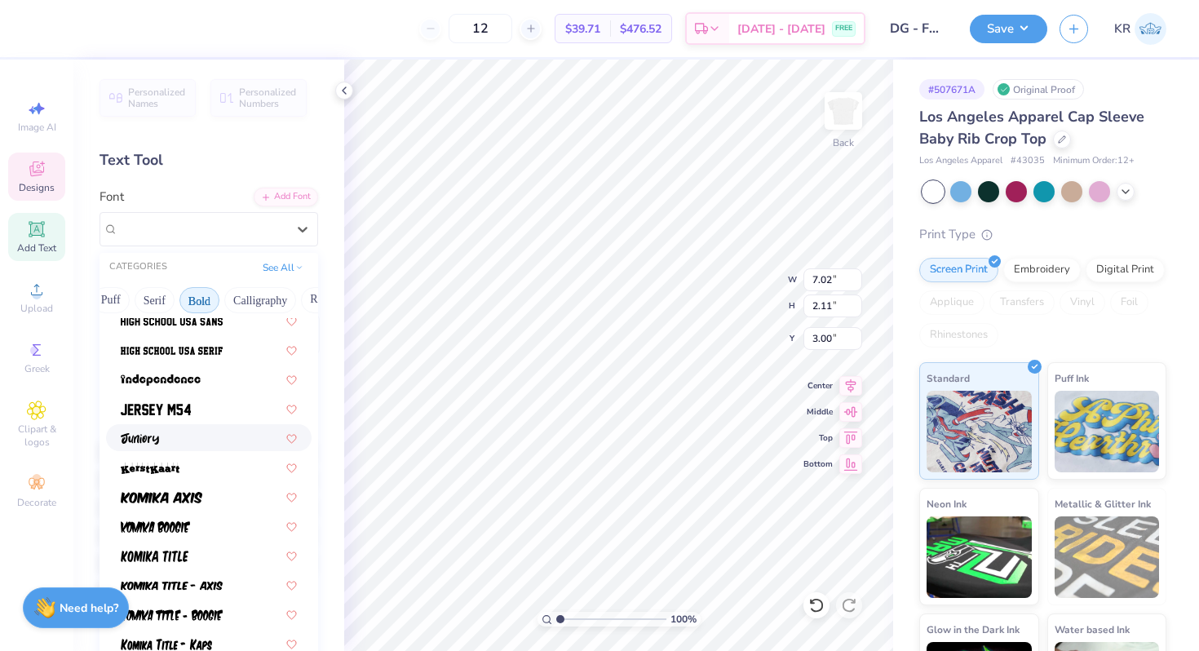
scroll to position [861, 0]
click at [221, 355] on img at bounding box center [172, 349] width 102 height 11
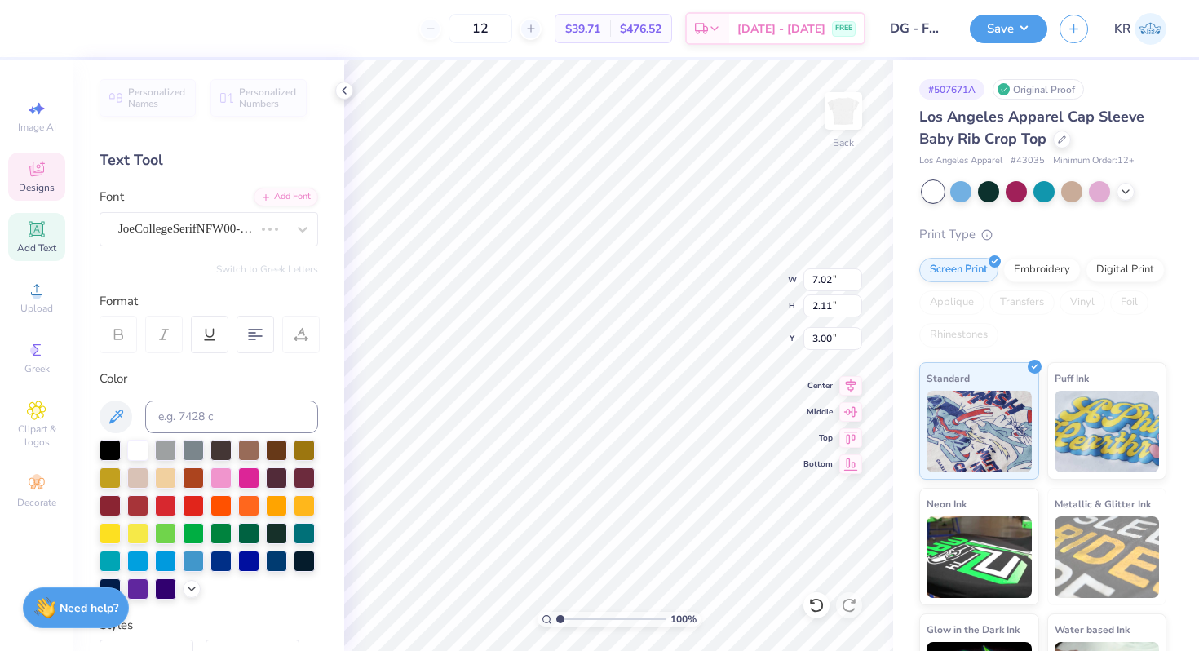
type input "6.97"
type input "2.09"
type input "3.01"
click at [304, 342] on div at bounding box center [301, 335] width 38 height 38
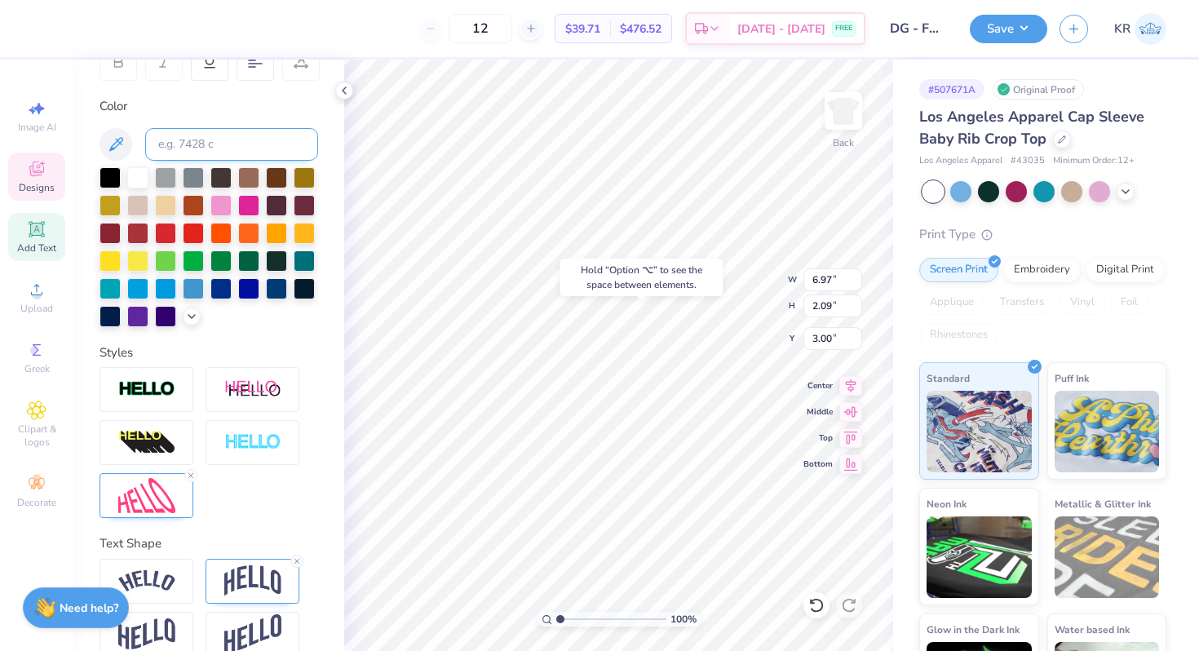
scroll to position [297, 0]
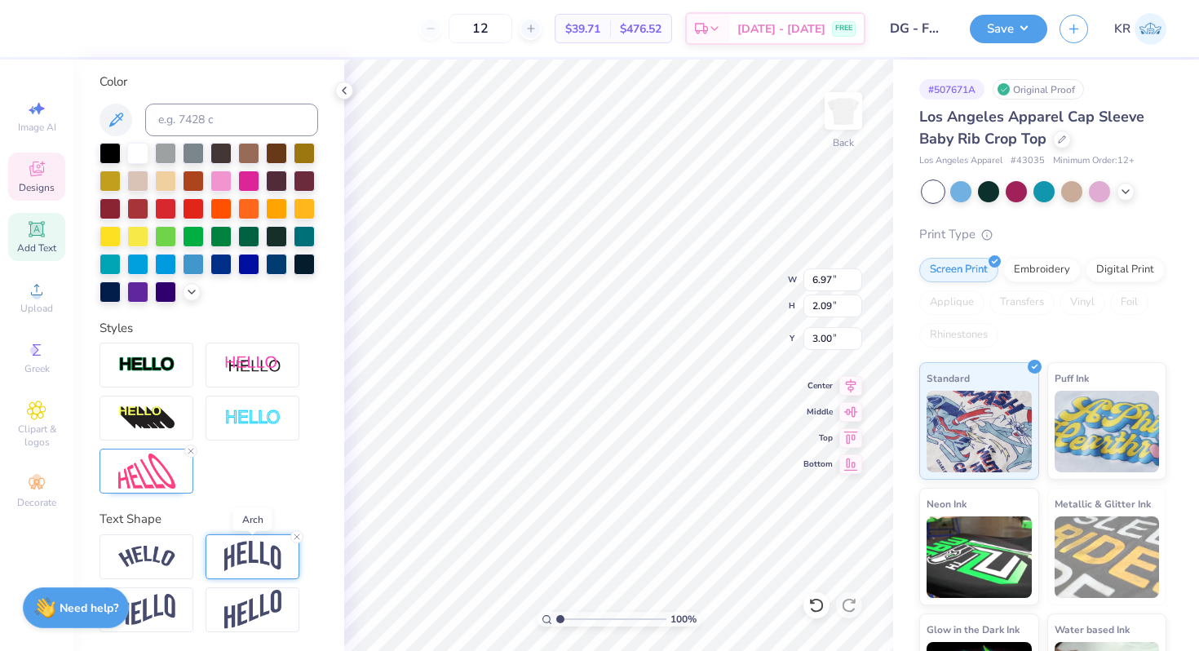
click at [264, 547] on img at bounding box center [252, 556] width 57 height 31
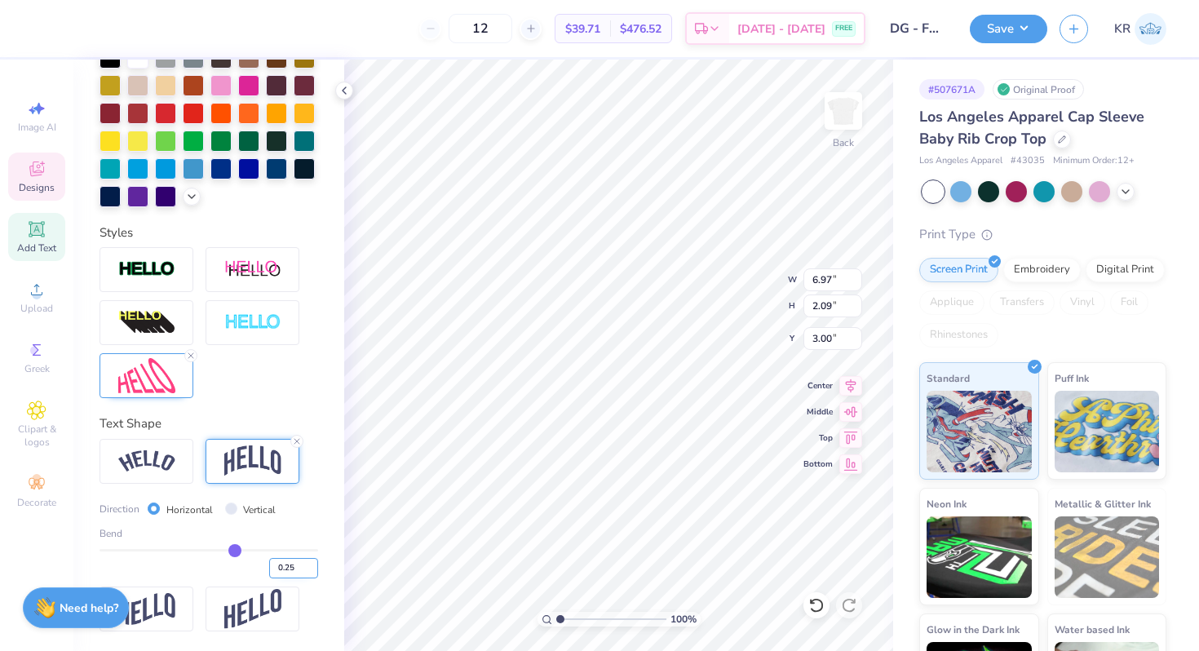
click at [295, 568] on input "0.25" at bounding box center [293, 568] width 49 height 20
type input "0.40"
type input "0.4"
type input "0.20"
type input "0.2"
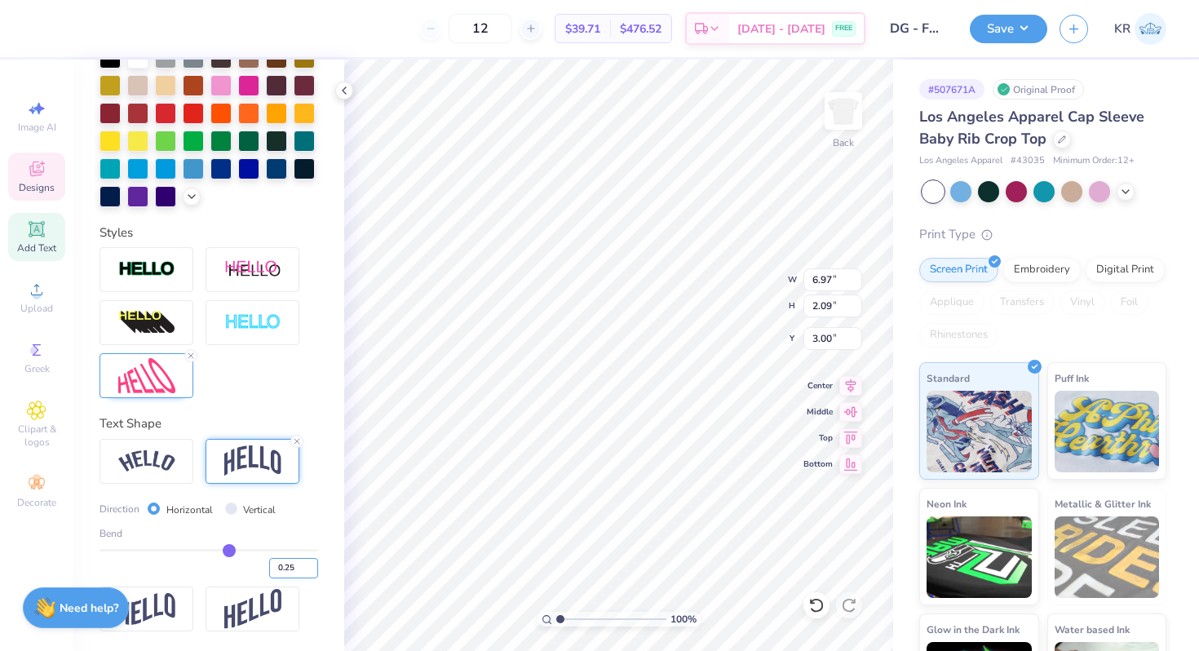
type input "0.25"
type input "0.230"
type input "0.23"
type input "0.30"
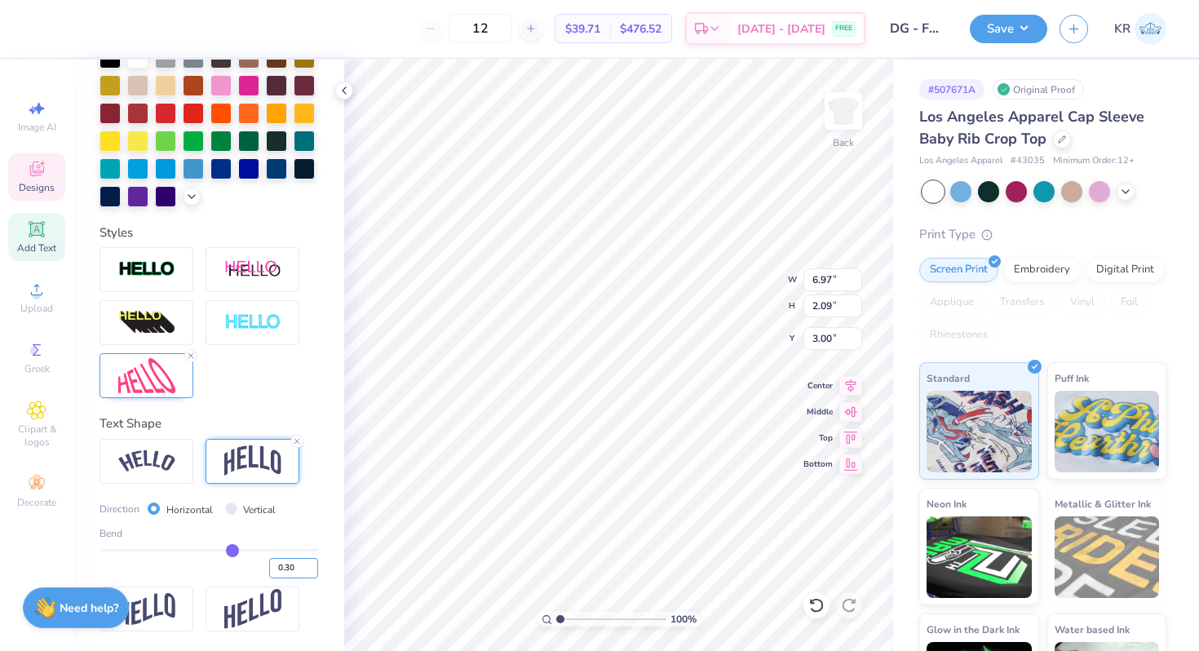
type input "0.3"
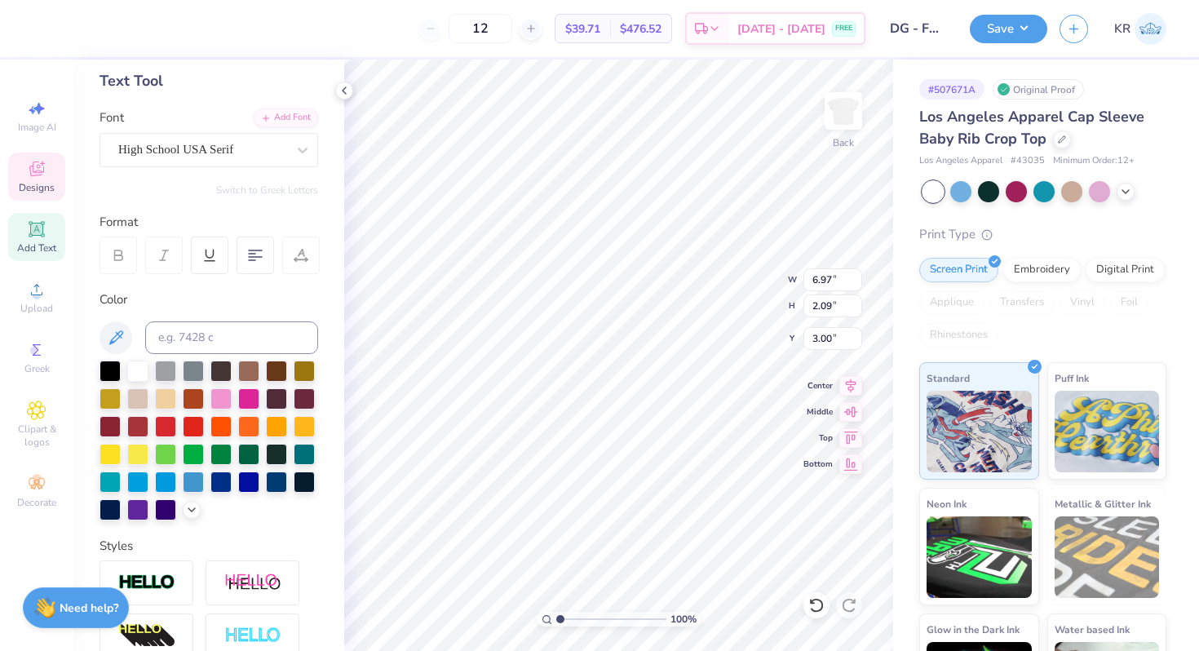
click at [312, 245] on div at bounding box center [301, 256] width 38 height 38
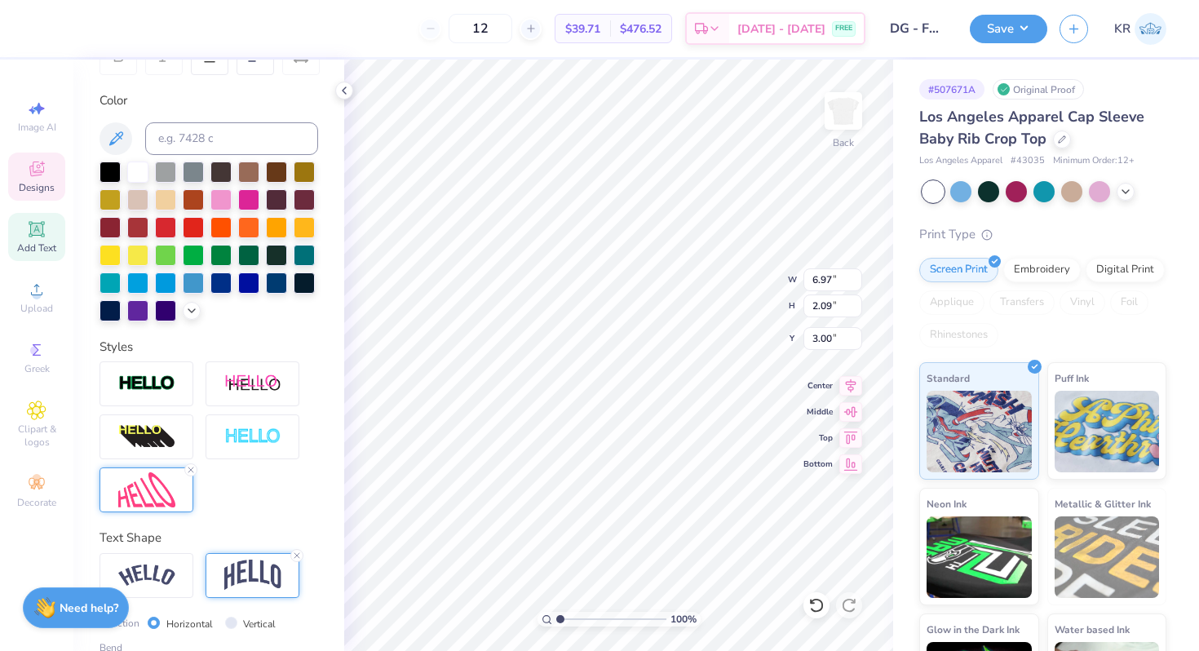
click at [157, 489] on img at bounding box center [146, 489] width 57 height 35
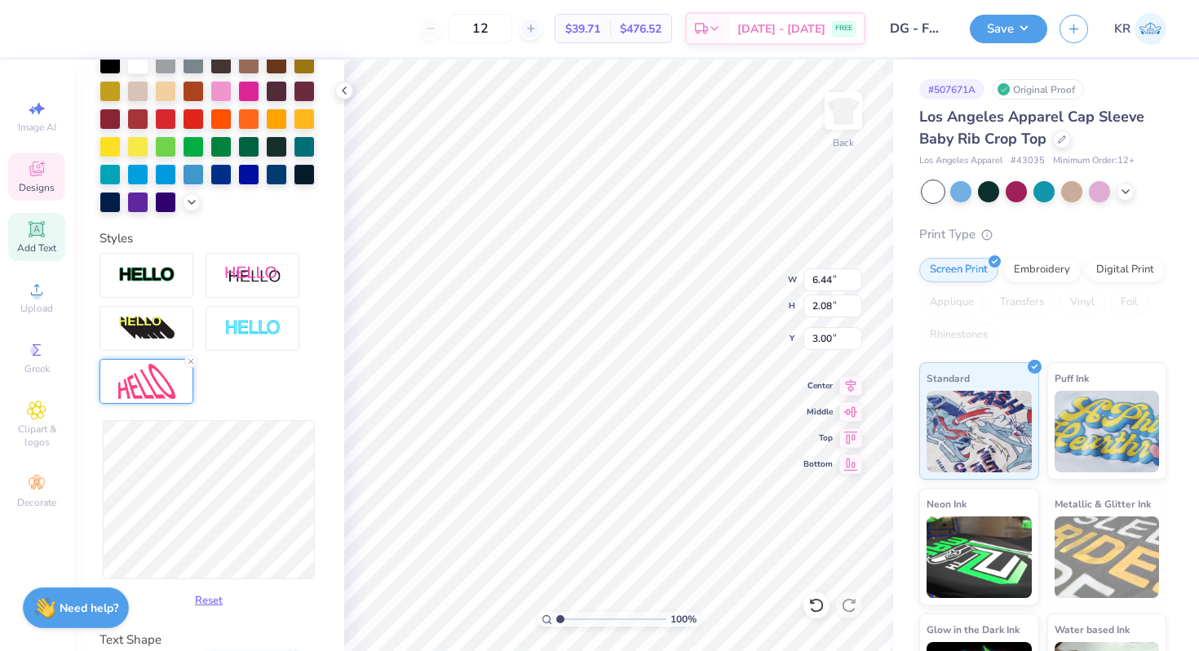
type input "6.44"
type input "2.08"
type input "5.94"
type input "2.56"
type input "2.76"
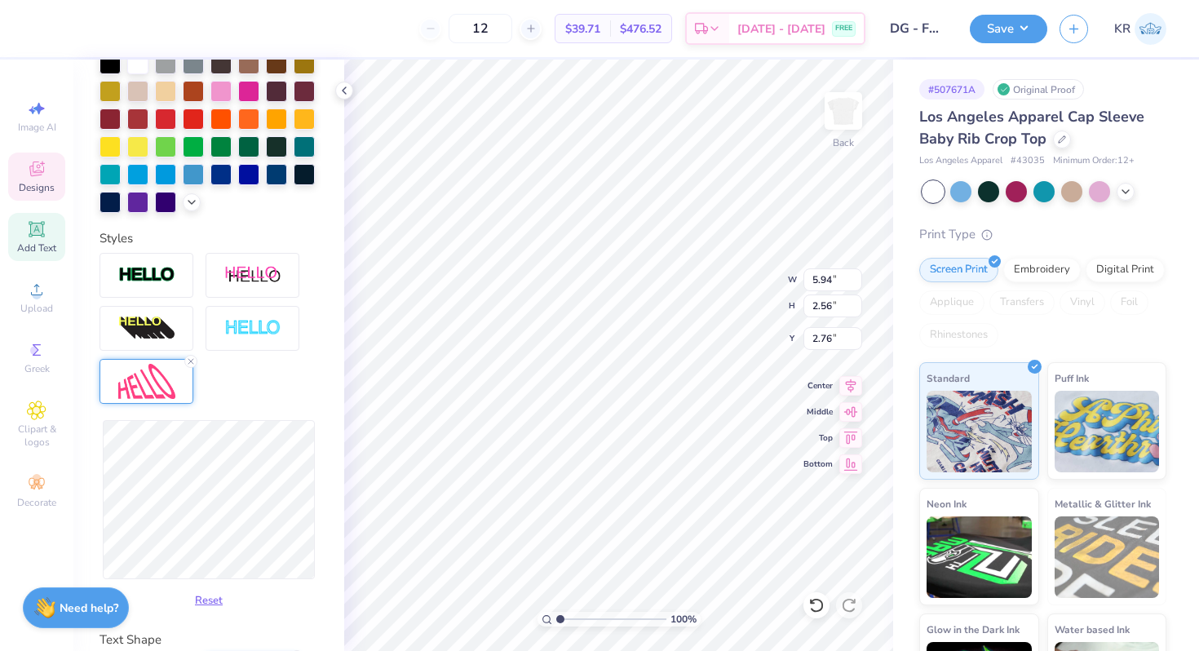
type input "5.89"
type input "3.06"
type input "2.51"
type input "6.85"
type input "2.91"
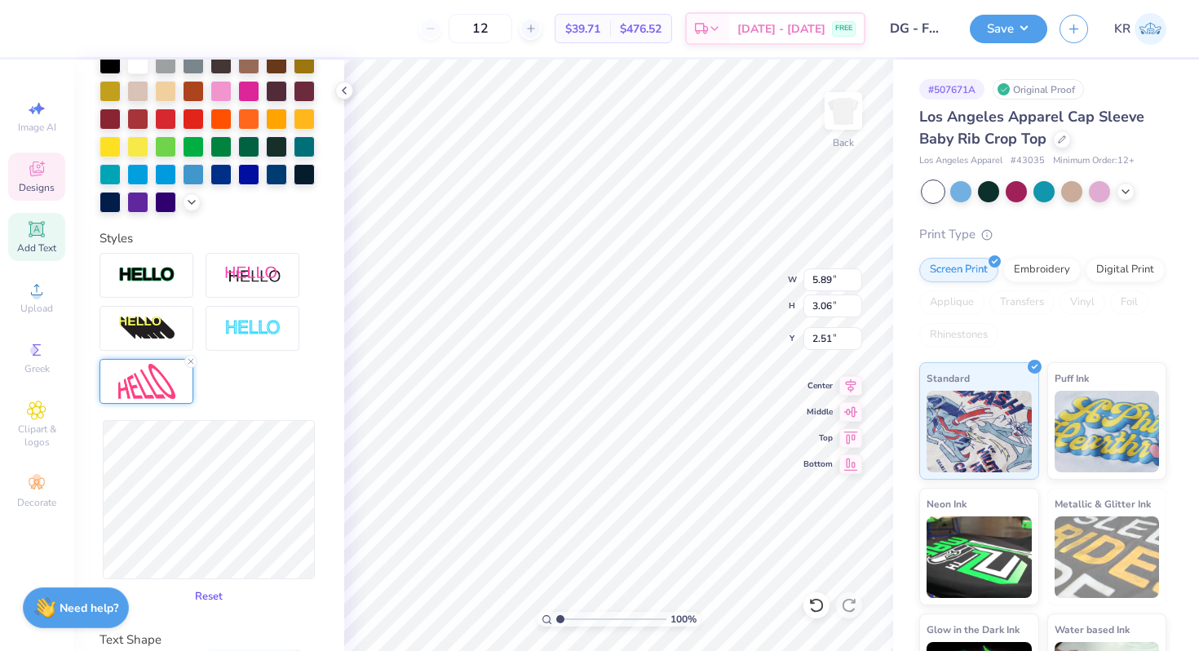
type input "2.55"
click at [216, 605] on button "Reset" at bounding box center [209, 596] width 42 height 27
type input "6.97"
type input "1.80"
type input "3.15"
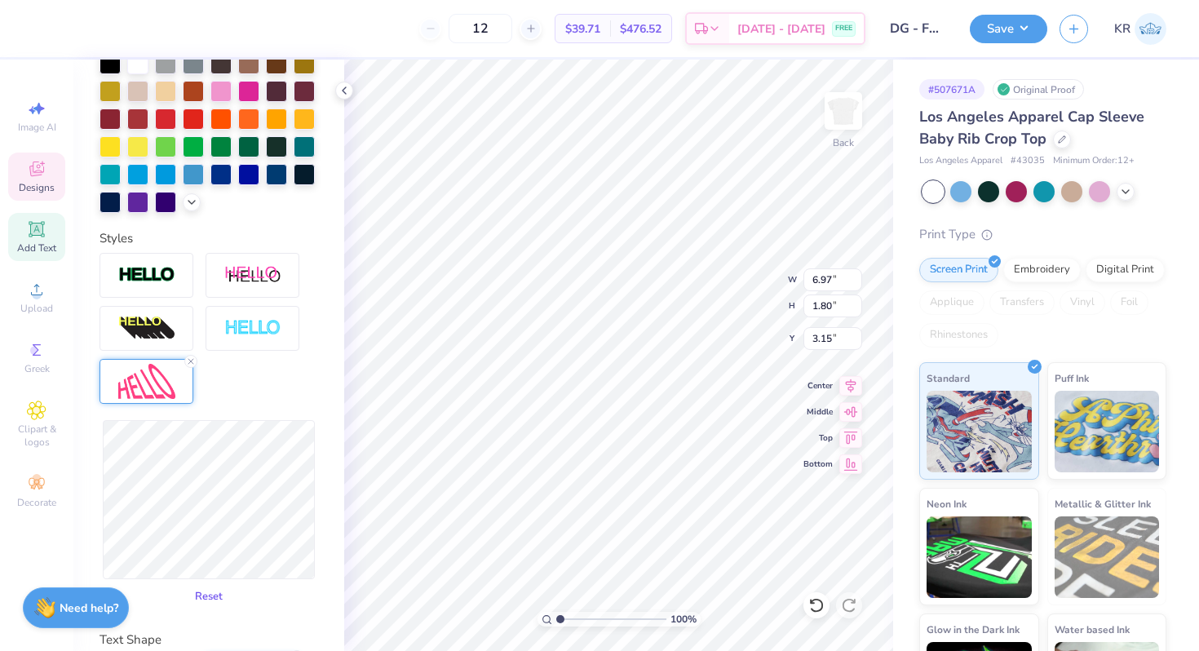
type input "2.23"
type input "2.94"
type input "2.62"
type input "2.74"
type input "2.66"
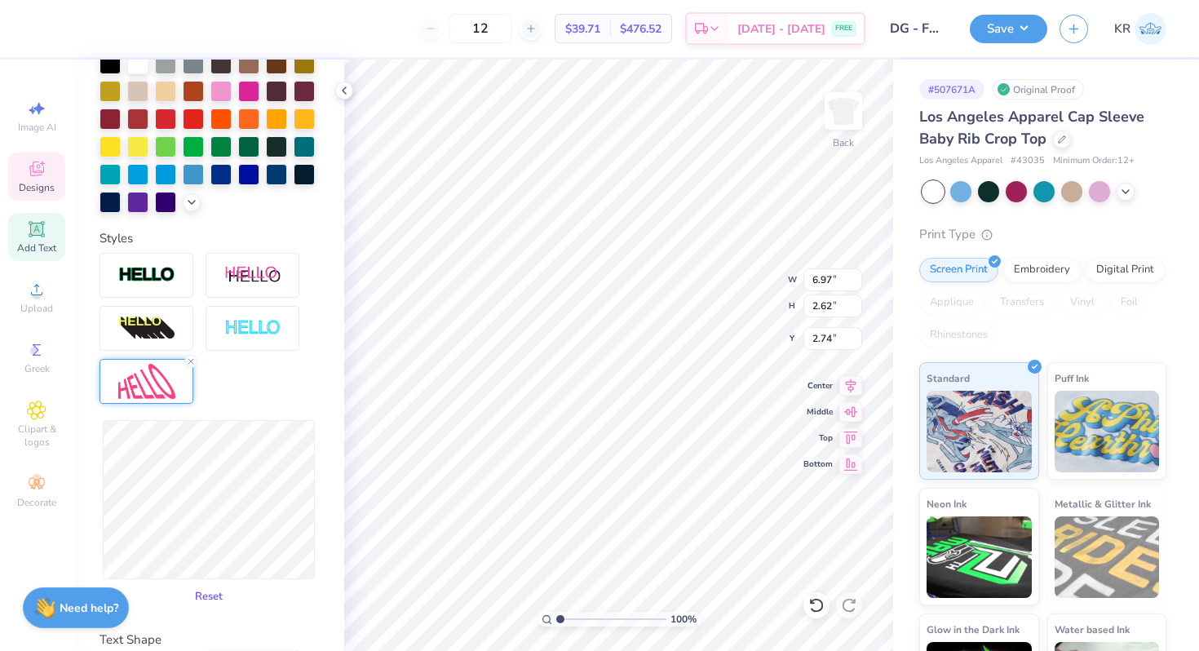
type input "2.72"
type input "6.23"
type input "2.71"
type input "6.10"
type input "2.72"
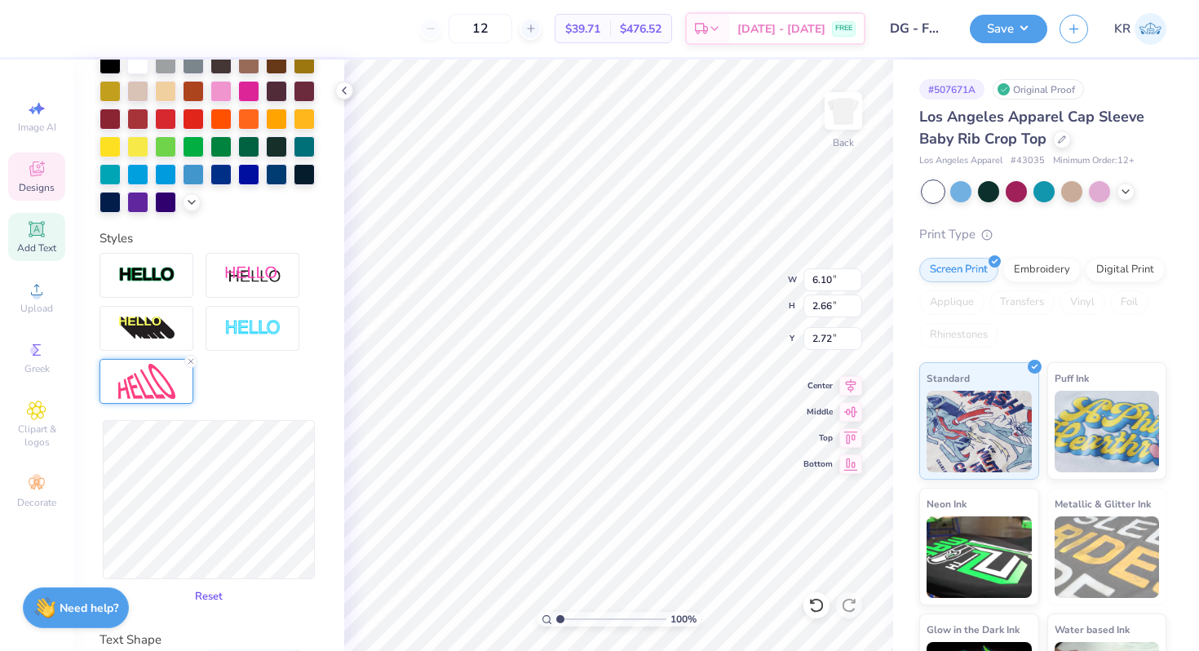
type input "6.11"
type input "2.62"
type input "2.74"
type input "6.13"
type input "2.56"
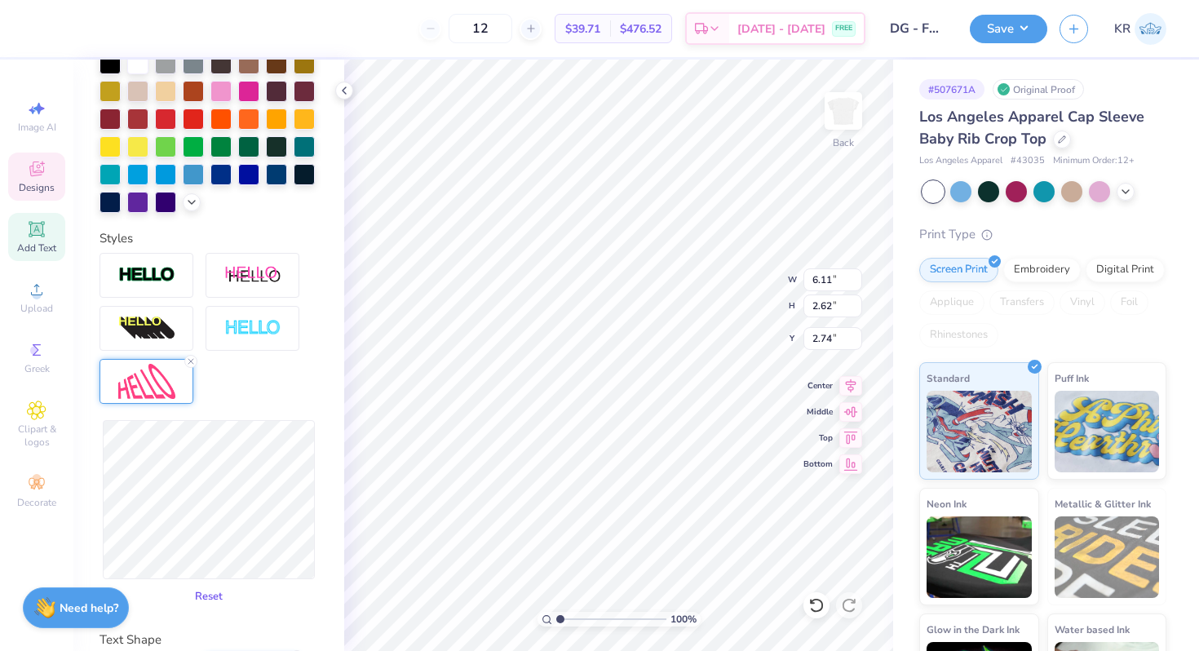
type input "2.76"
type input "2.49"
type input "2.80"
type input "6.12"
type input "2.48"
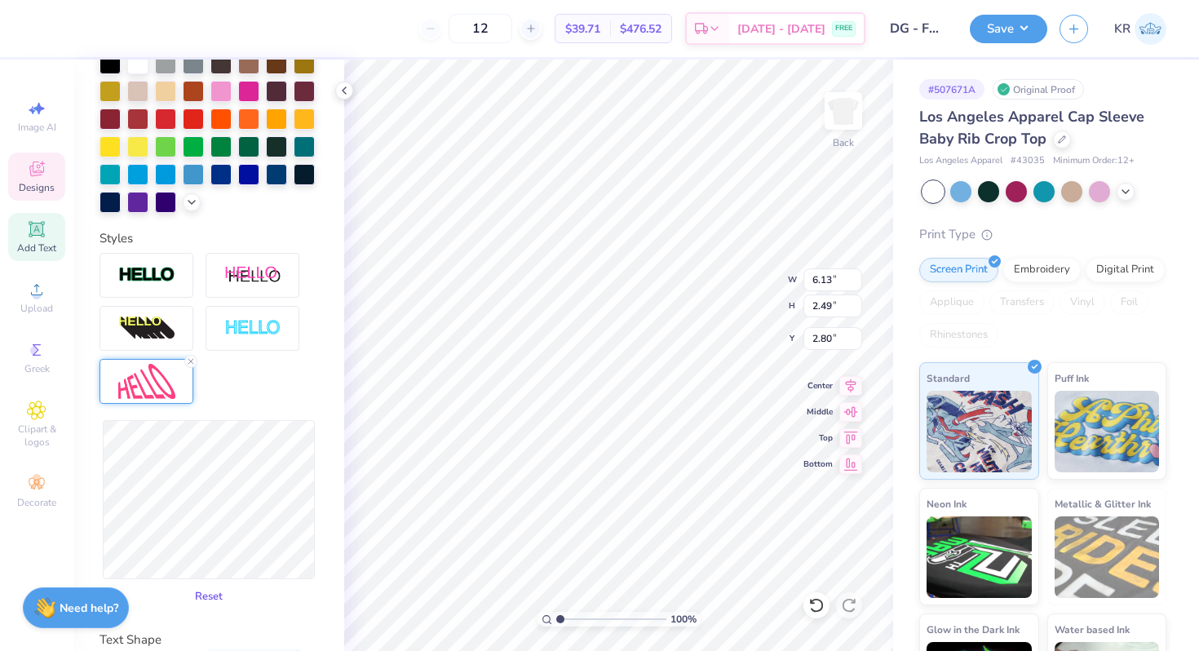
type input "2.81"
type input "6.40"
type input "2.42"
type input "2.84"
